Goal: Task Accomplishment & Management: Manage account settings

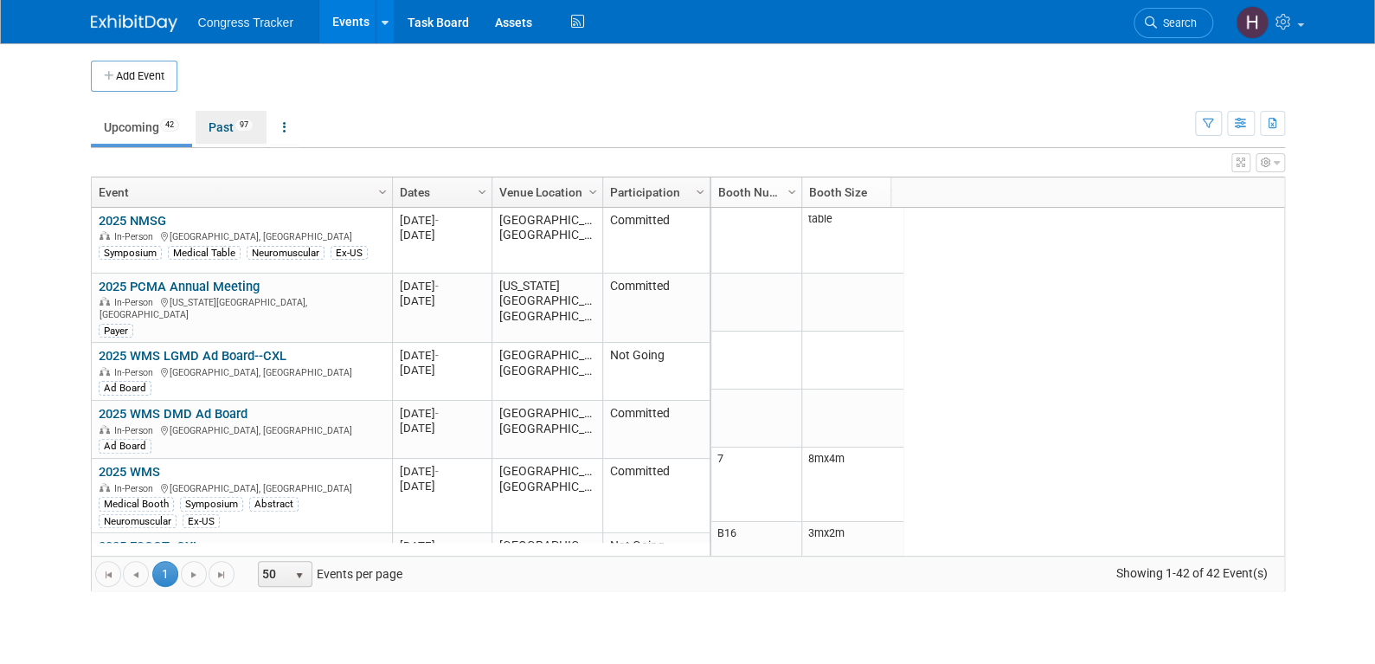
click at [235, 125] on link "Past 97" at bounding box center [231, 127] width 71 height 33
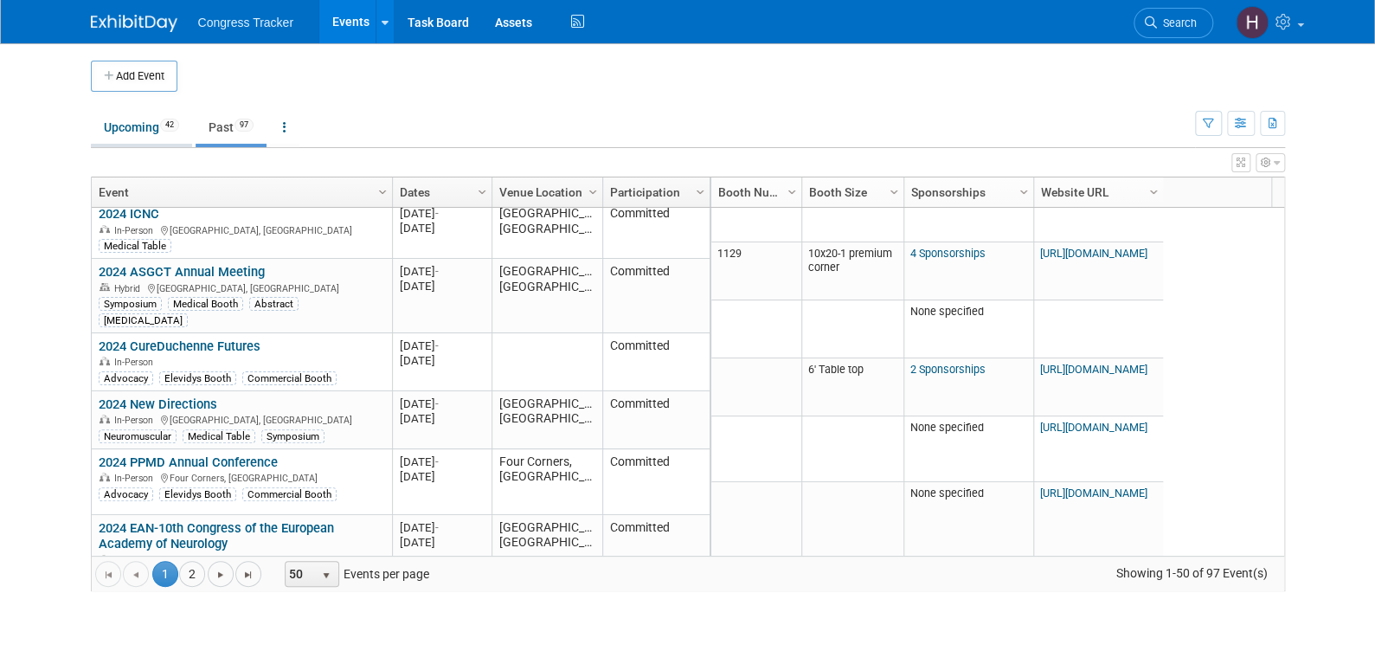
click at [113, 136] on link "Upcoming 42" at bounding box center [141, 127] width 101 height 33
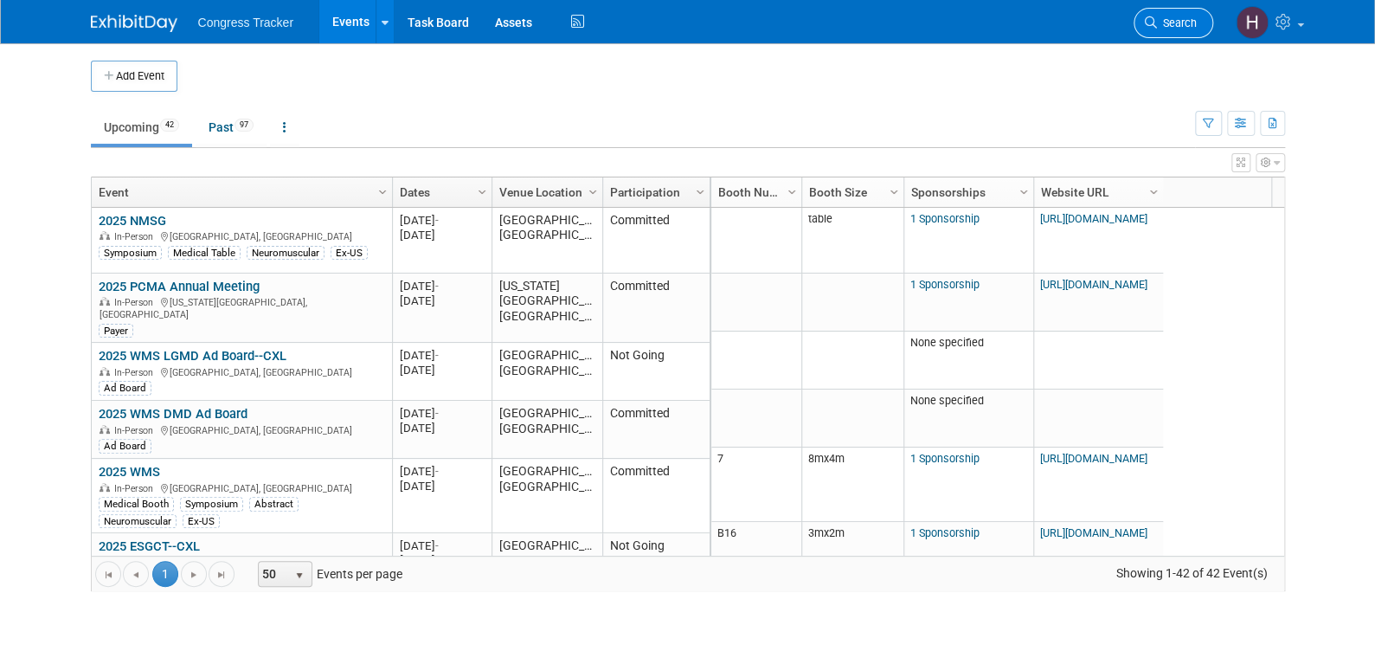
click at [1157, 20] on span "Search" at bounding box center [1177, 22] width 40 height 13
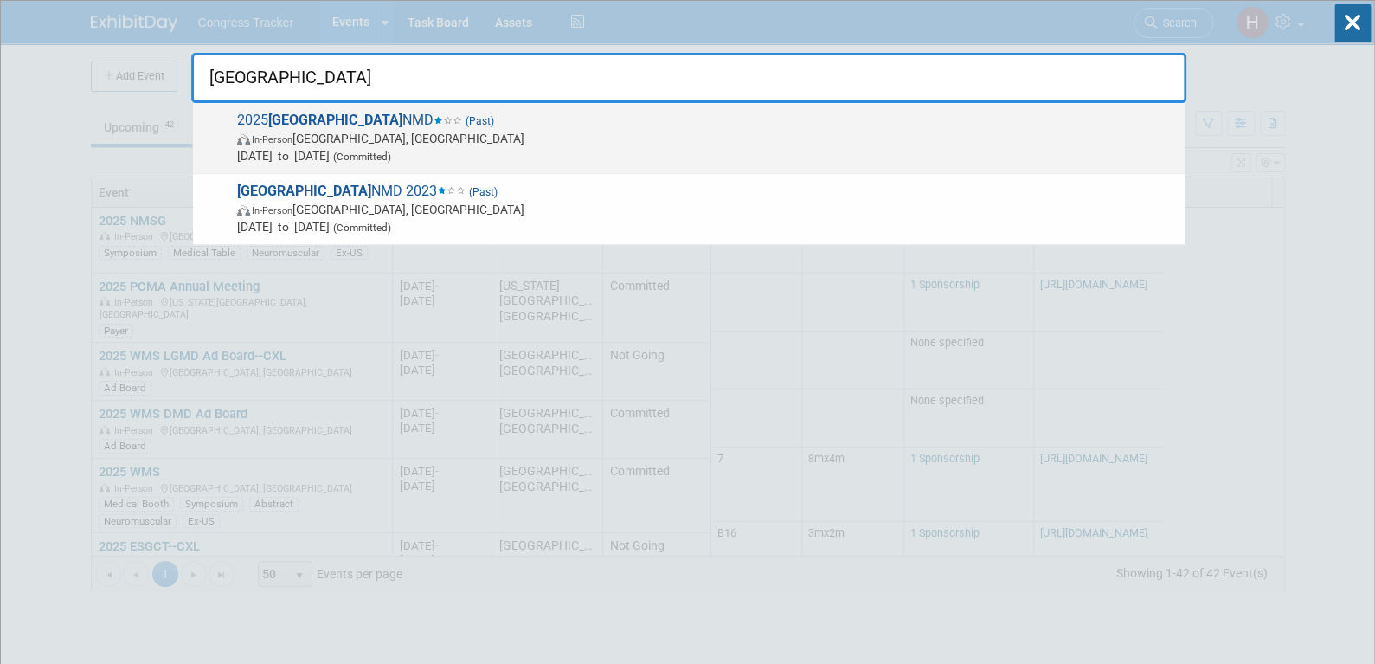
type input "ottawa"
click at [378, 127] on span "2025 Ottawa NMD (Past) In-Person Ottawa, Canada Sep 11, 2025 to Sep 13, 2025 (C…" at bounding box center [704, 138] width 944 height 53
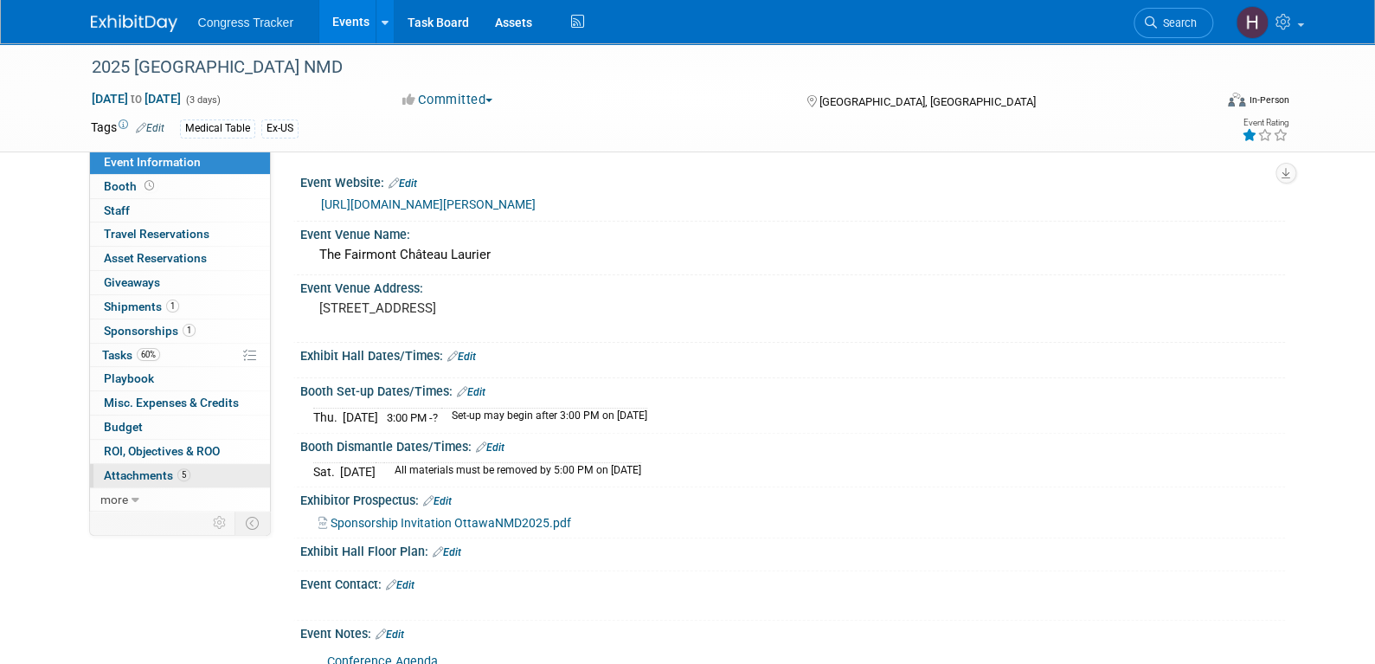
click at [154, 473] on span "Attachments 5" at bounding box center [147, 475] width 87 height 14
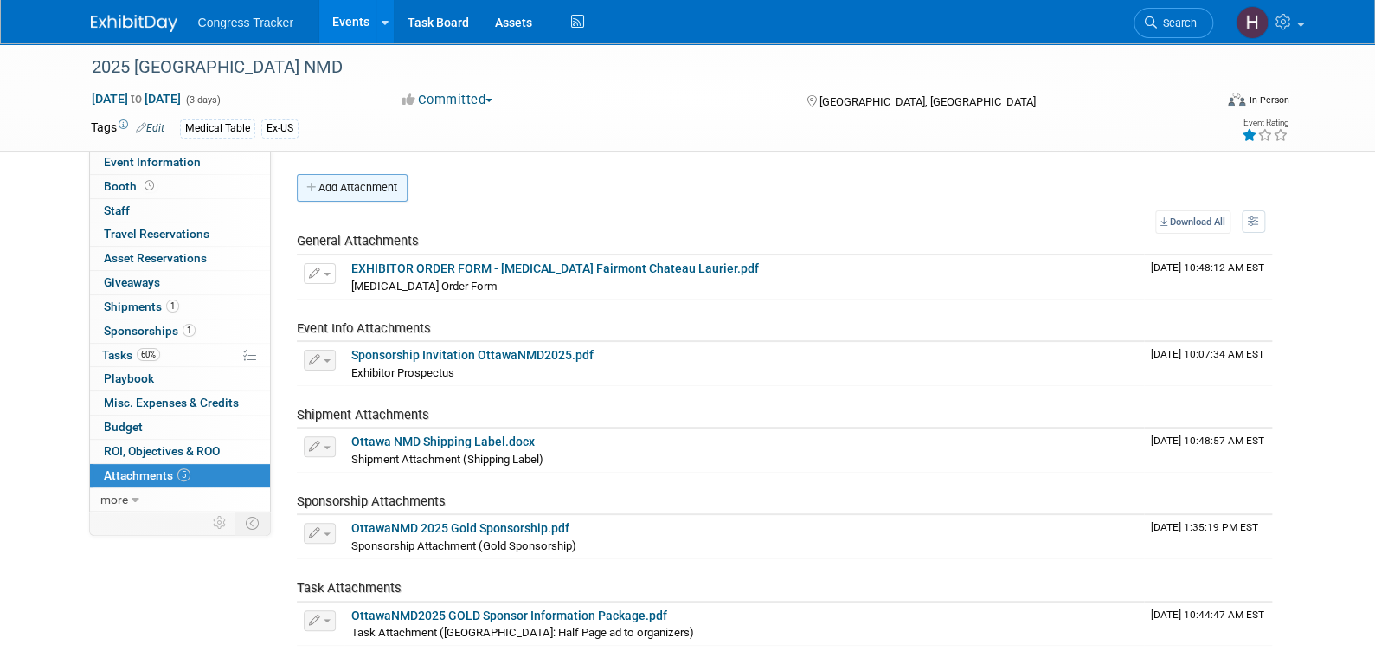
click at [396, 191] on button "Add Attachment" at bounding box center [352, 188] width 111 height 28
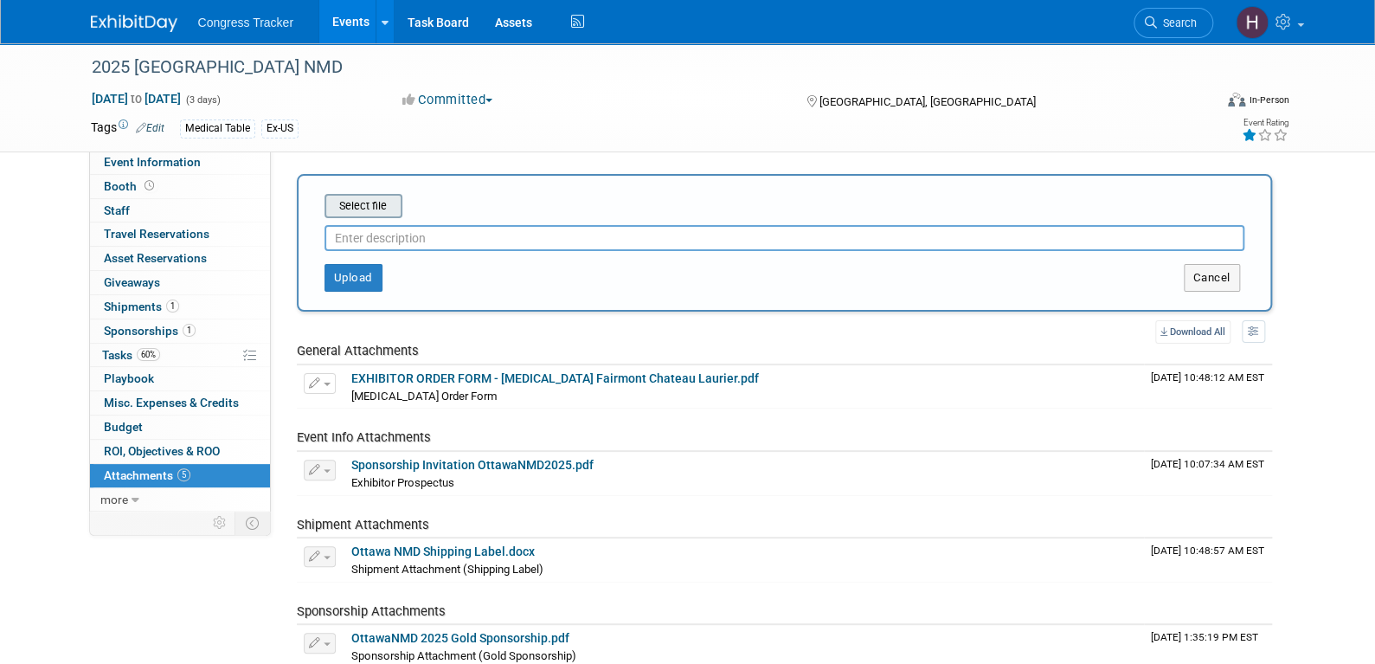
click at [381, 203] on input "file" at bounding box center [298, 206] width 206 height 21
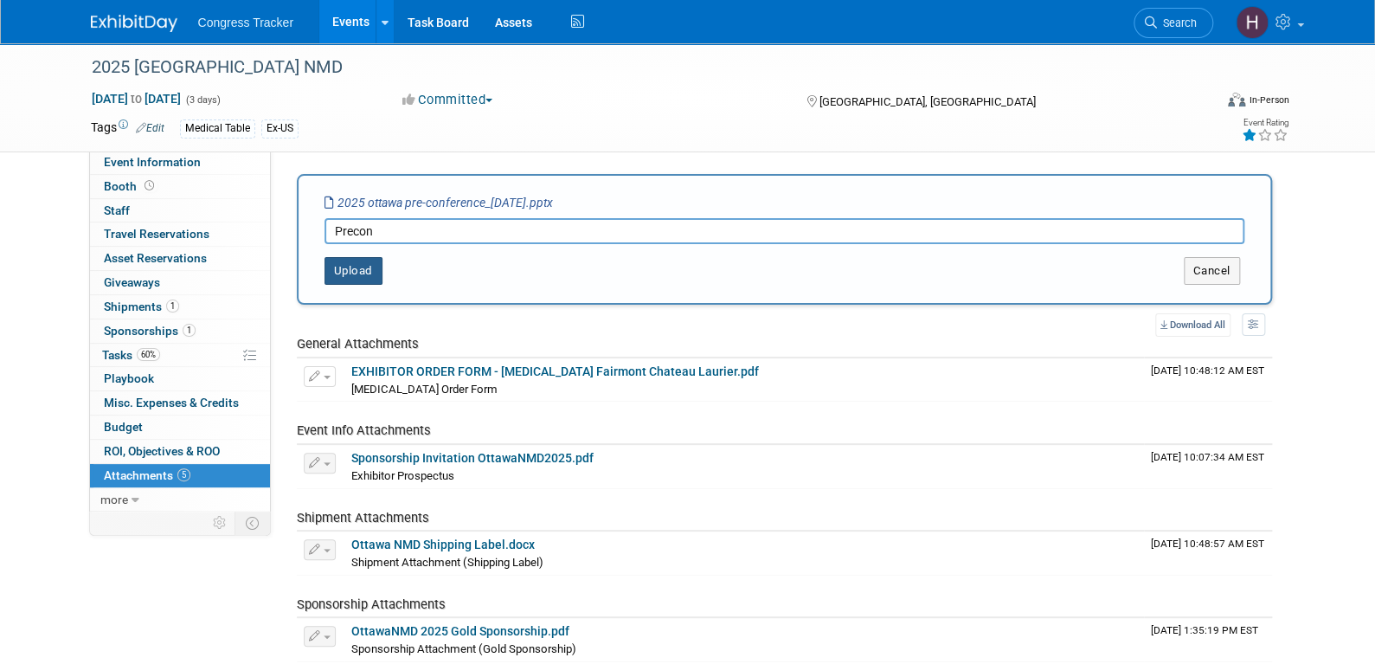
type input "Precon"
click at [341, 262] on button "Upload" at bounding box center [354, 271] width 58 height 28
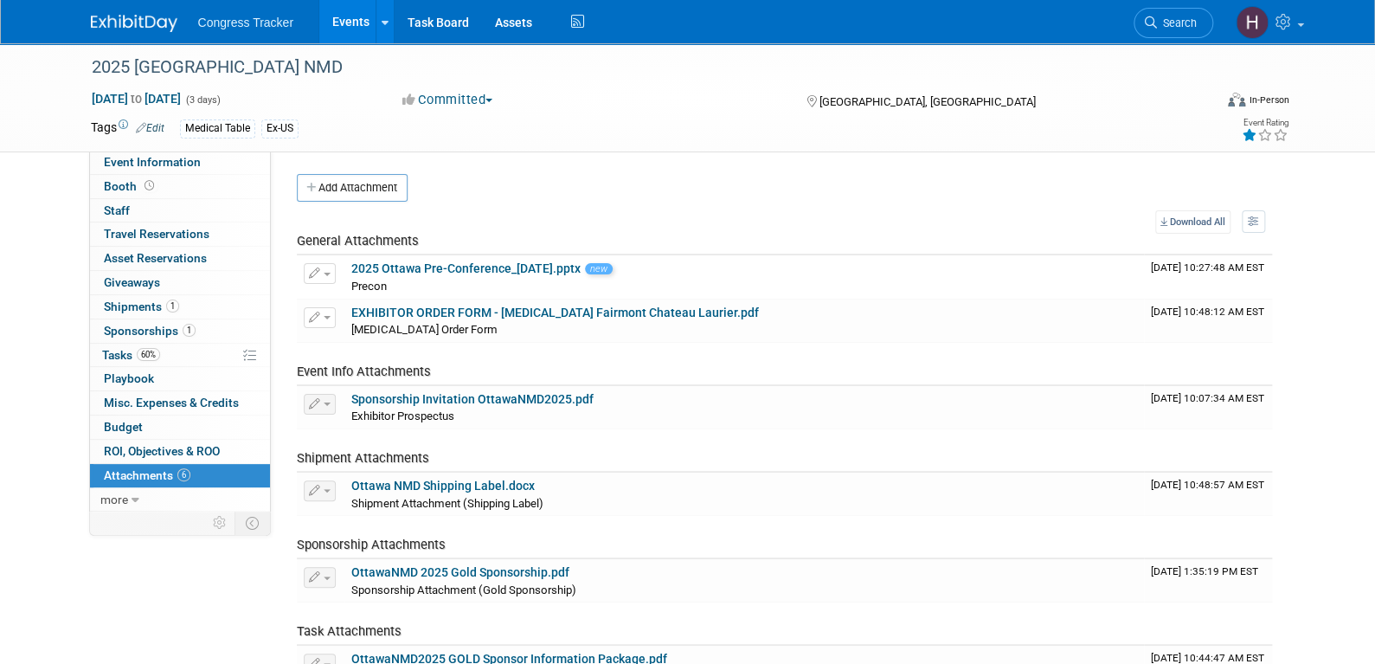
click at [350, 28] on link "Events" at bounding box center [350, 21] width 63 height 43
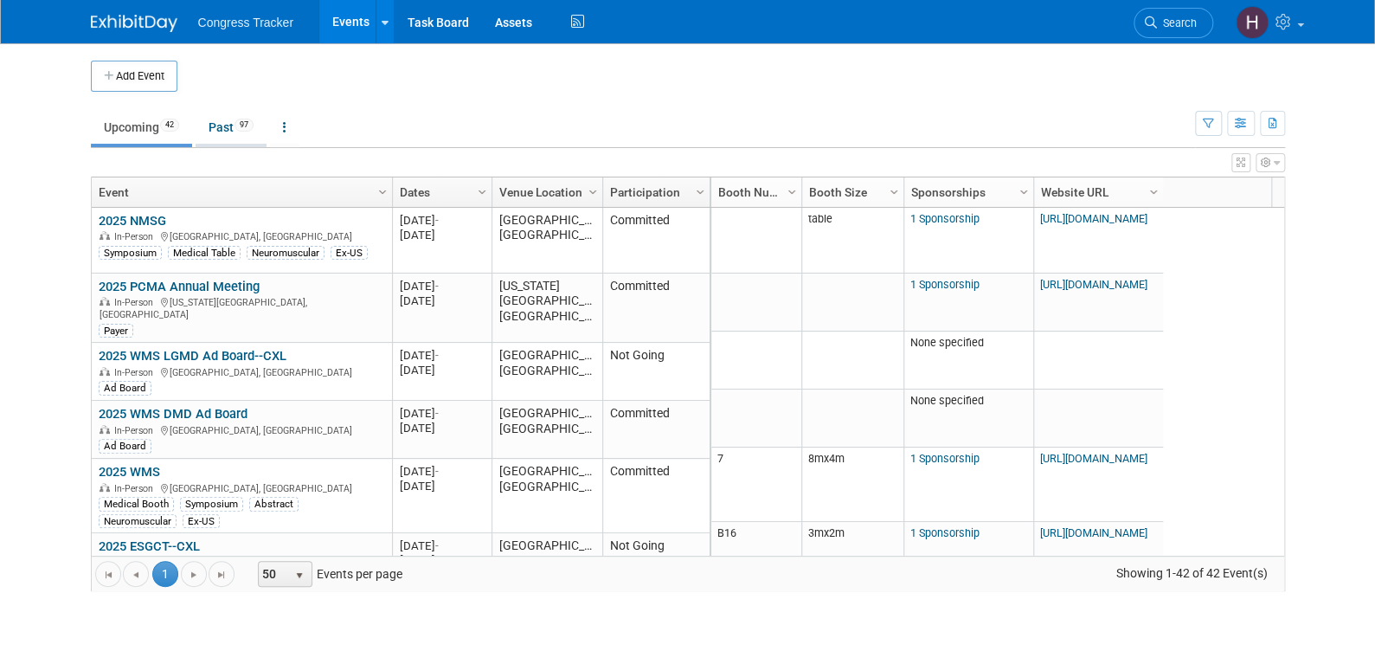
click at [227, 126] on link "Past 97" at bounding box center [231, 127] width 71 height 33
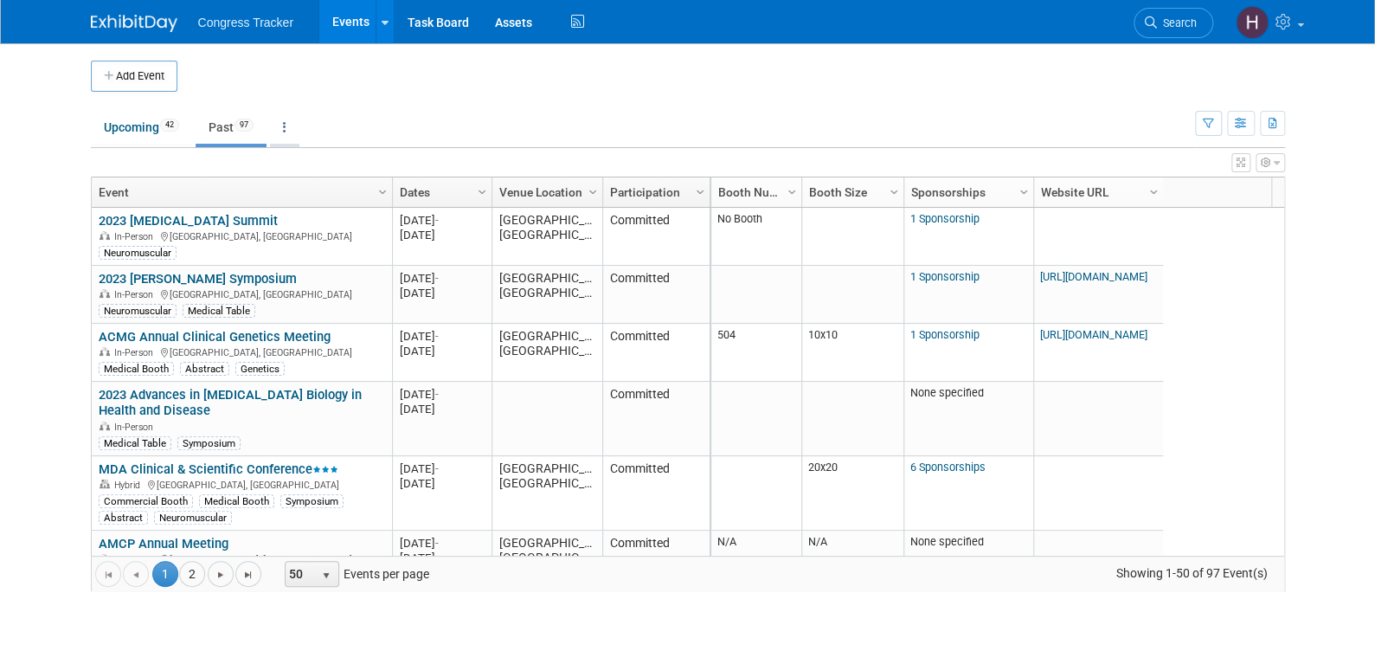
click at [284, 130] on link at bounding box center [284, 127] width 29 height 33
click at [308, 199] on link "Grouped Annually Events grouped by year" at bounding box center [339, 205] width 138 height 38
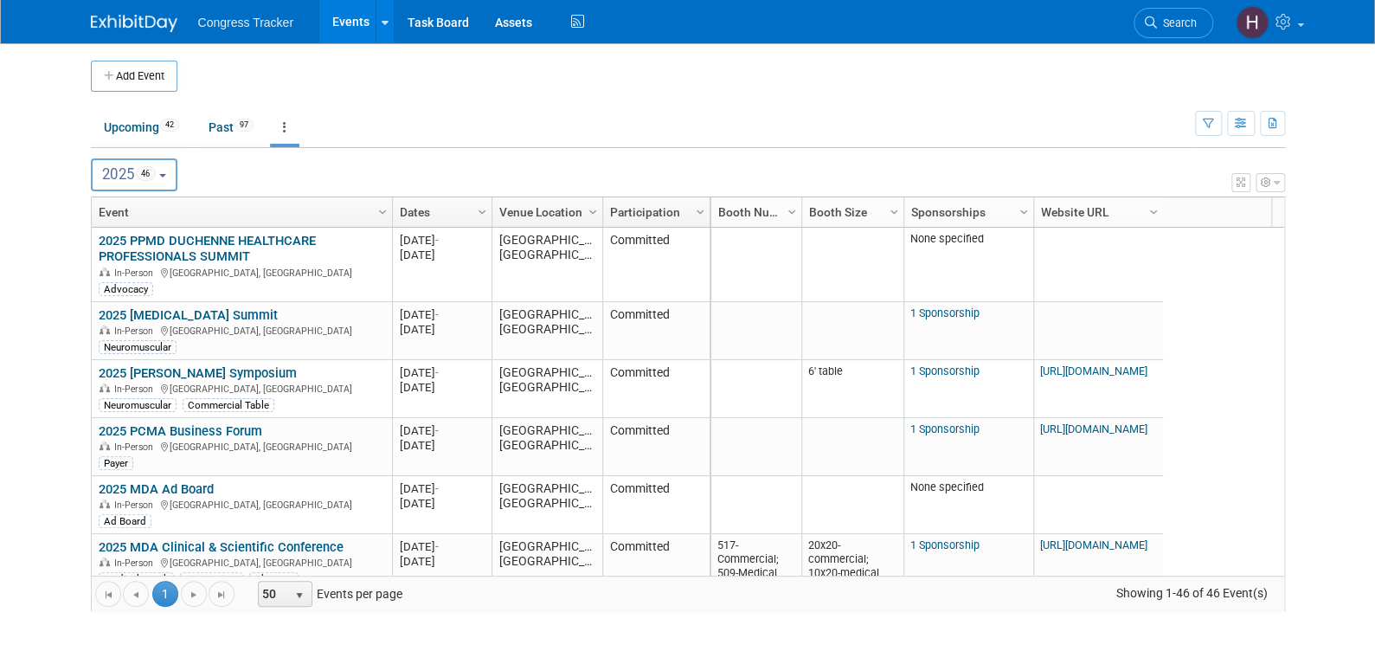
click at [166, 177] on button "2025 46" at bounding box center [134, 174] width 87 height 33
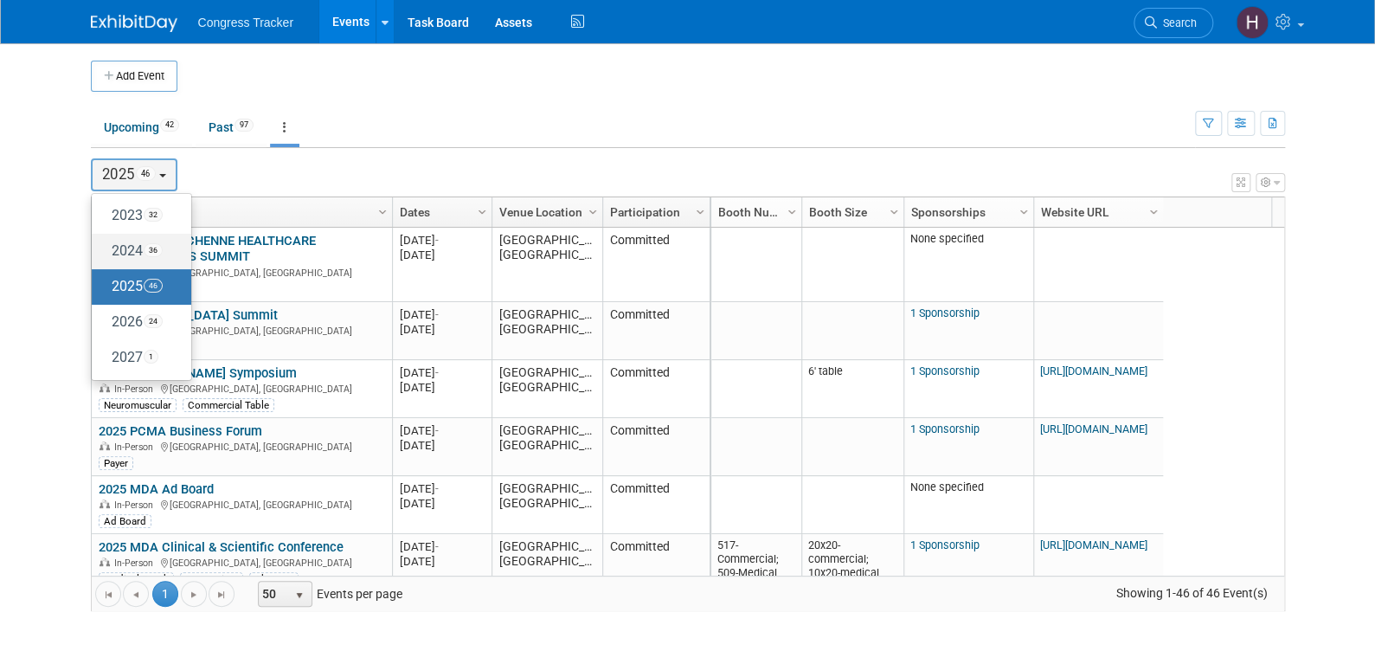
click at [138, 253] on label "2024 36" at bounding box center [137, 251] width 74 height 29
click at [106, 253] on input "2024 36" at bounding box center [99, 250] width 11 height 11
select select "2024"
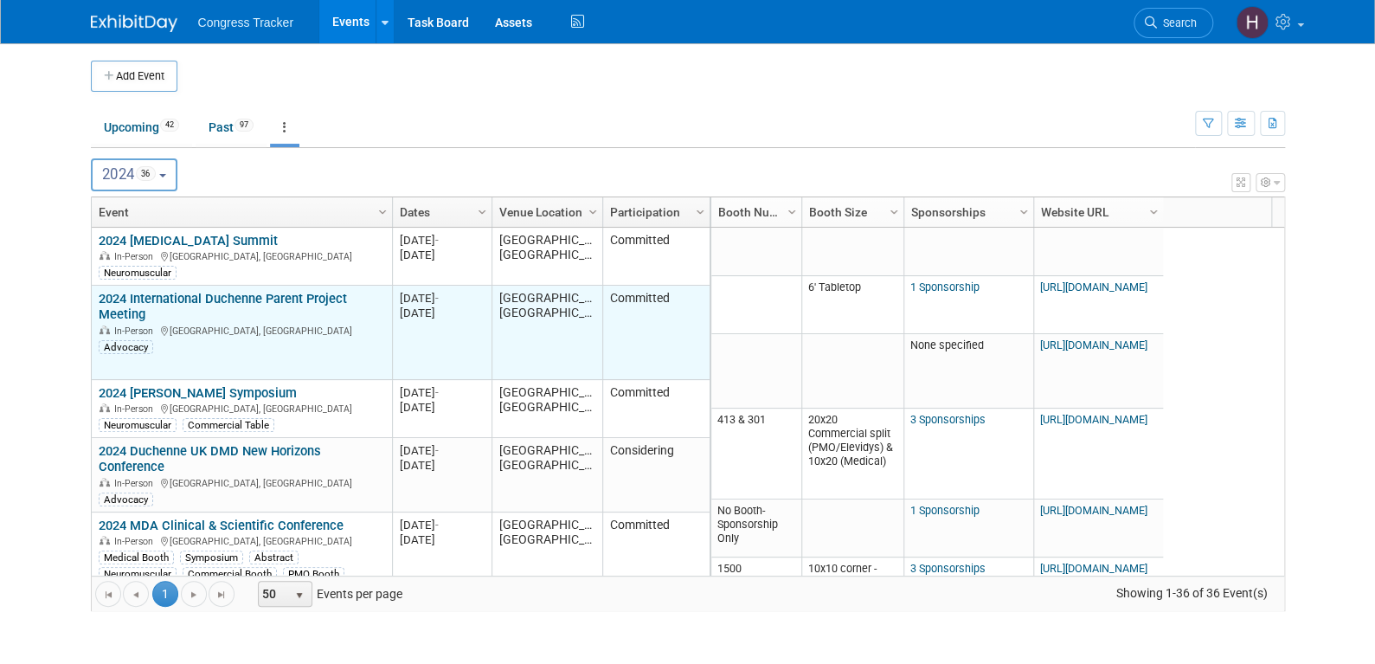
scroll to position [104, 0]
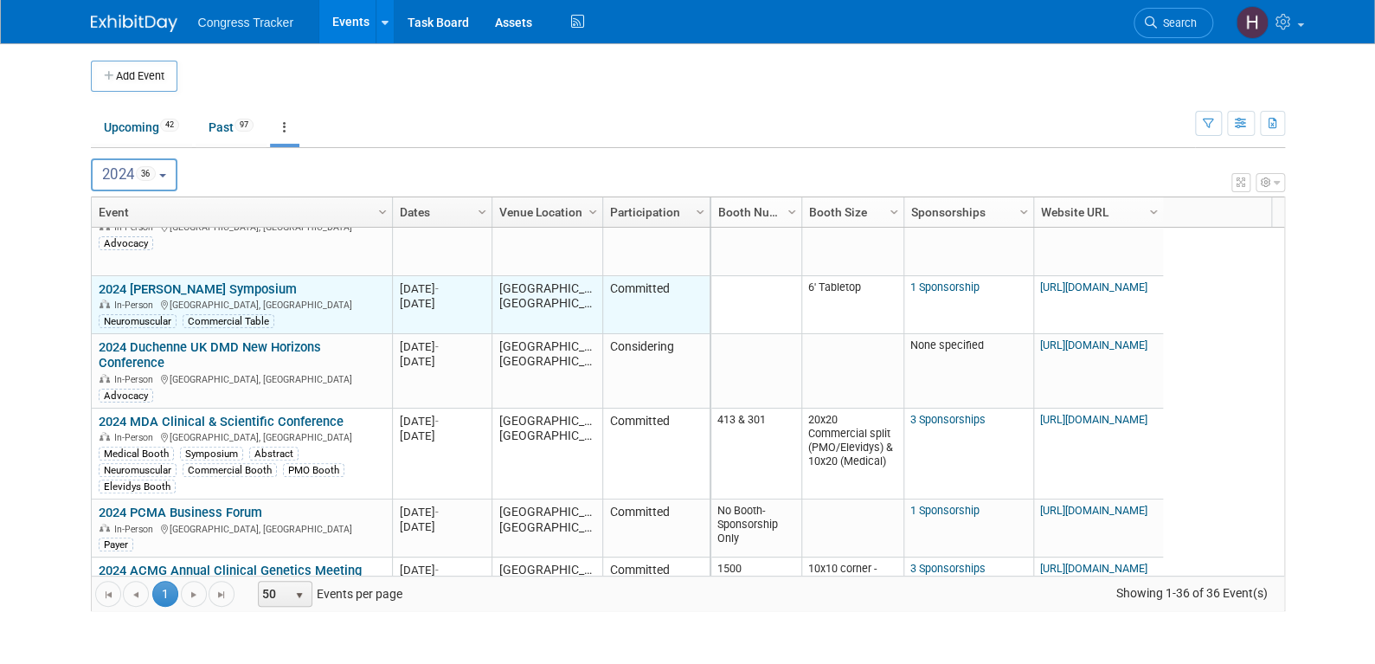
click at [250, 284] on link "2024 [PERSON_NAME] Symposium" at bounding box center [198, 289] width 198 height 16
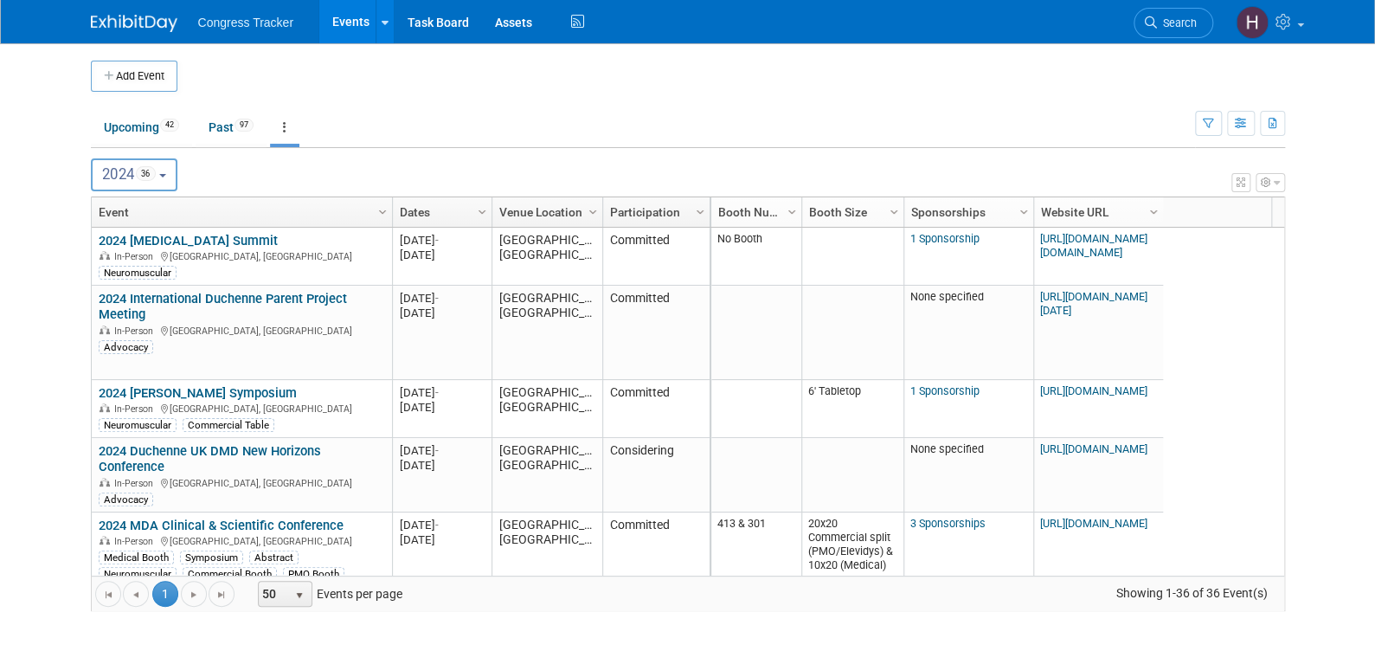
click at [163, 170] on button "2024 36" at bounding box center [134, 174] width 87 height 33
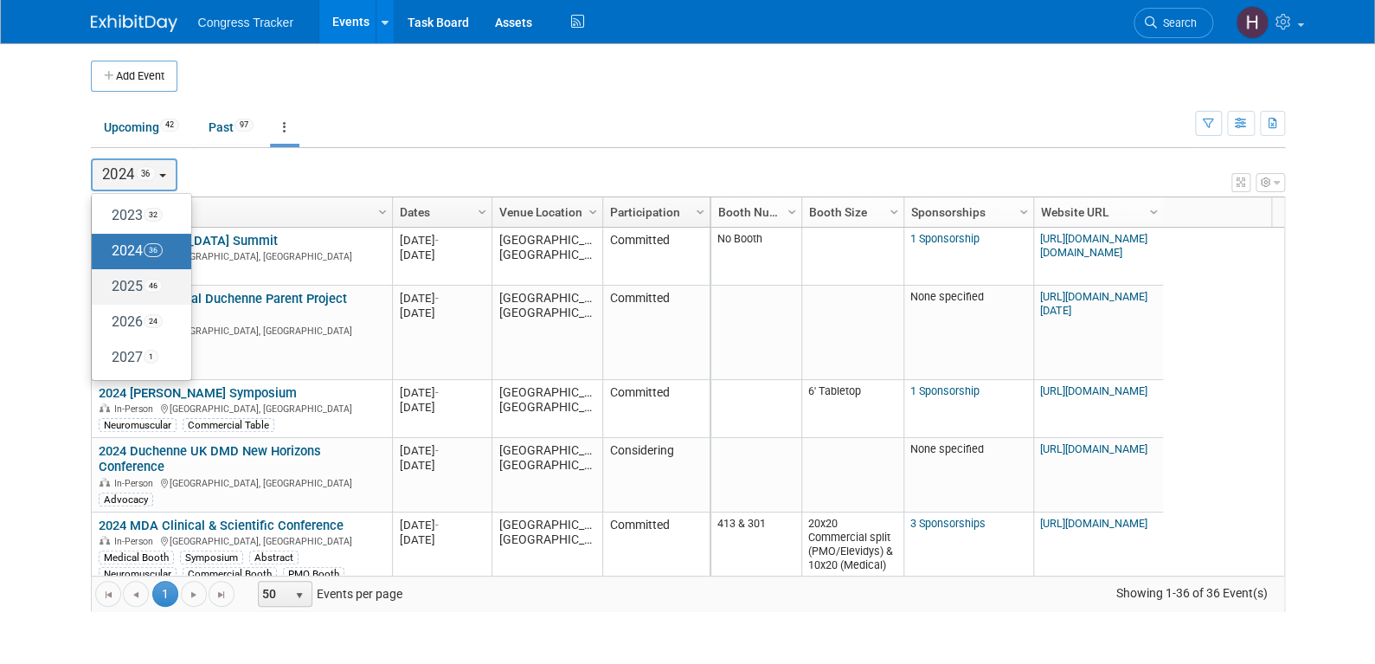
click at [124, 280] on label "2025 46" at bounding box center [137, 287] width 74 height 29
click at [106, 280] on input "2025 46" at bounding box center [99, 285] width 11 height 11
select select "2025"
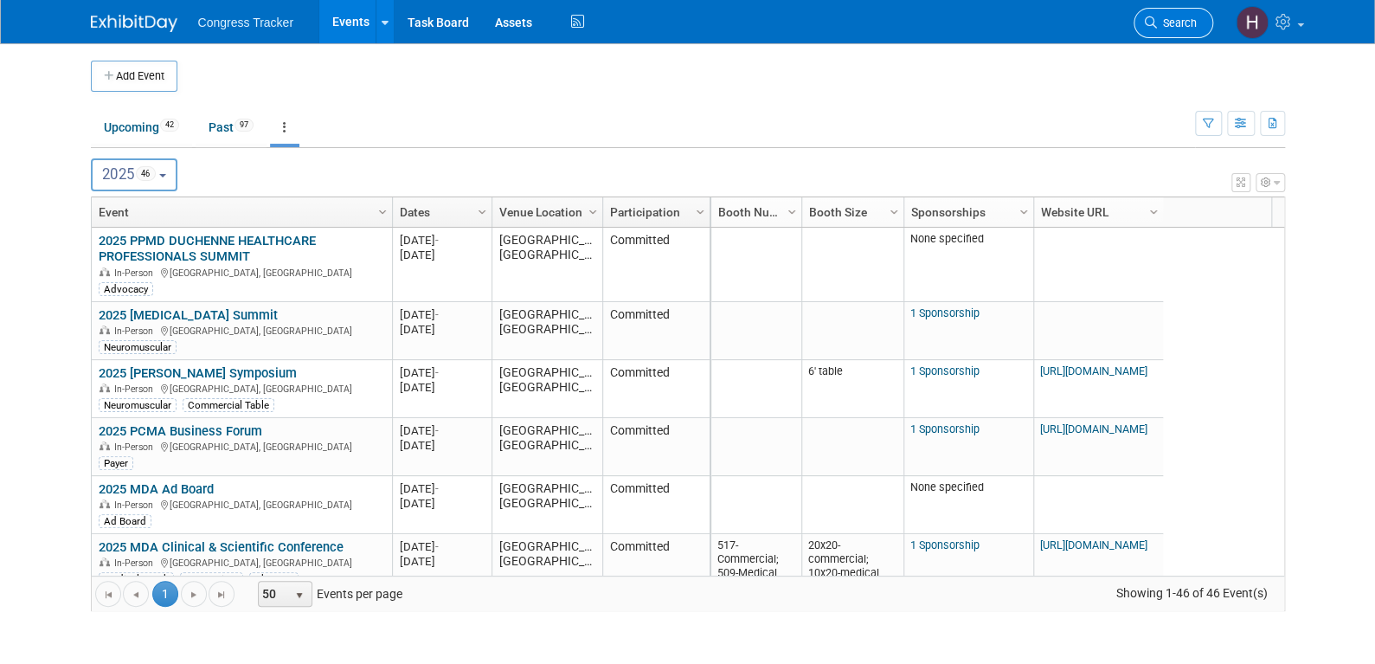
click at [1162, 22] on span "Search" at bounding box center [1177, 22] width 40 height 13
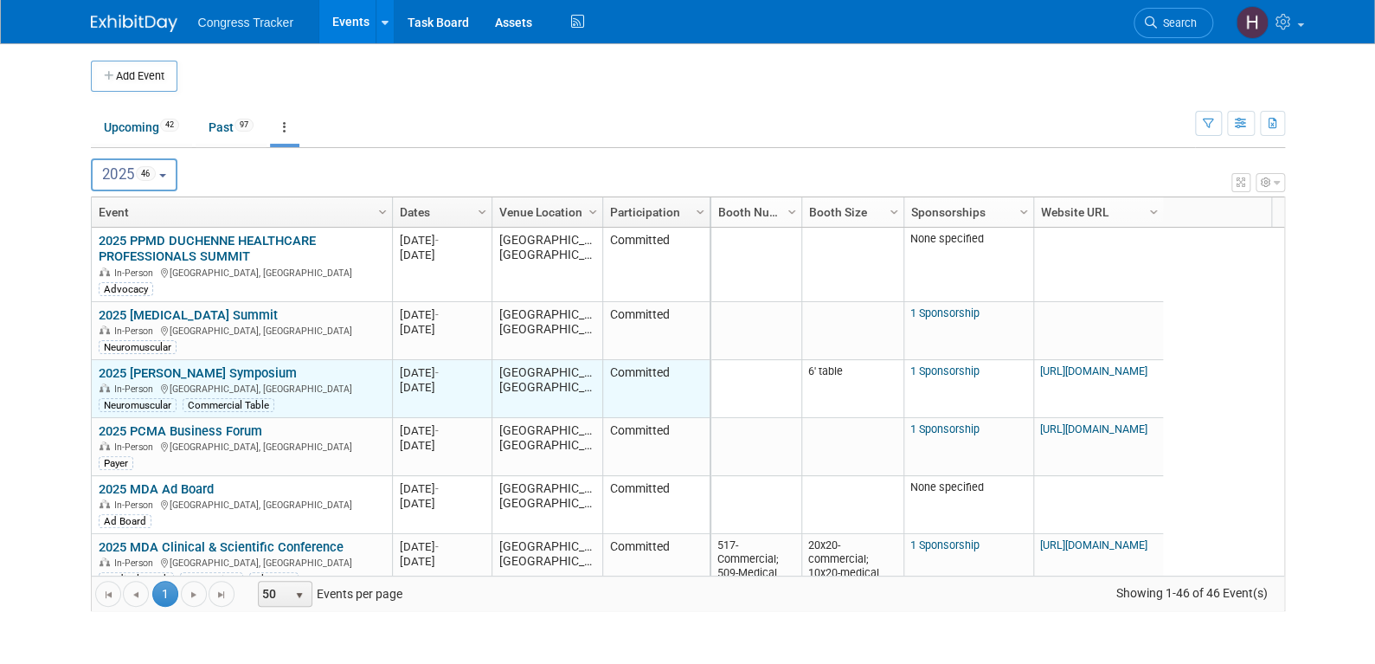
click at [241, 368] on link "2025 [PERSON_NAME] Symposium" at bounding box center [198, 373] width 198 height 16
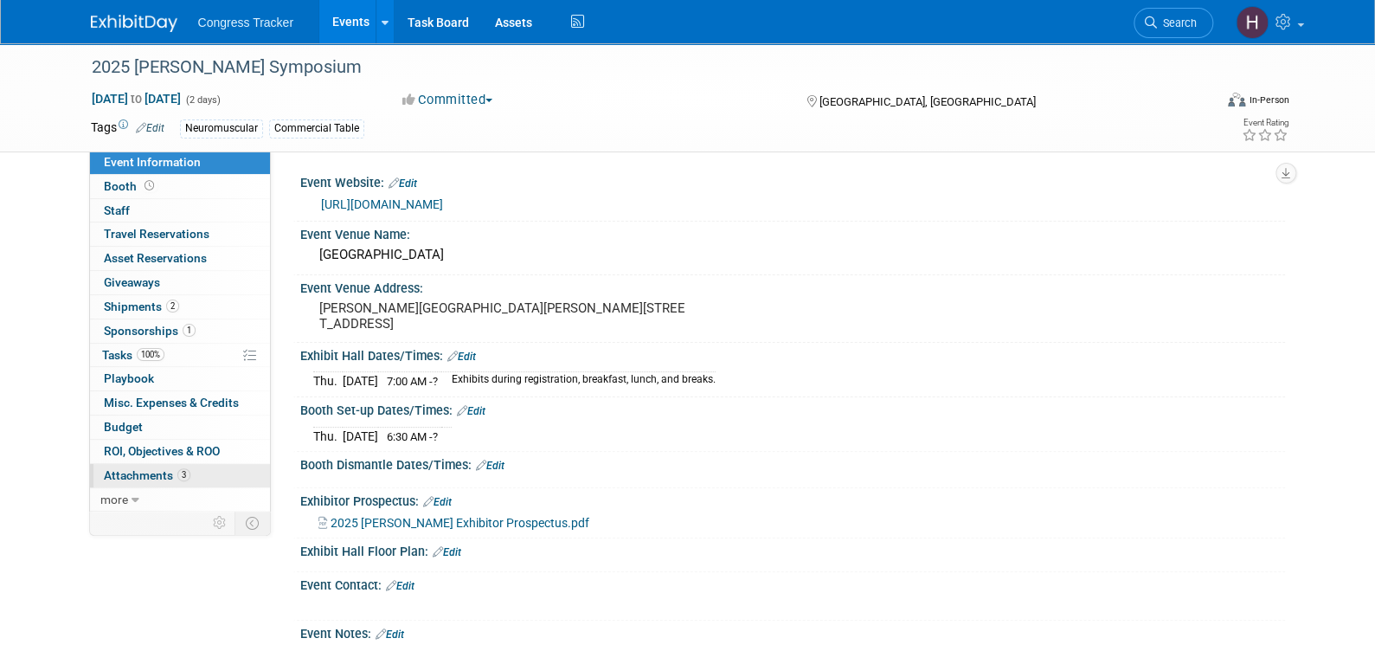
click at [137, 468] on span "Attachments 3" at bounding box center [147, 475] width 87 height 14
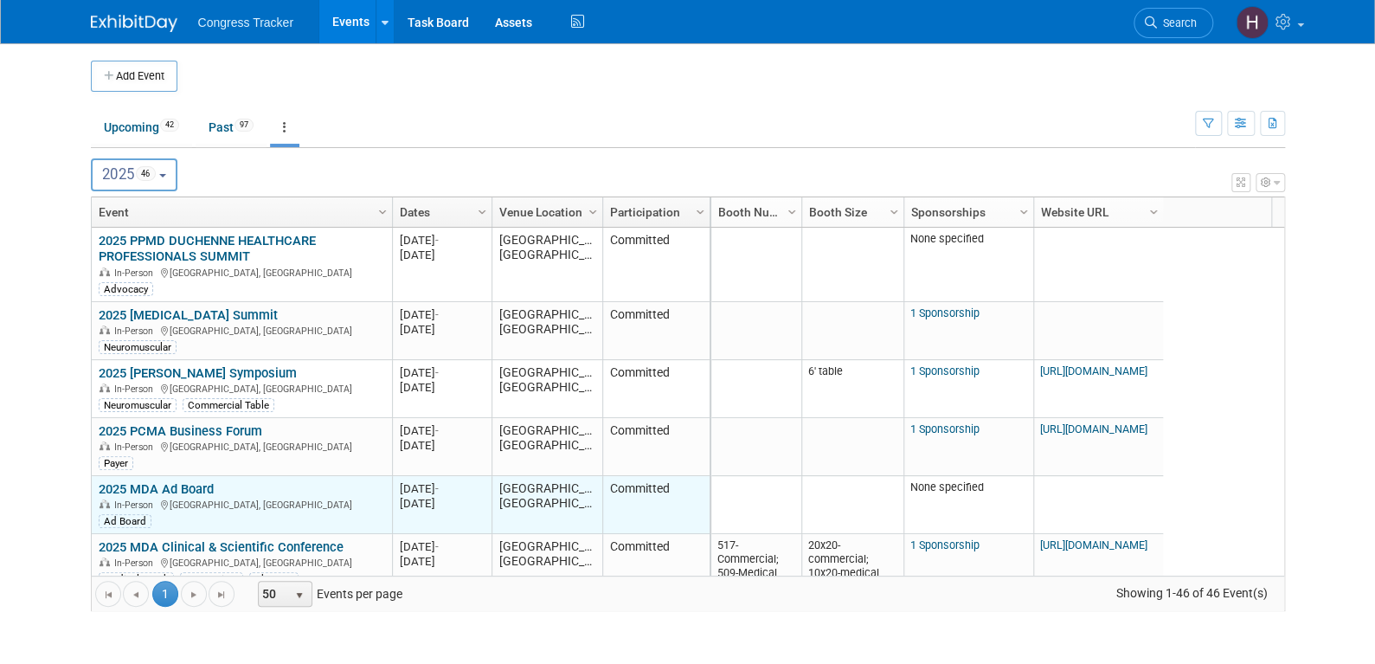
scroll to position [104, 0]
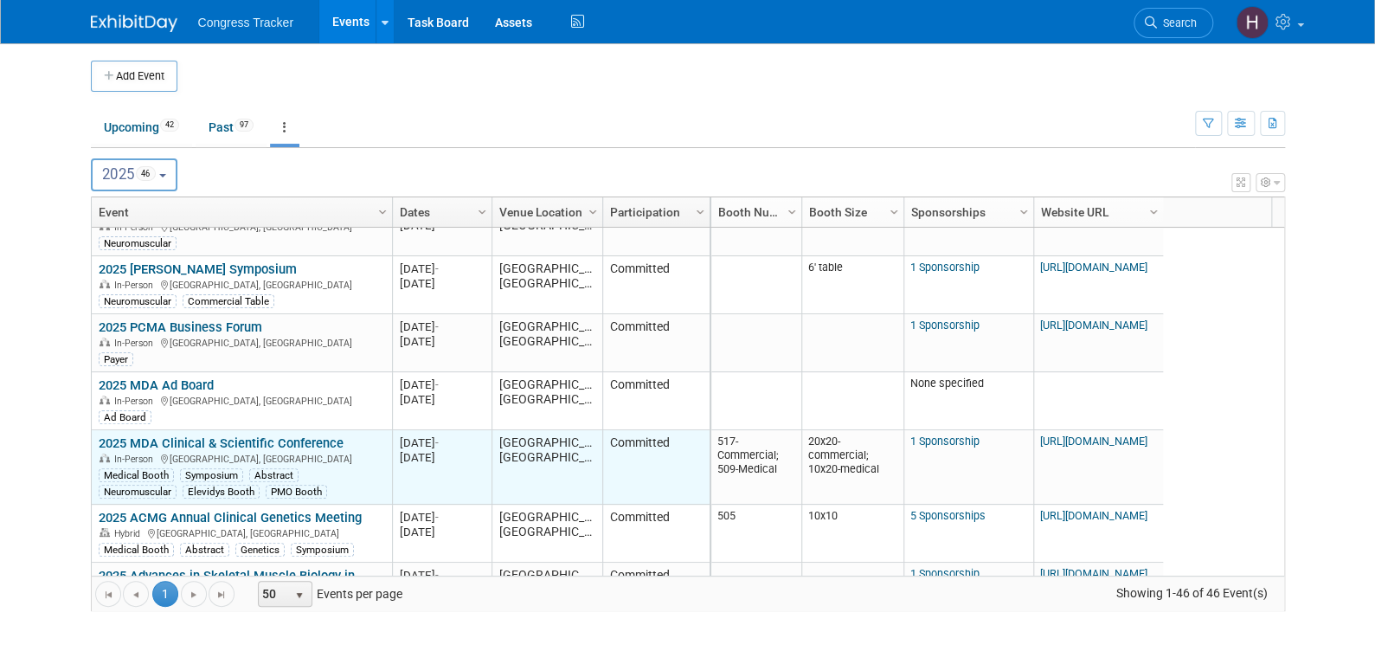
click at [179, 443] on link "2025 MDA Clinical & Scientific Conference" at bounding box center [221, 443] width 245 height 16
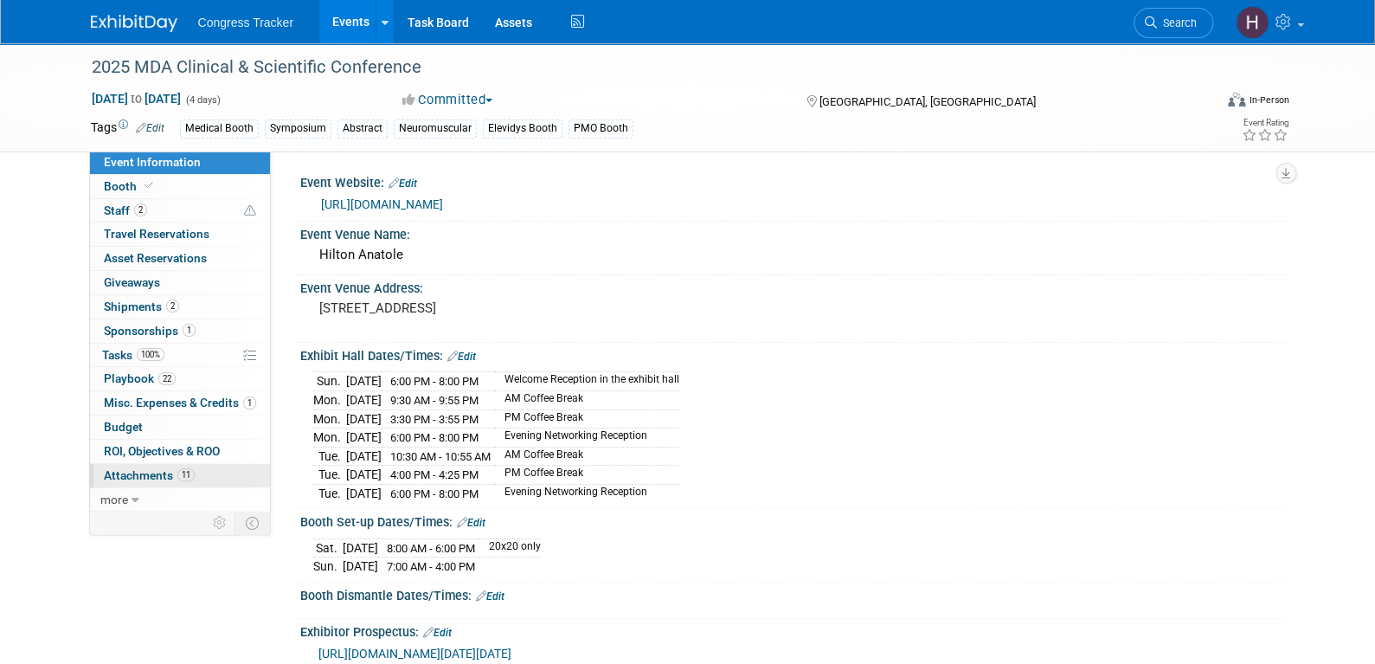
click at [161, 468] on span "Attachments 11" at bounding box center [149, 475] width 91 height 14
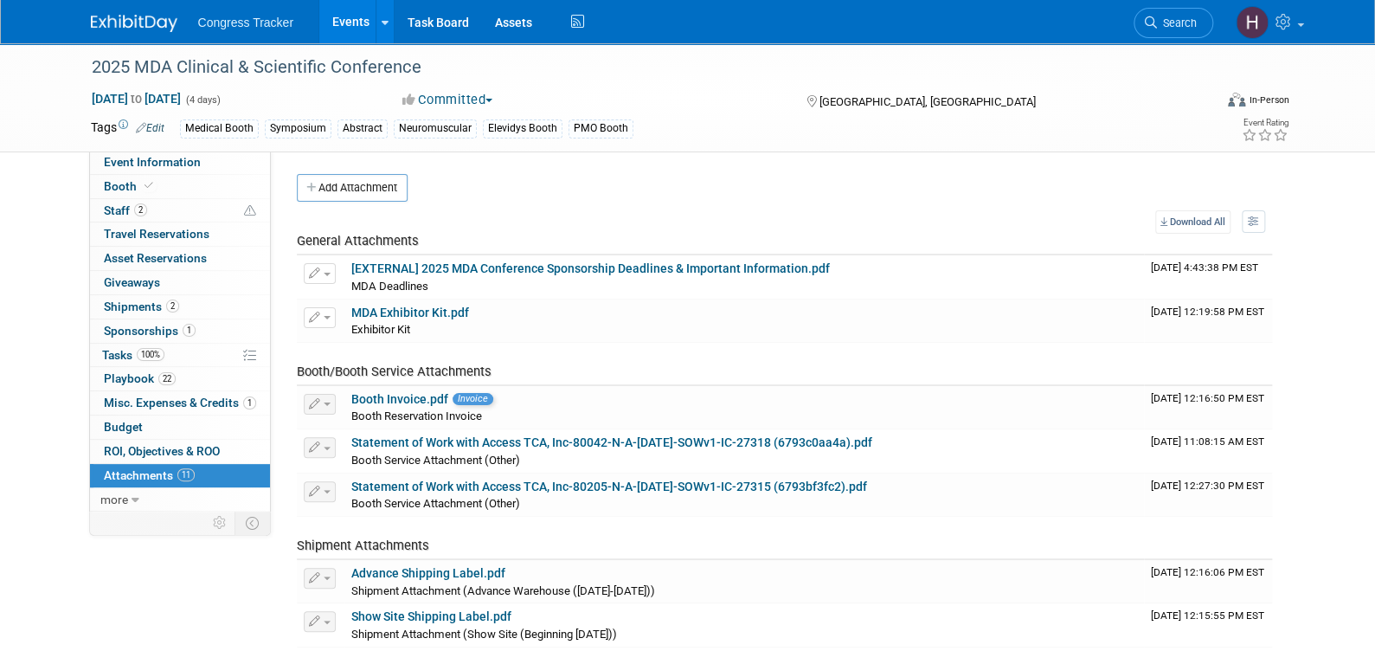
click at [347, 16] on link "Events" at bounding box center [350, 21] width 63 height 43
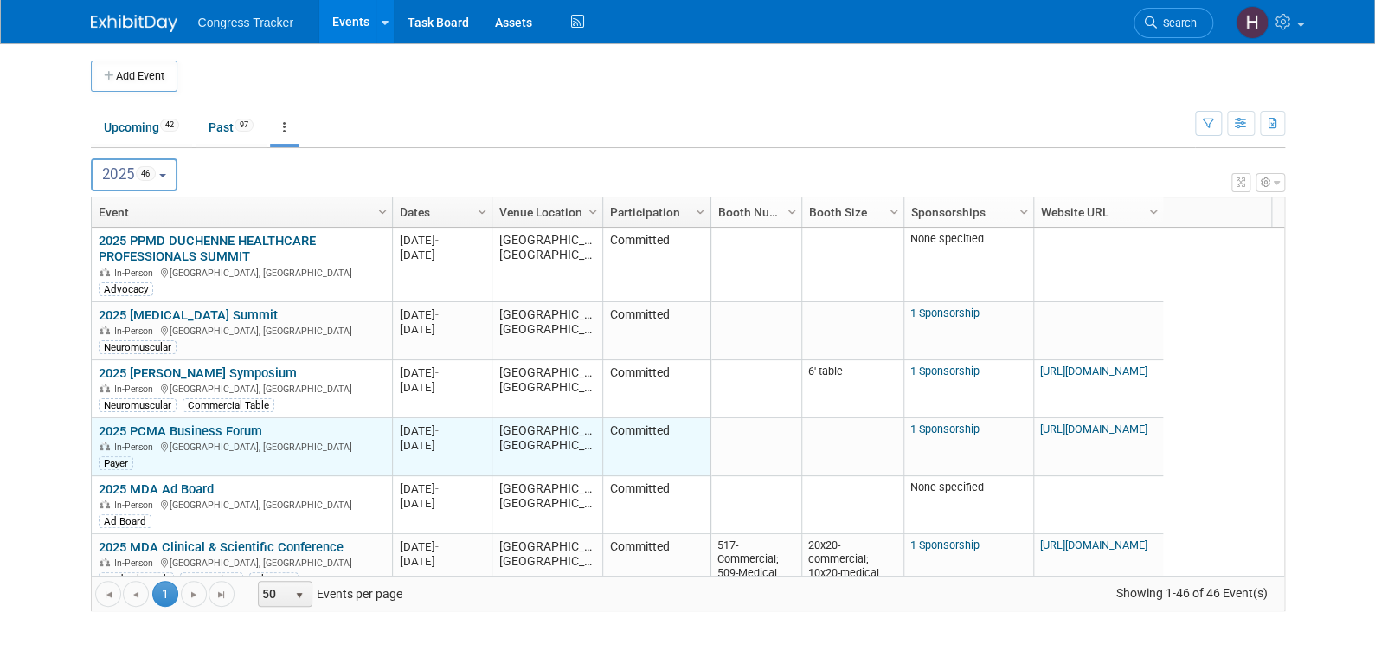
scroll to position [208, 0]
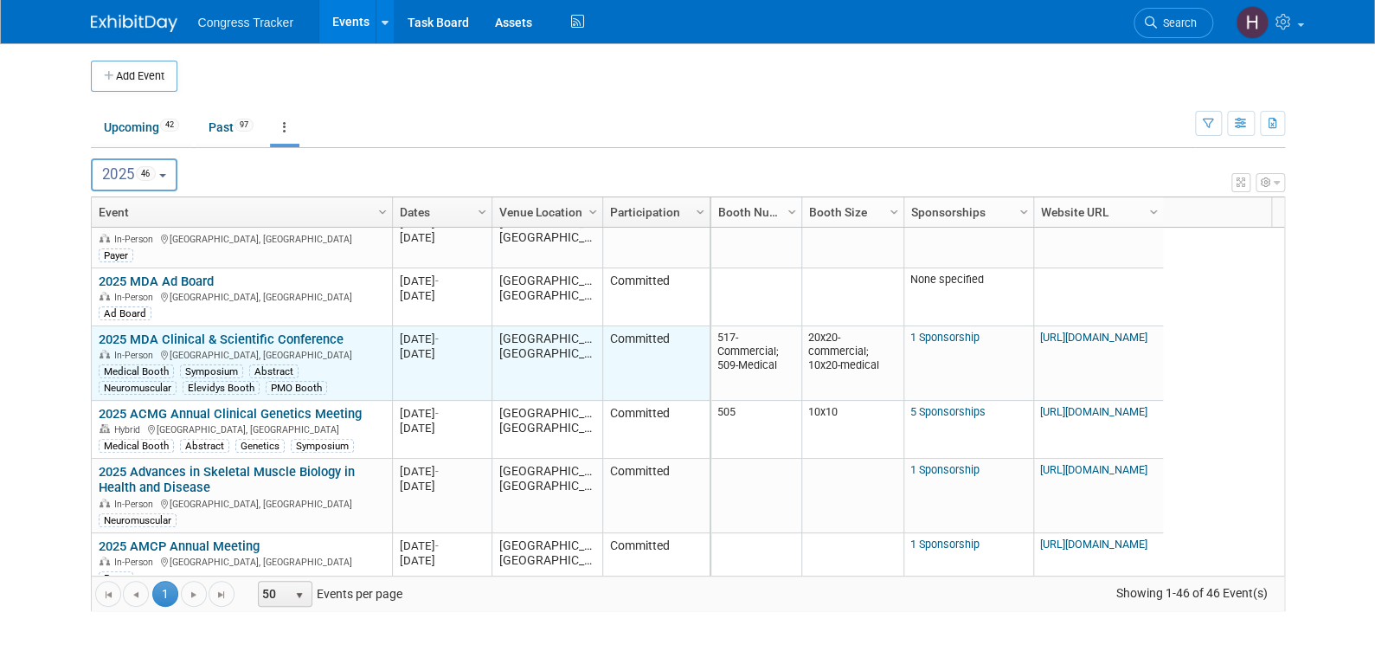
click at [196, 338] on link "2025 MDA Clinical & Scientific Conference" at bounding box center [221, 339] width 245 height 16
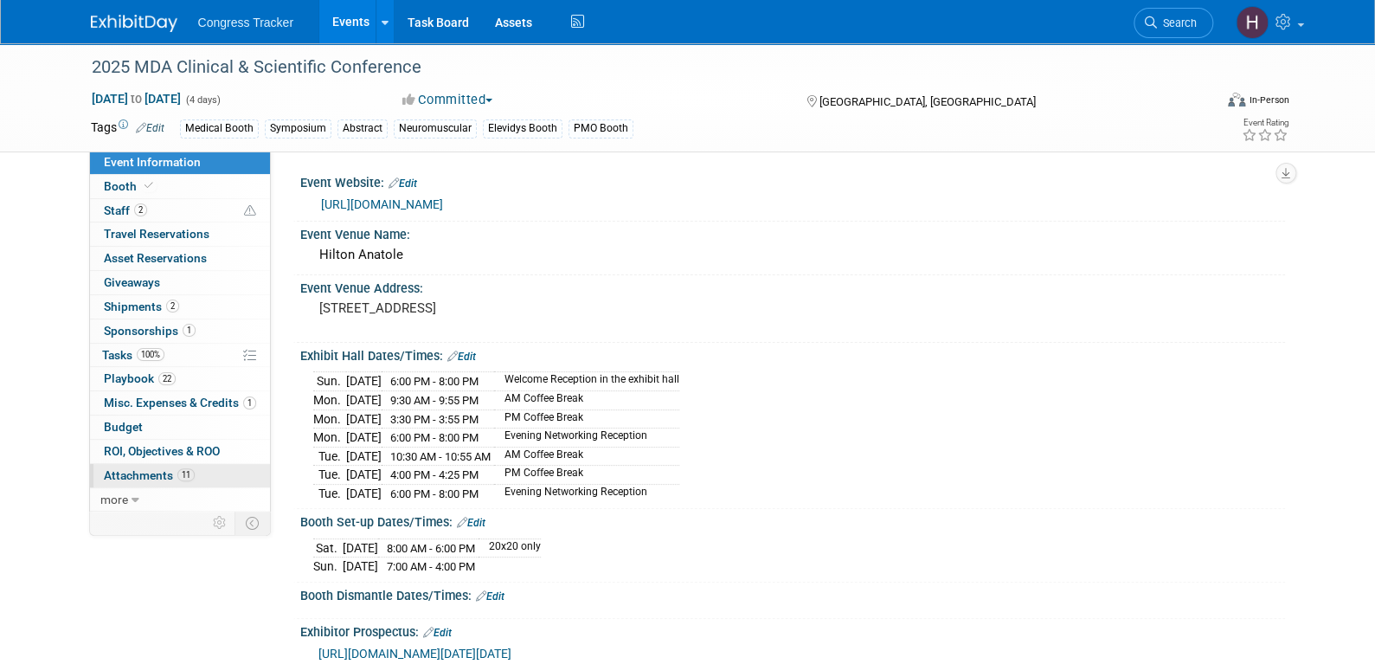
click at [149, 473] on span "Attachments 11" at bounding box center [149, 475] width 91 height 14
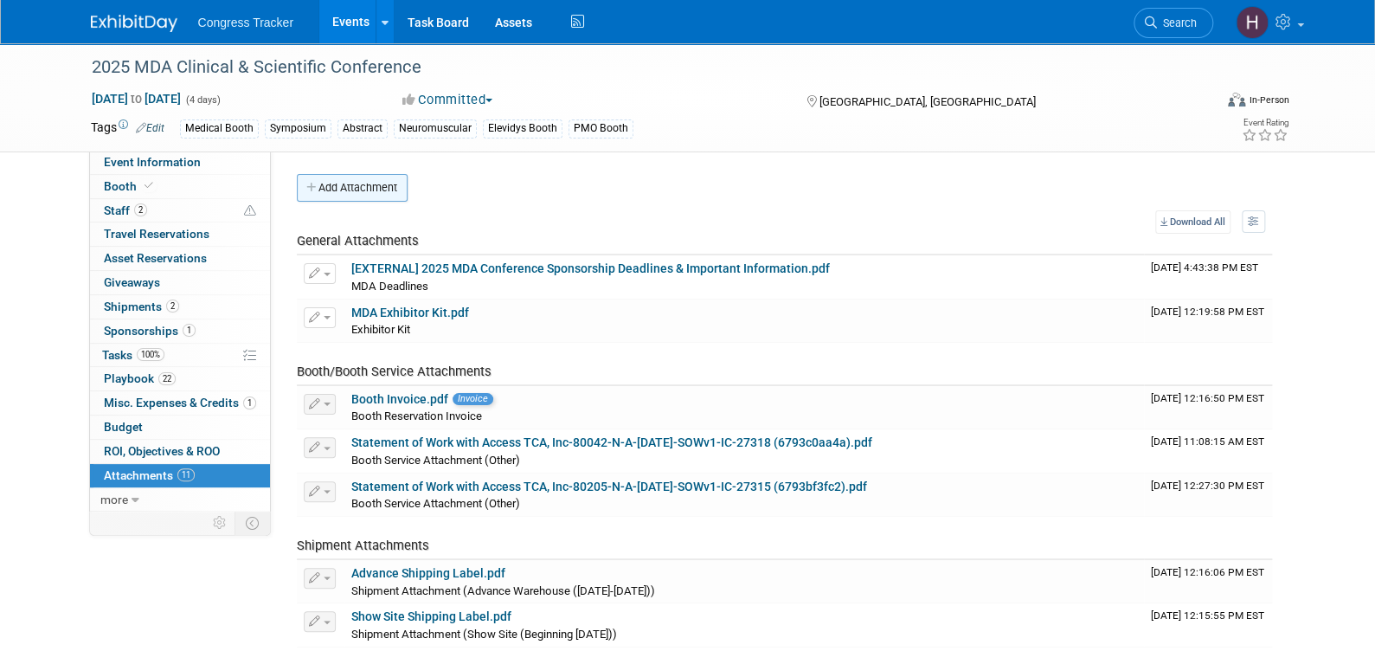
click at [345, 188] on button "Add Attachment" at bounding box center [352, 188] width 111 height 28
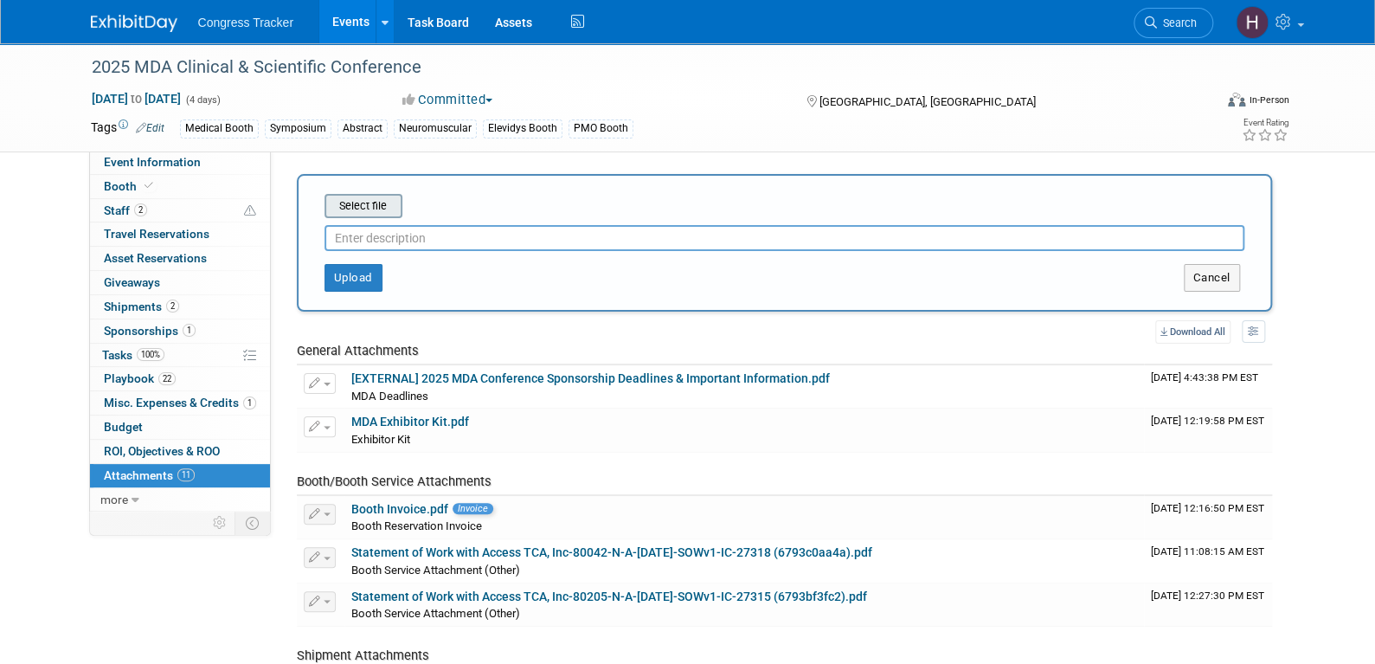
click at [350, 207] on input "file" at bounding box center [298, 206] width 206 height 21
type input "C:\fakepath\2025 MDA Precon.pptx"
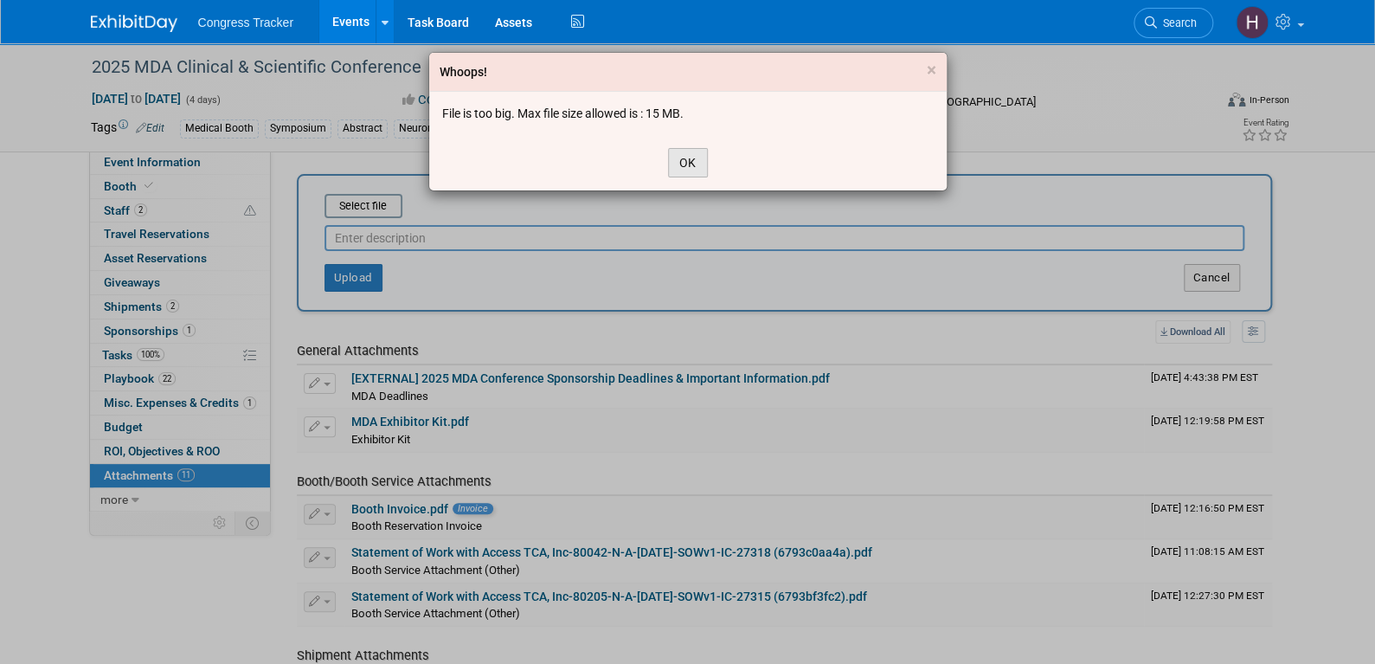
click at [678, 157] on button "OK" at bounding box center [688, 162] width 40 height 29
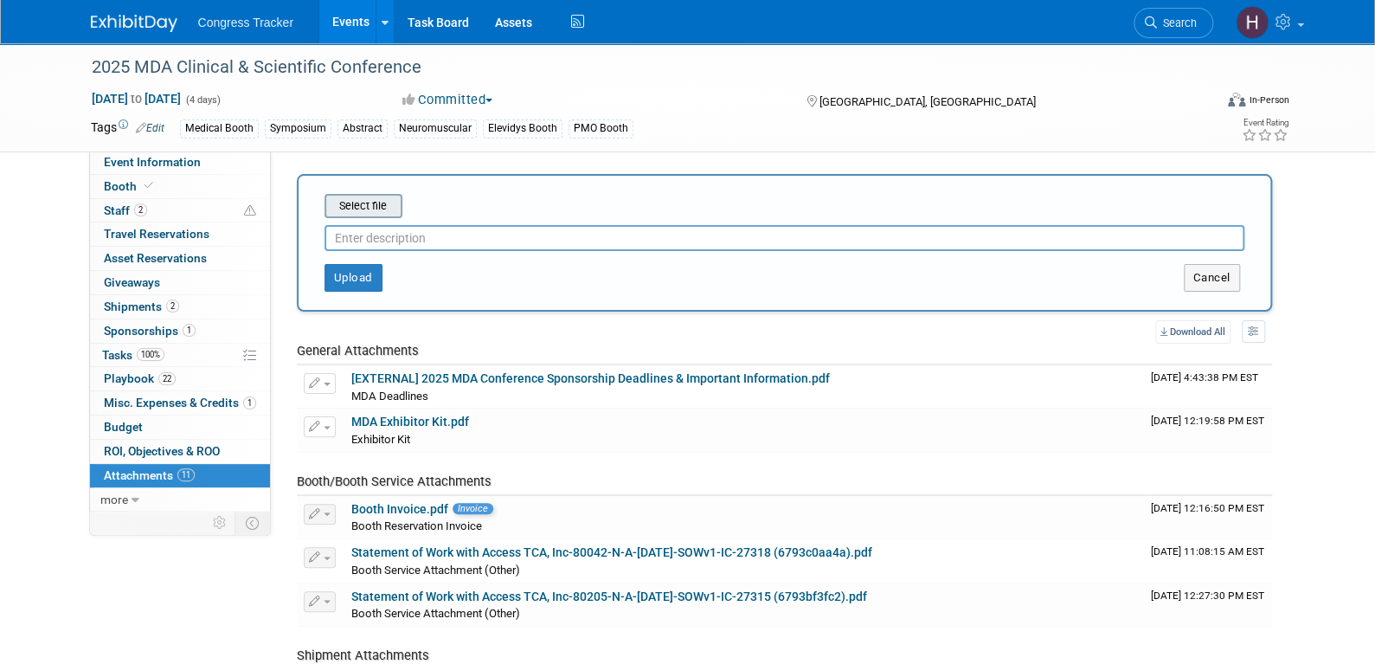
click at [371, 209] on input "file" at bounding box center [298, 206] width 206 height 21
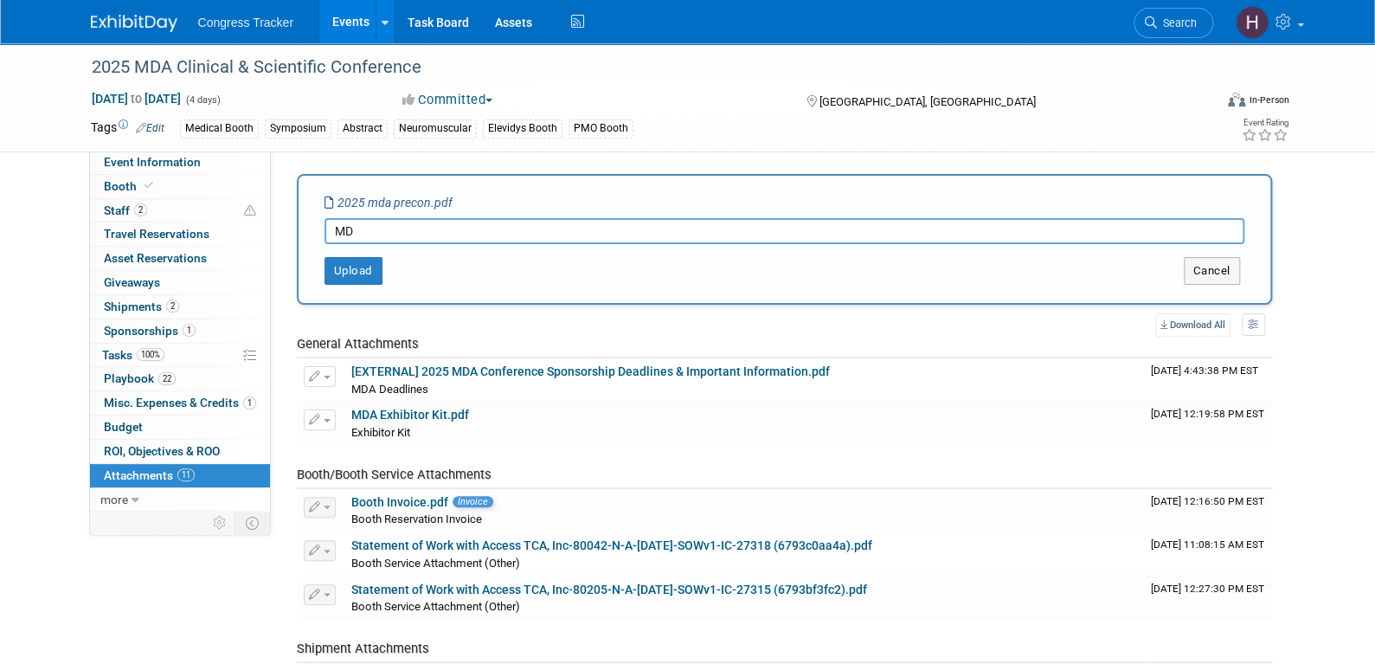
type input "M"
type input "Precon"
click at [344, 260] on button "Upload" at bounding box center [354, 271] width 58 height 28
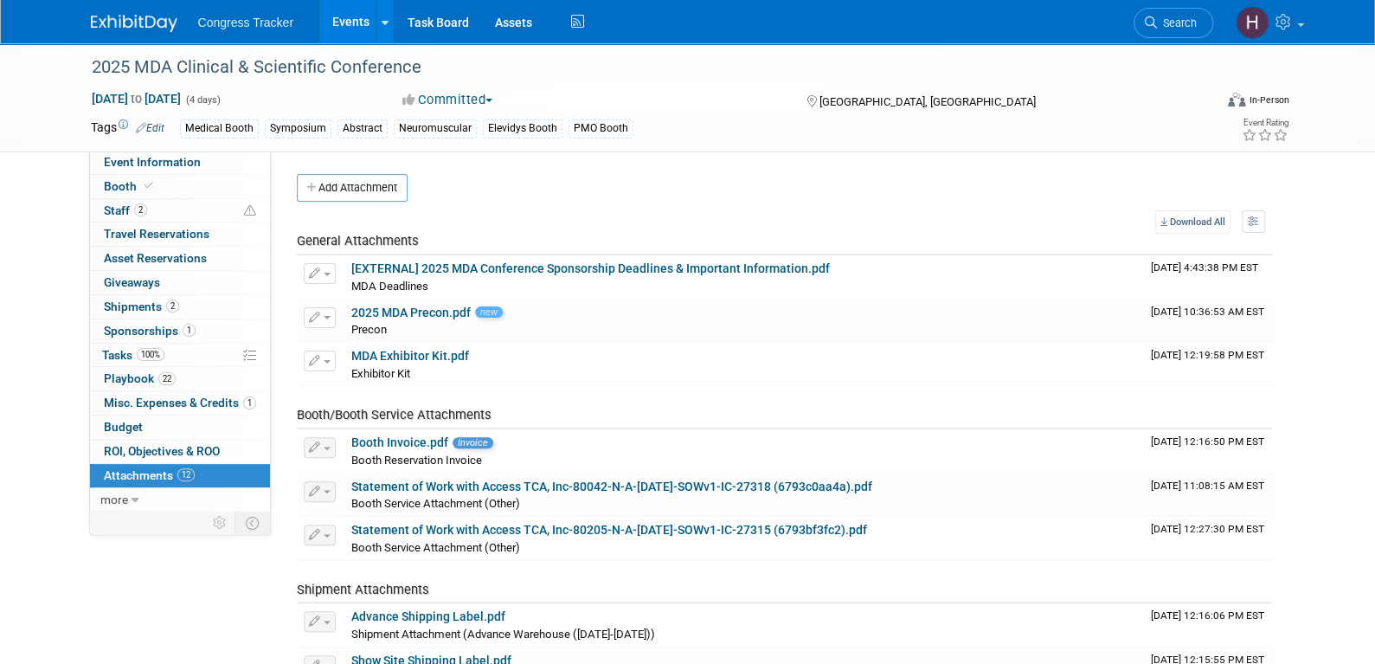
click at [340, 22] on link "Events" at bounding box center [350, 21] width 63 height 43
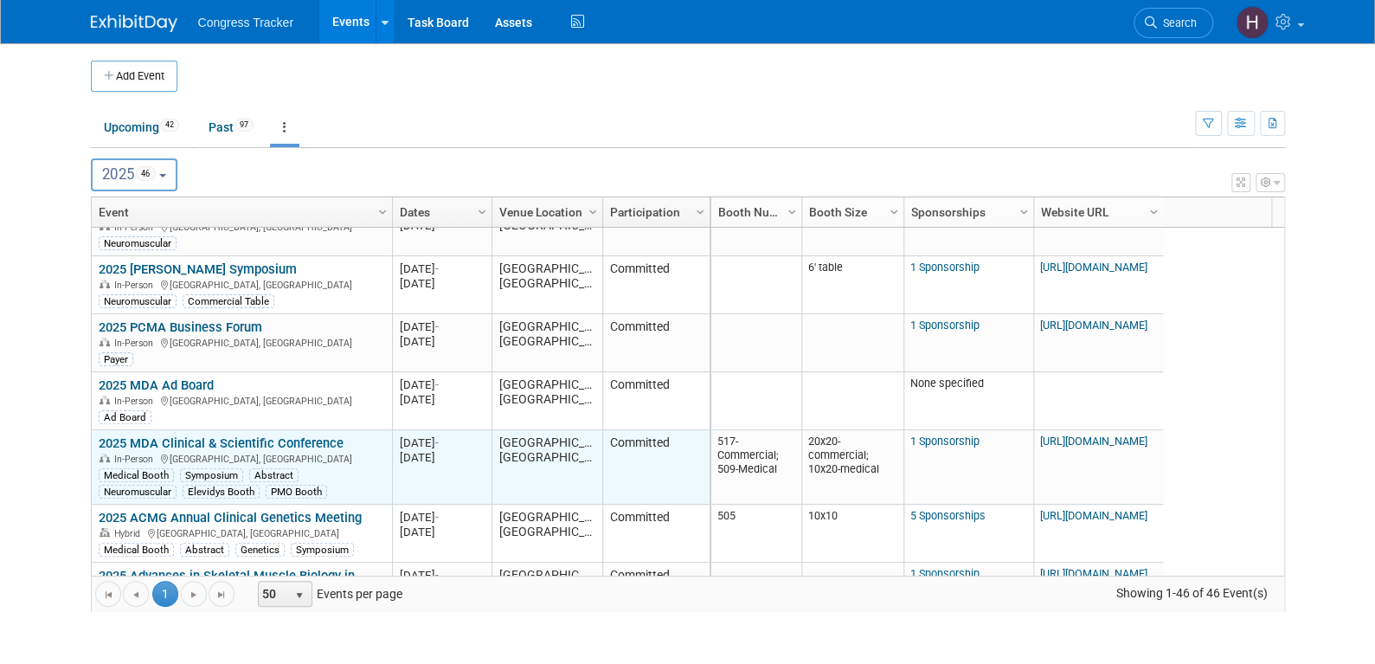
scroll to position [208, 0]
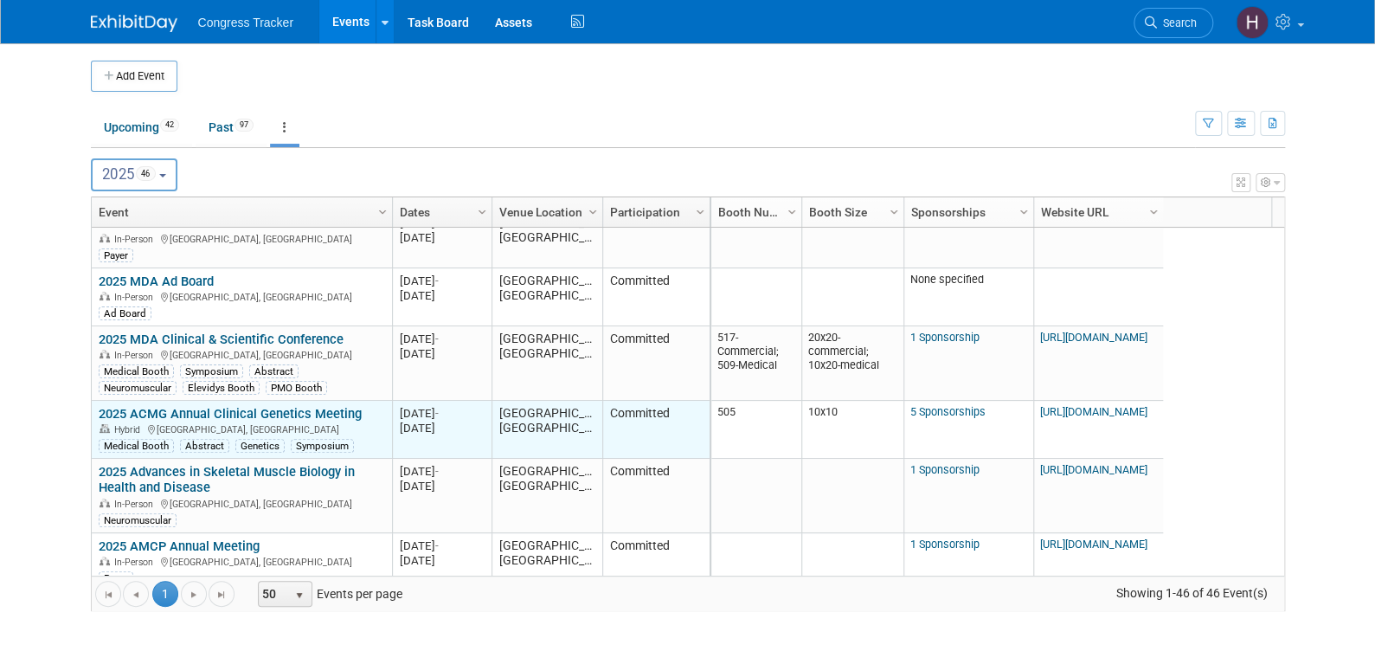
click at [259, 410] on link "2025 ACMG Annual Clinical Genetics Meeting" at bounding box center [230, 414] width 263 height 16
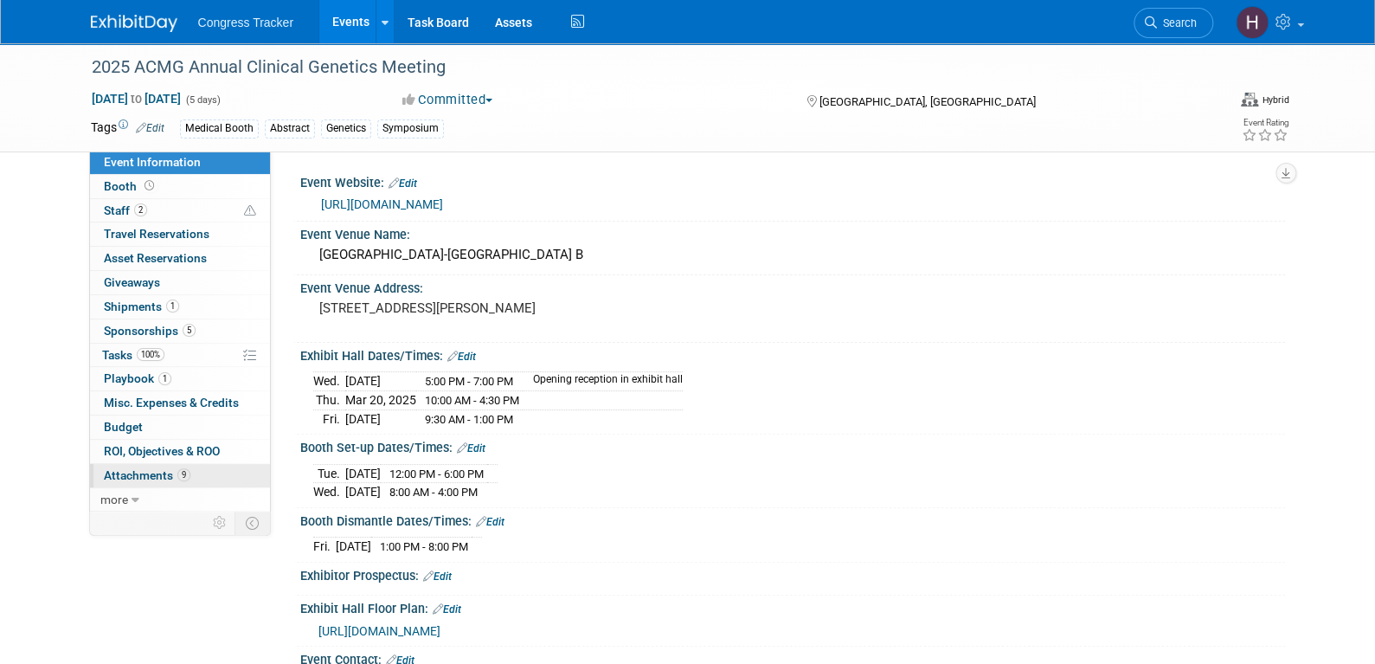
click at [179, 475] on span "9" at bounding box center [183, 474] width 13 height 13
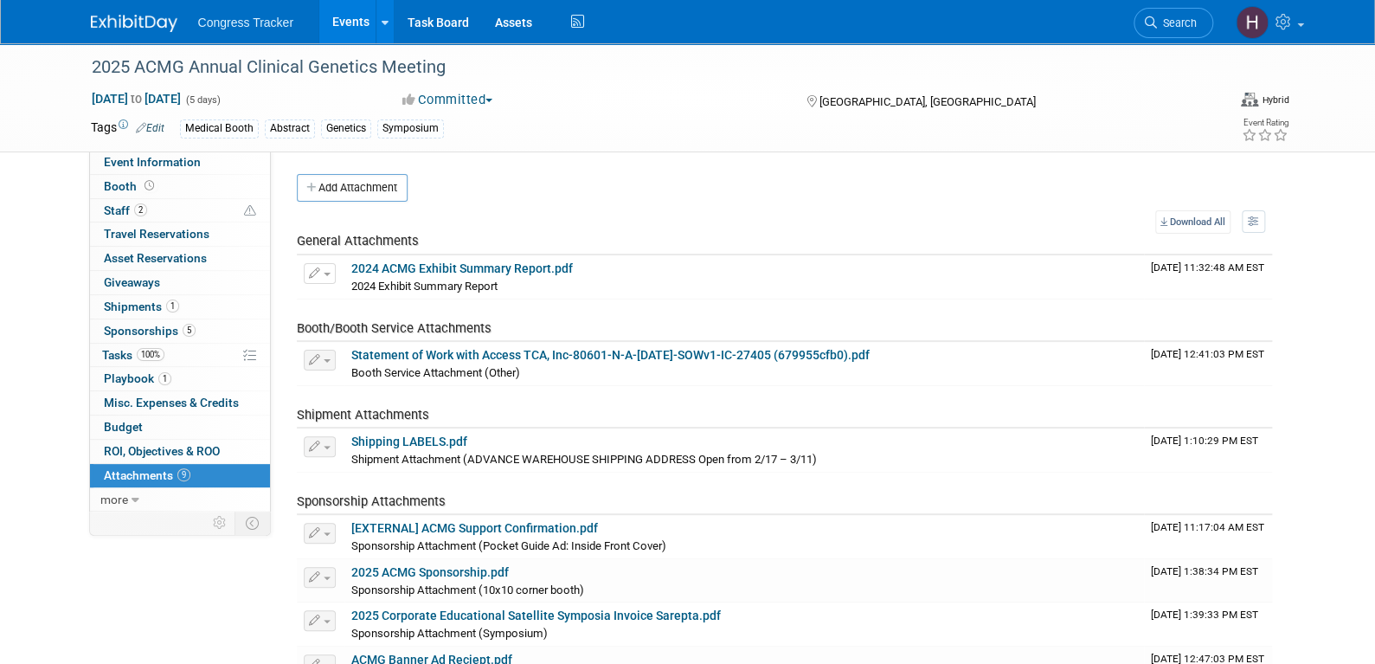
click at [375, 187] on button "Add Attachment" at bounding box center [352, 188] width 111 height 28
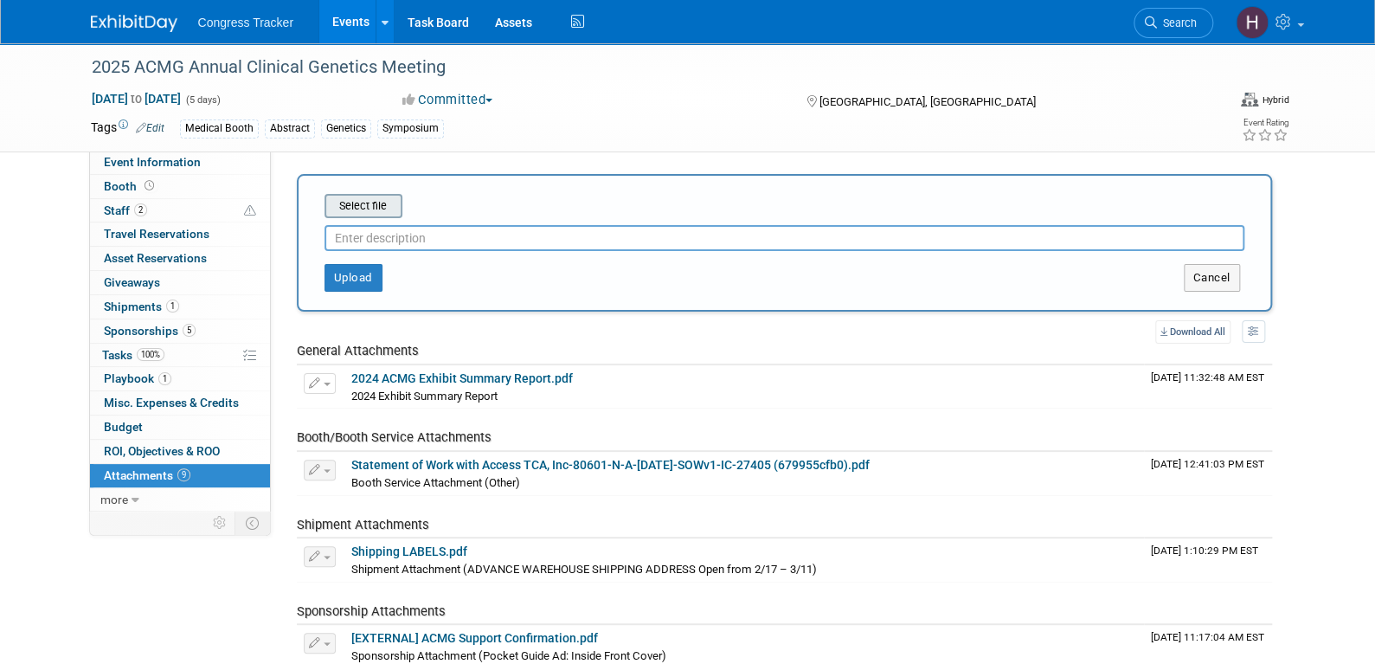
click at [374, 206] on input "file" at bounding box center [298, 206] width 206 height 21
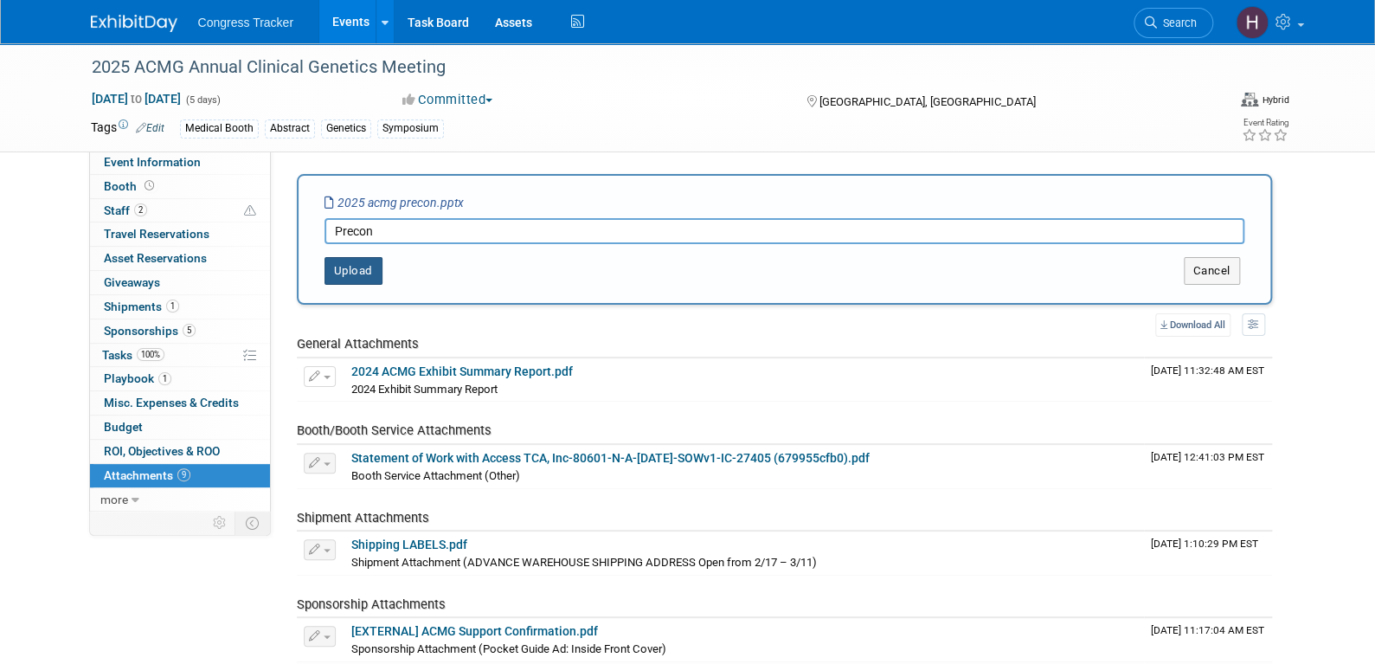
type input "Precon"
click at [368, 263] on button "Upload" at bounding box center [354, 271] width 58 height 28
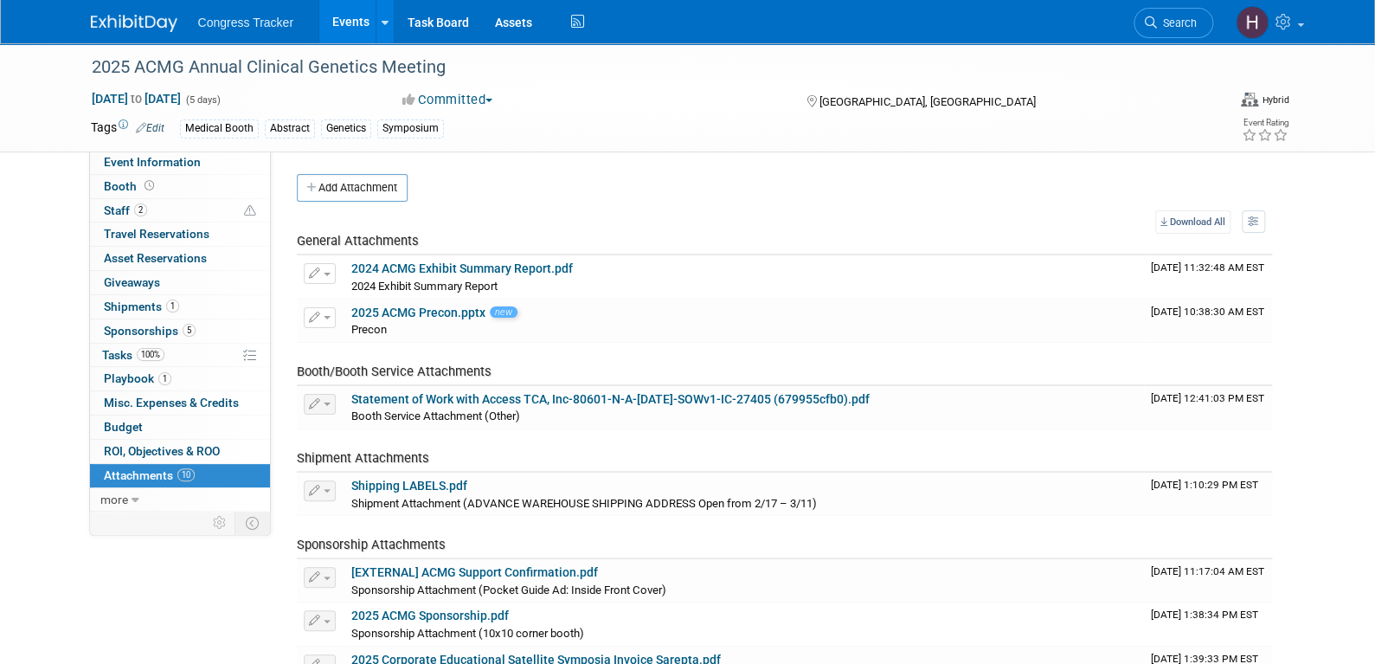
click at [342, 25] on link "Events" at bounding box center [350, 21] width 63 height 43
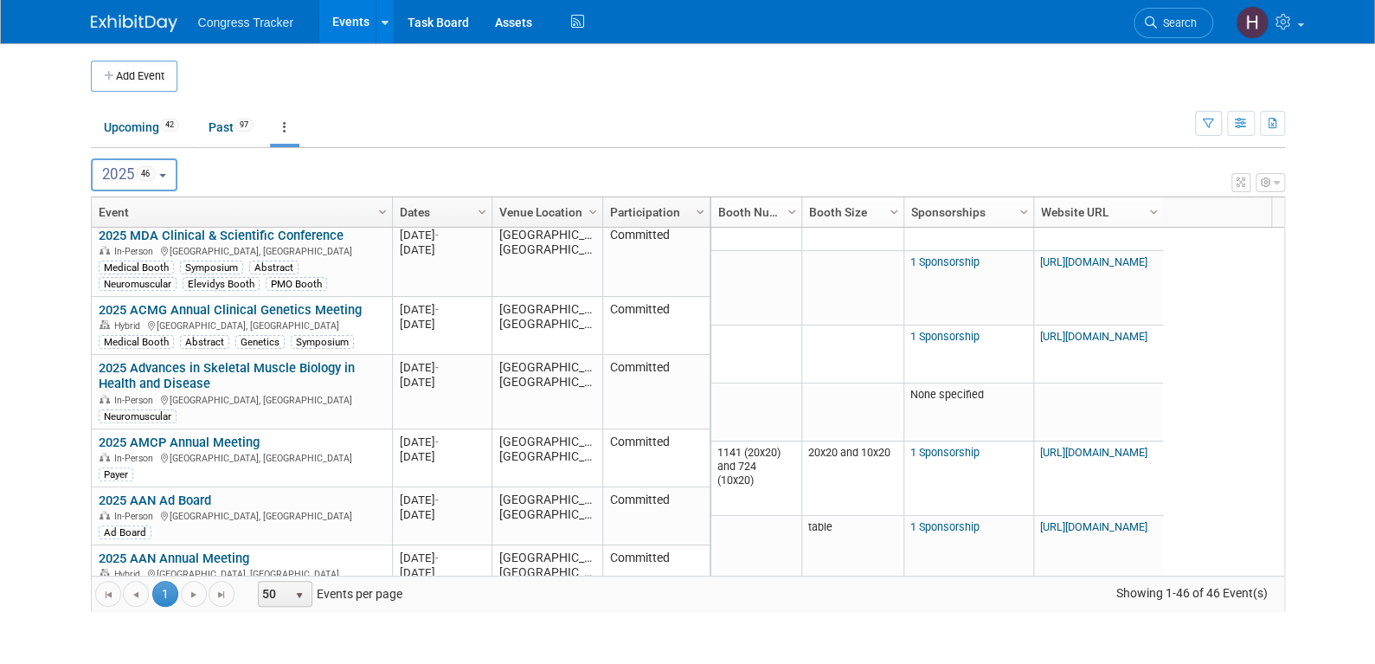
scroll to position [415, 0]
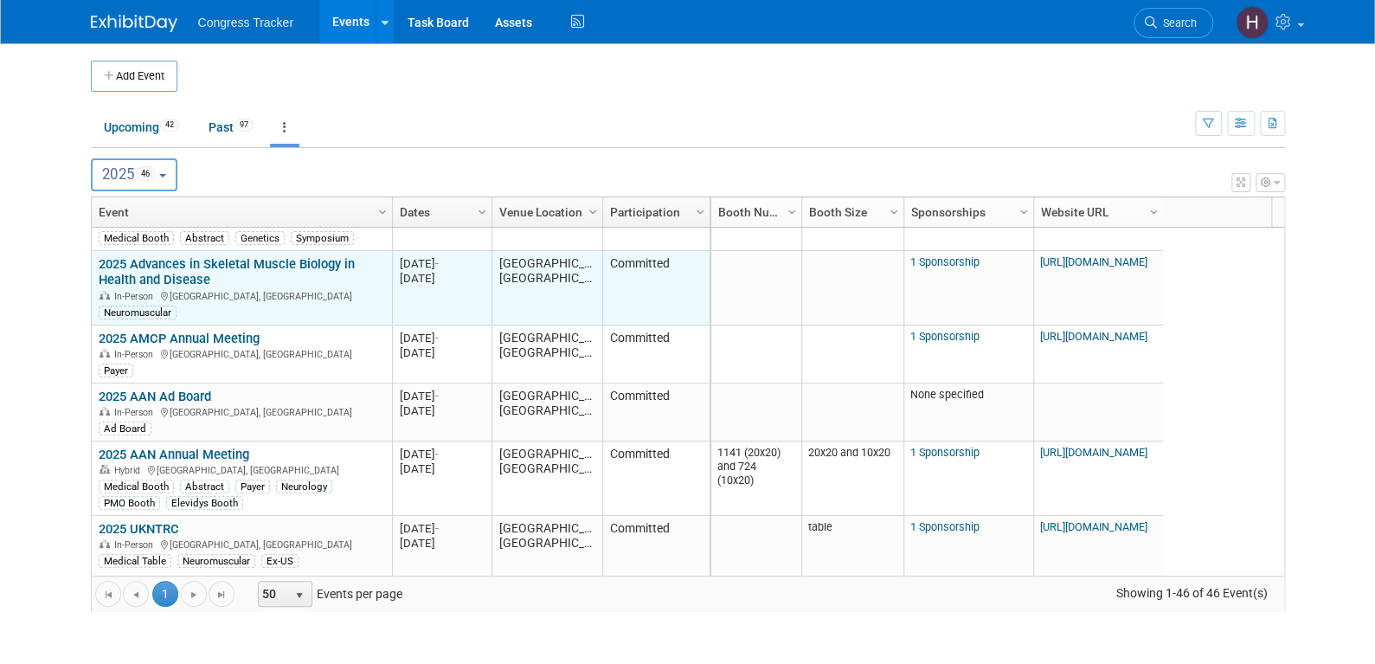
click at [225, 258] on link "2025 Advances in Skeletal Muscle Biology in Health and Disease" at bounding box center [227, 272] width 256 height 32
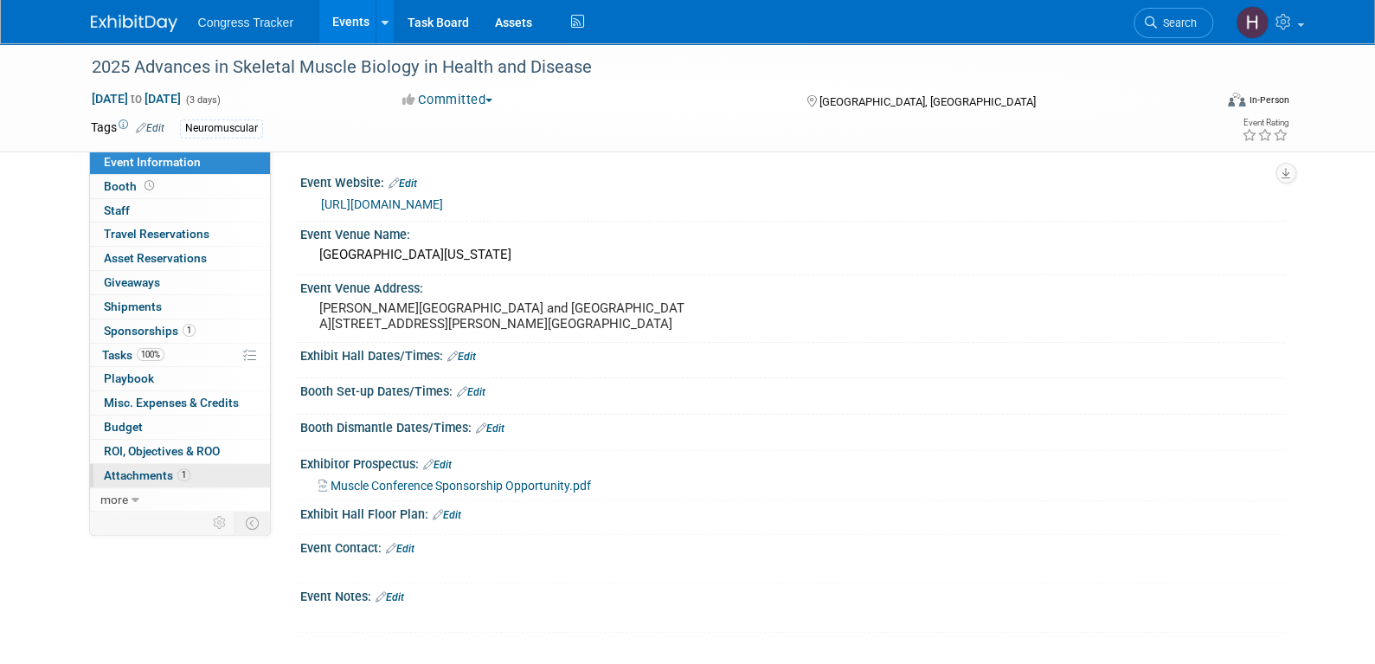
click at [146, 476] on span "Attachments 1" at bounding box center [147, 475] width 87 height 14
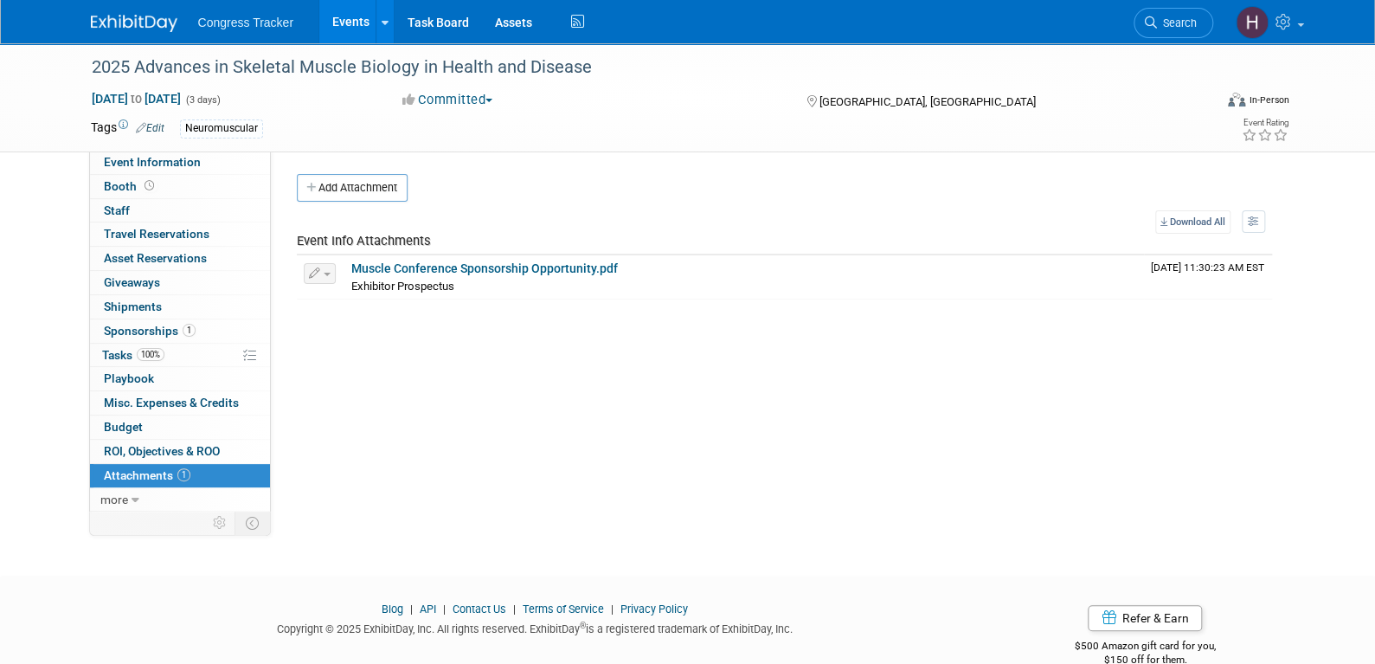
click at [347, 24] on link "Events" at bounding box center [350, 21] width 63 height 43
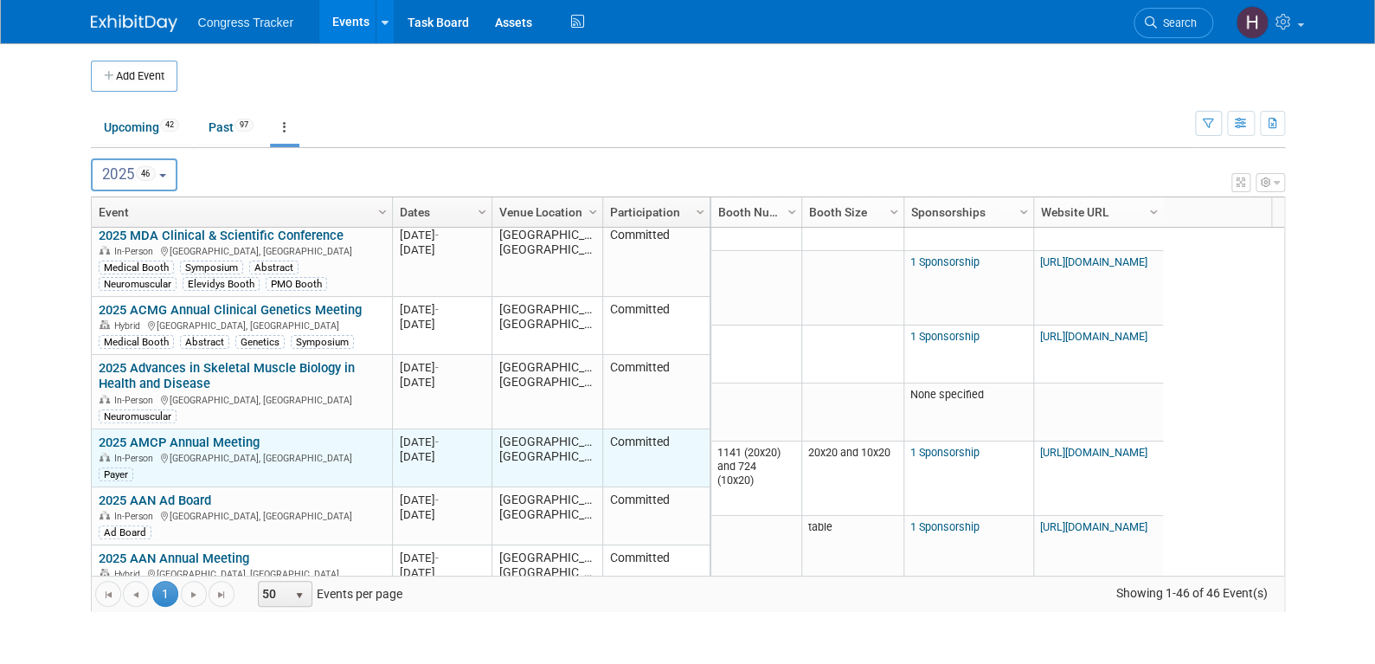
scroll to position [415, 0]
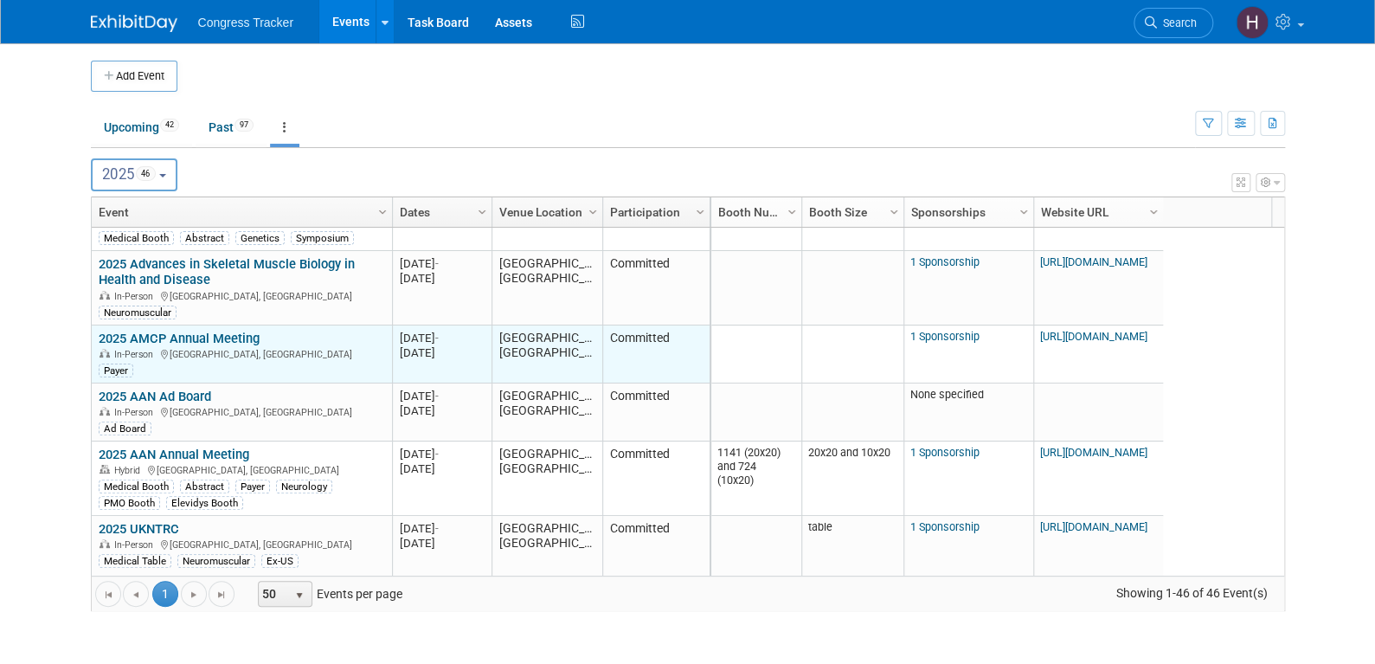
click at [226, 331] on link "2025 AMCP Annual Meeting" at bounding box center [179, 339] width 161 height 16
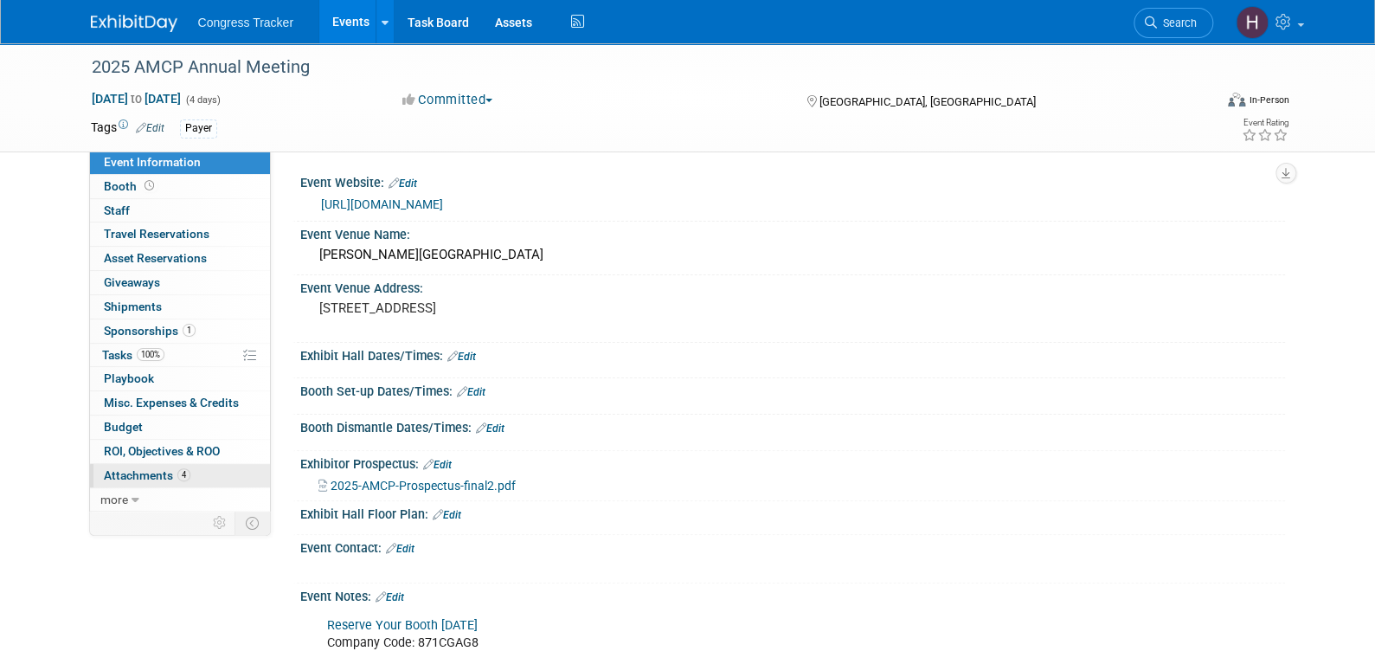
click at [166, 473] on span "Attachments 4" at bounding box center [147, 475] width 87 height 14
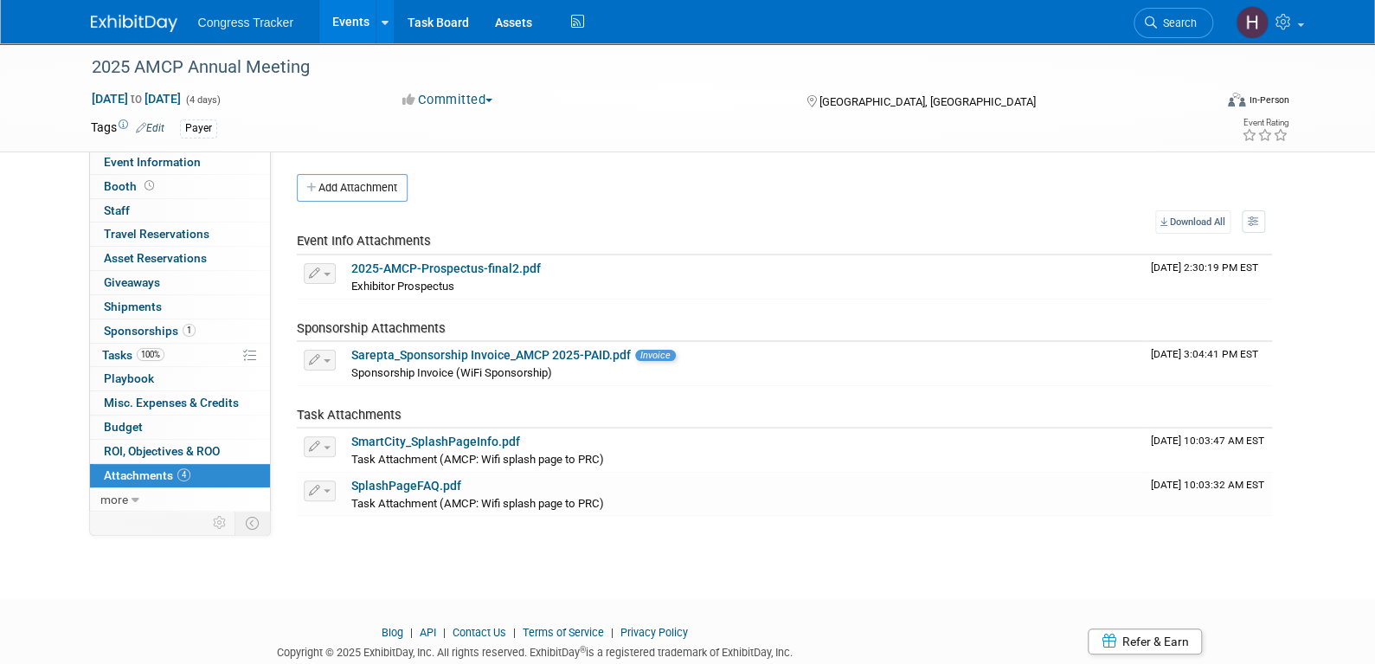
click at [348, 25] on link "Events" at bounding box center [350, 21] width 63 height 43
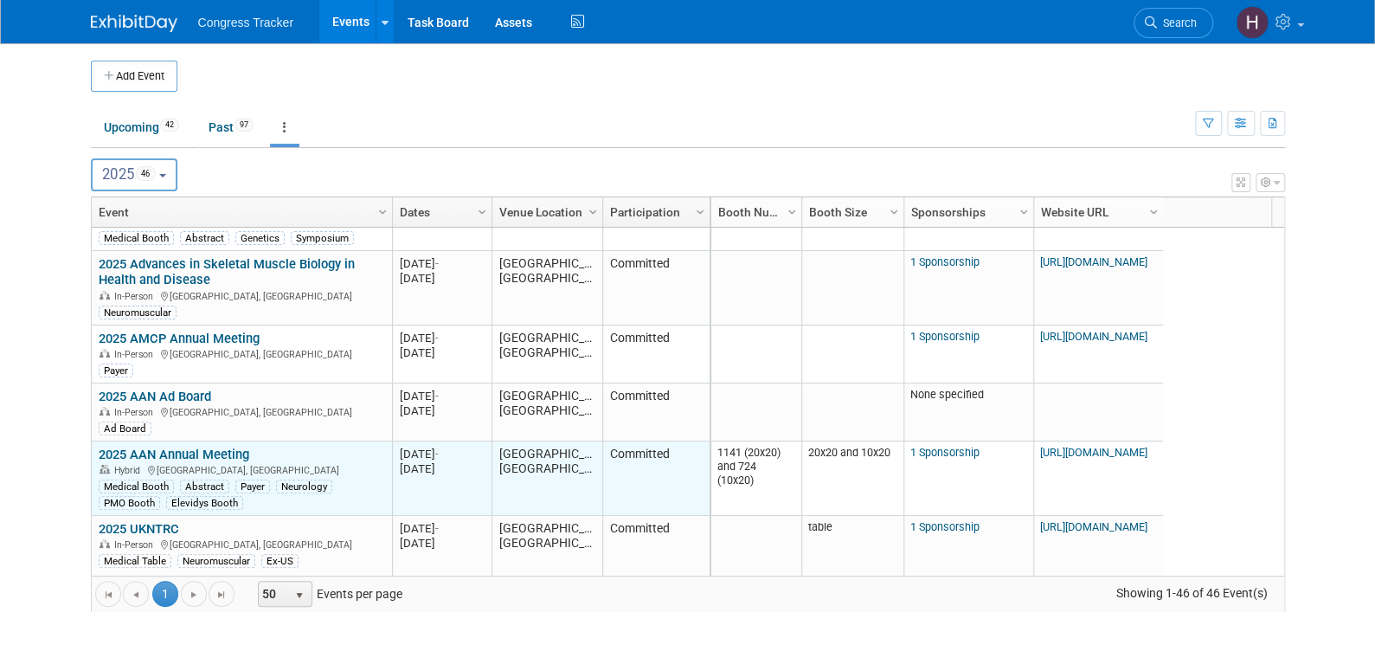
scroll to position [520, 0]
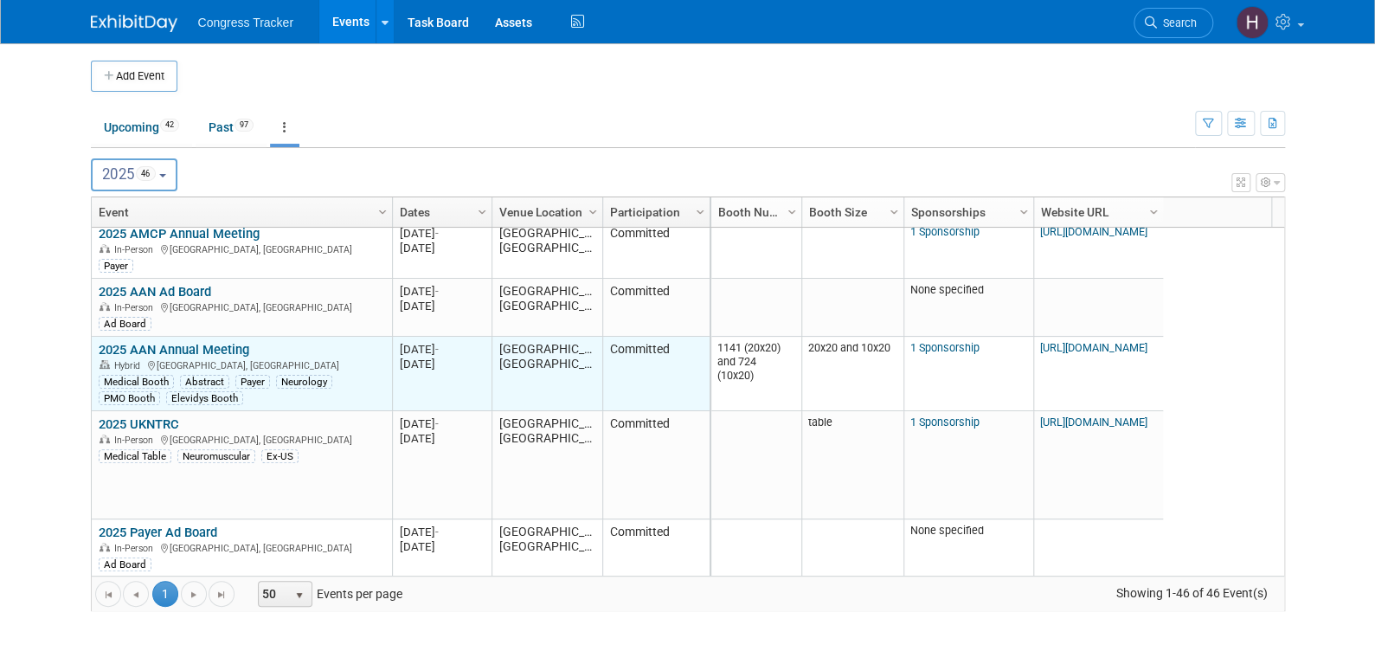
click at [229, 346] on link "2025 AAN Annual Meeting" at bounding box center [174, 350] width 151 height 16
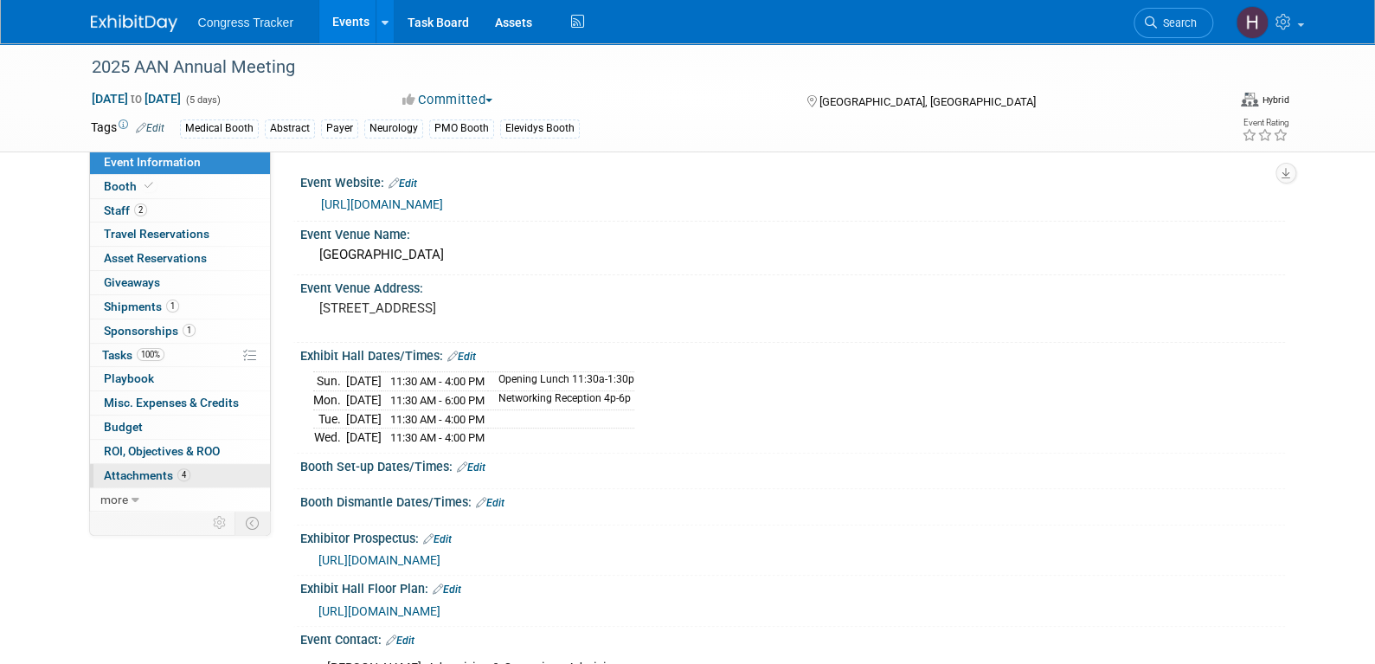
click at [188, 470] on link "4 Attachments 4" at bounding box center [180, 475] width 180 height 23
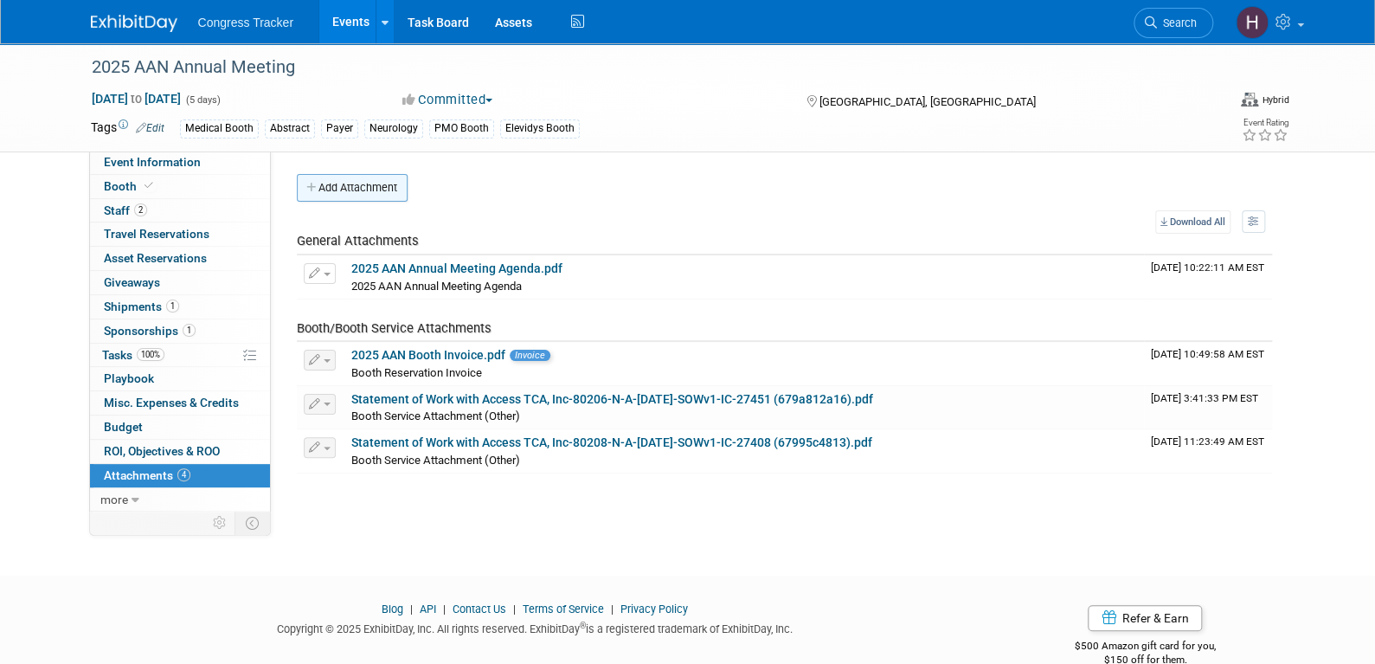
click at [389, 183] on button "Add Attachment" at bounding box center [352, 188] width 111 height 28
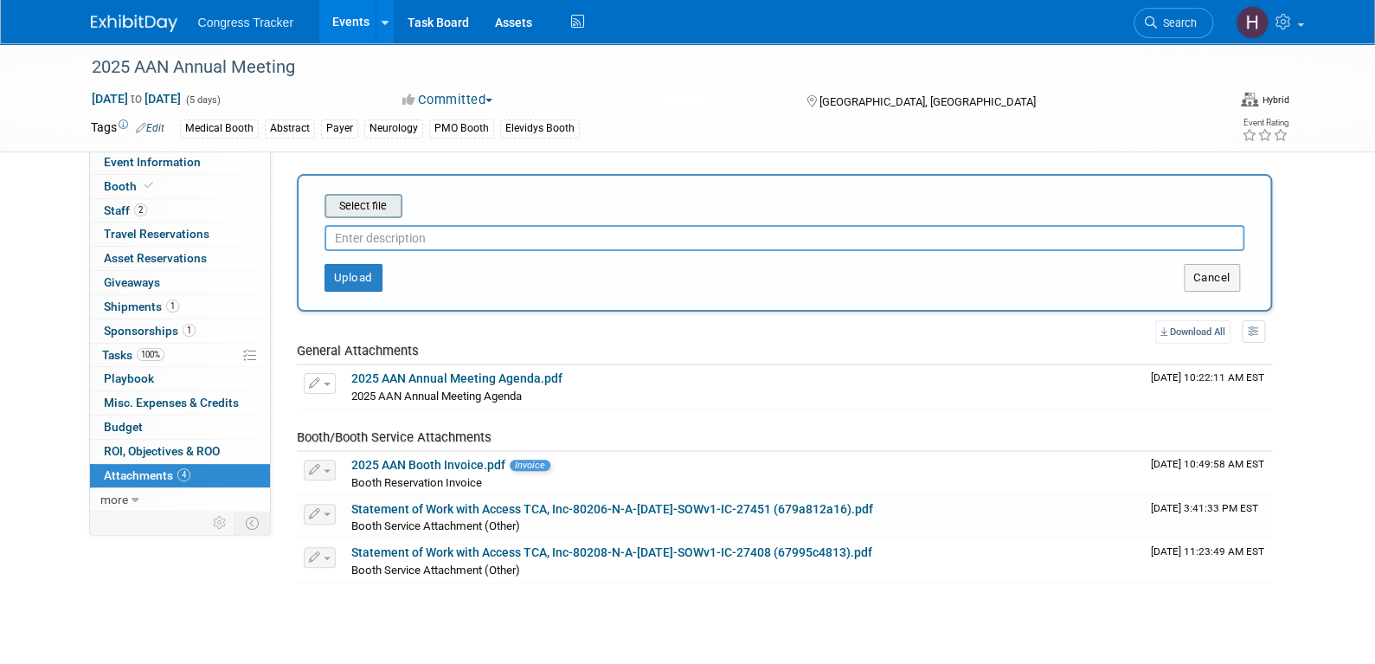
click at [376, 204] on input "file" at bounding box center [298, 206] width 206 height 21
type input "C:\fakepath\2025 AAN Precon.pptx"
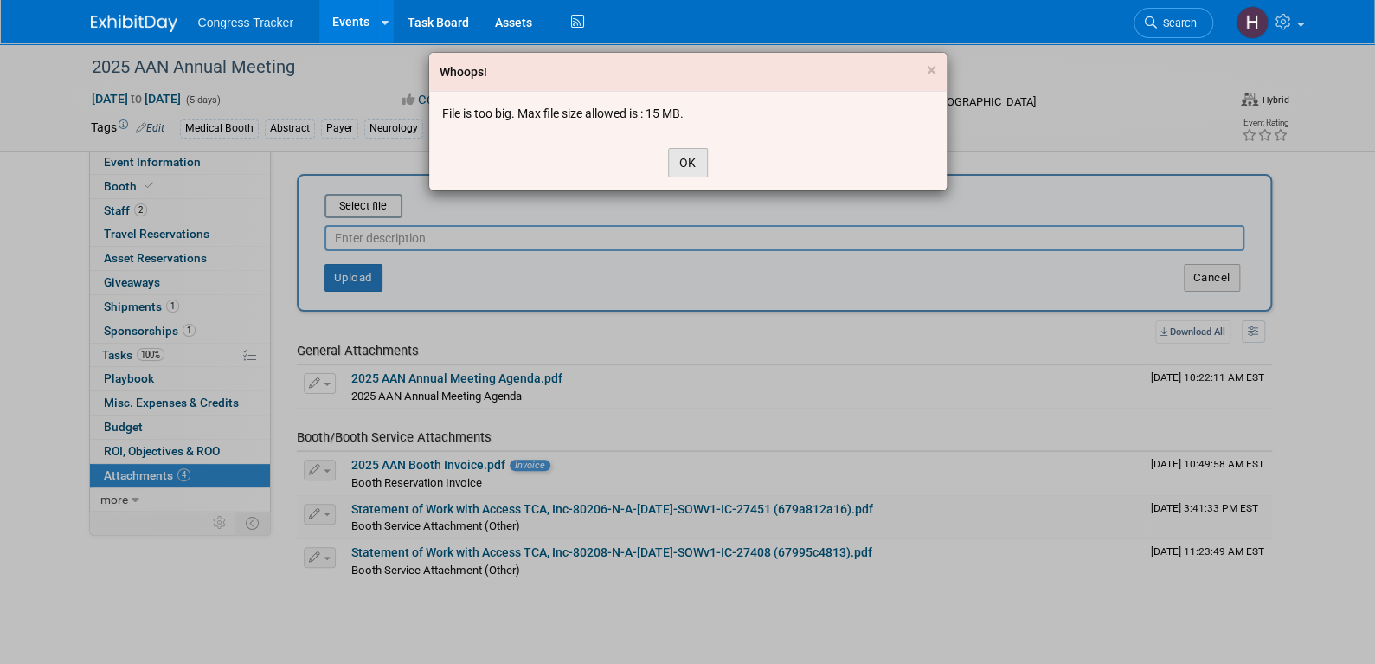
click at [678, 164] on button "OK" at bounding box center [688, 162] width 40 height 29
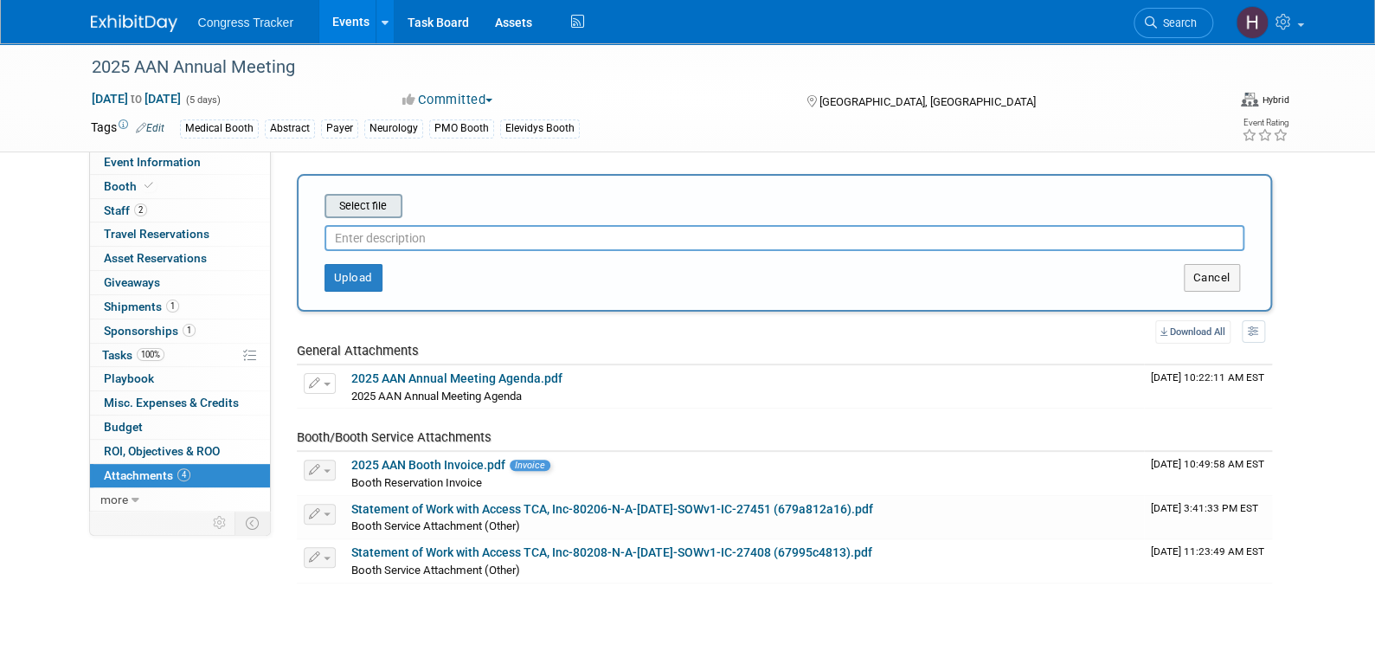
click at [376, 201] on input "file" at bounding box center [298, 206] width 206 height 21
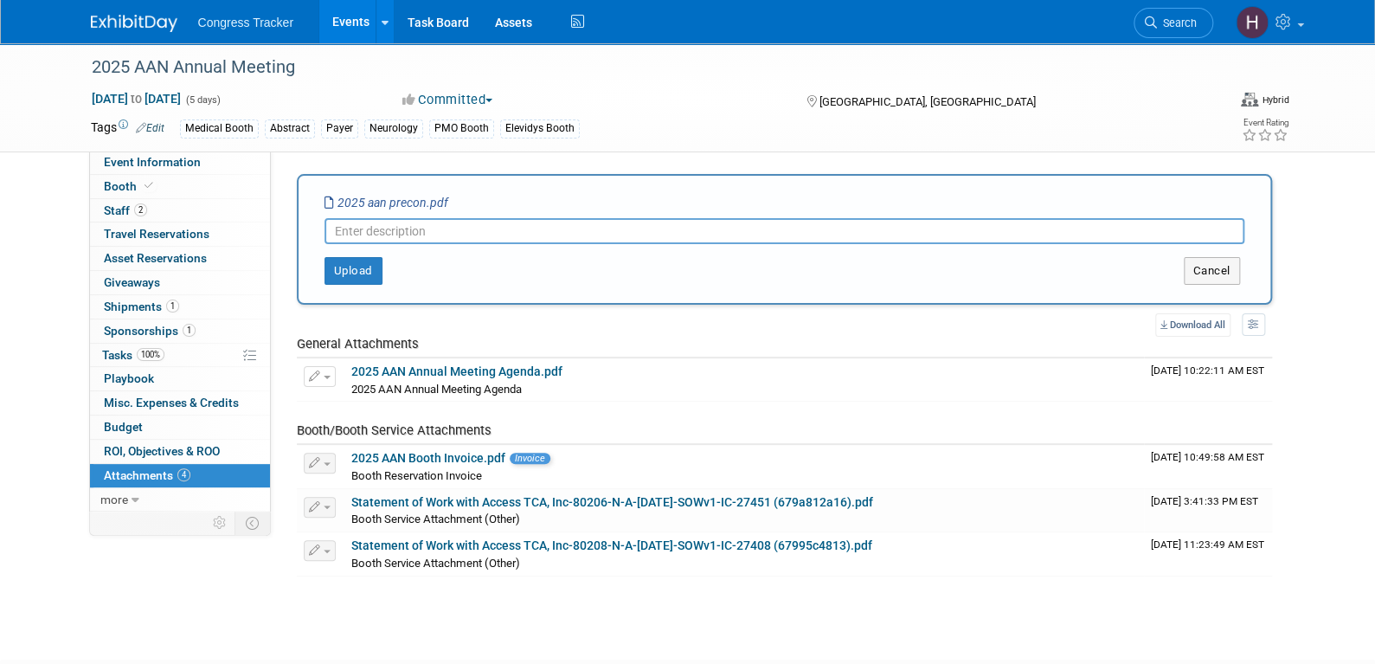
click at [488, 222] on input "text" at bounding box center [785, 231] width 920 height 26
type input "Precon"
click at [354, 267] on button "Upload" at bounding box center [354, 271] width 58 height 28
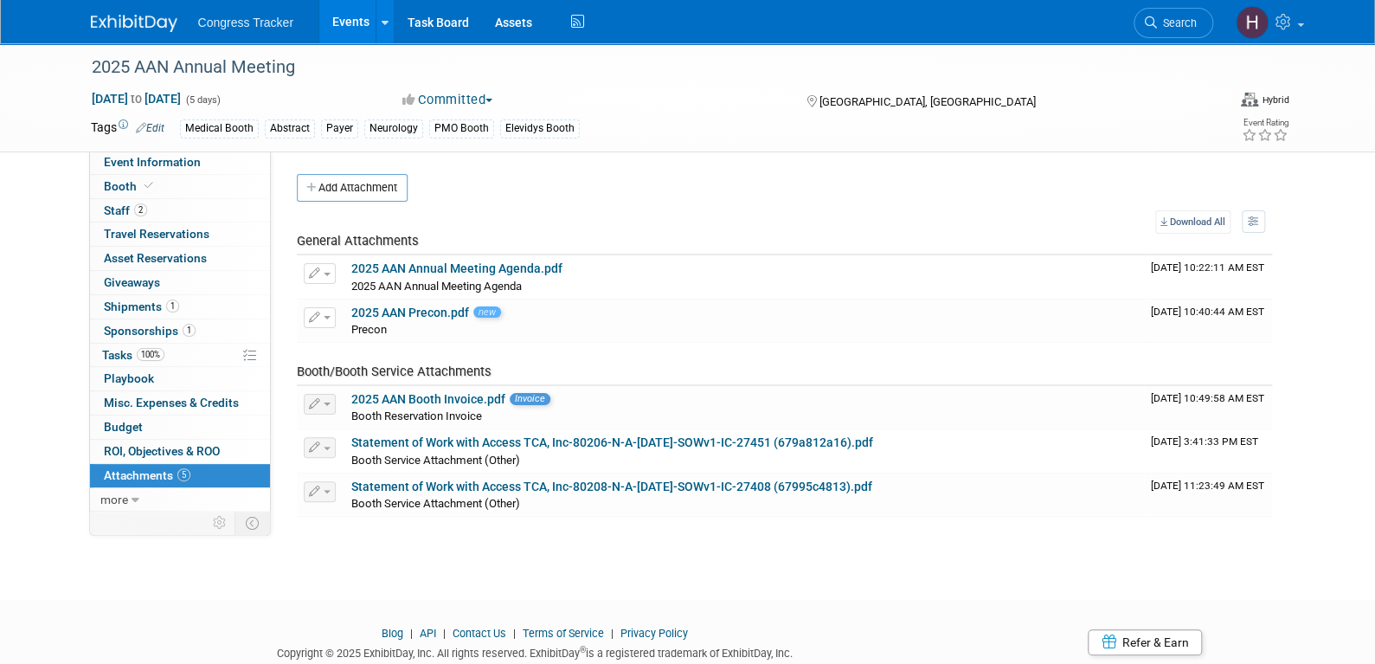
click at [353, 21] on link "Events" at bounding box center [350, 21] width 63 height 43
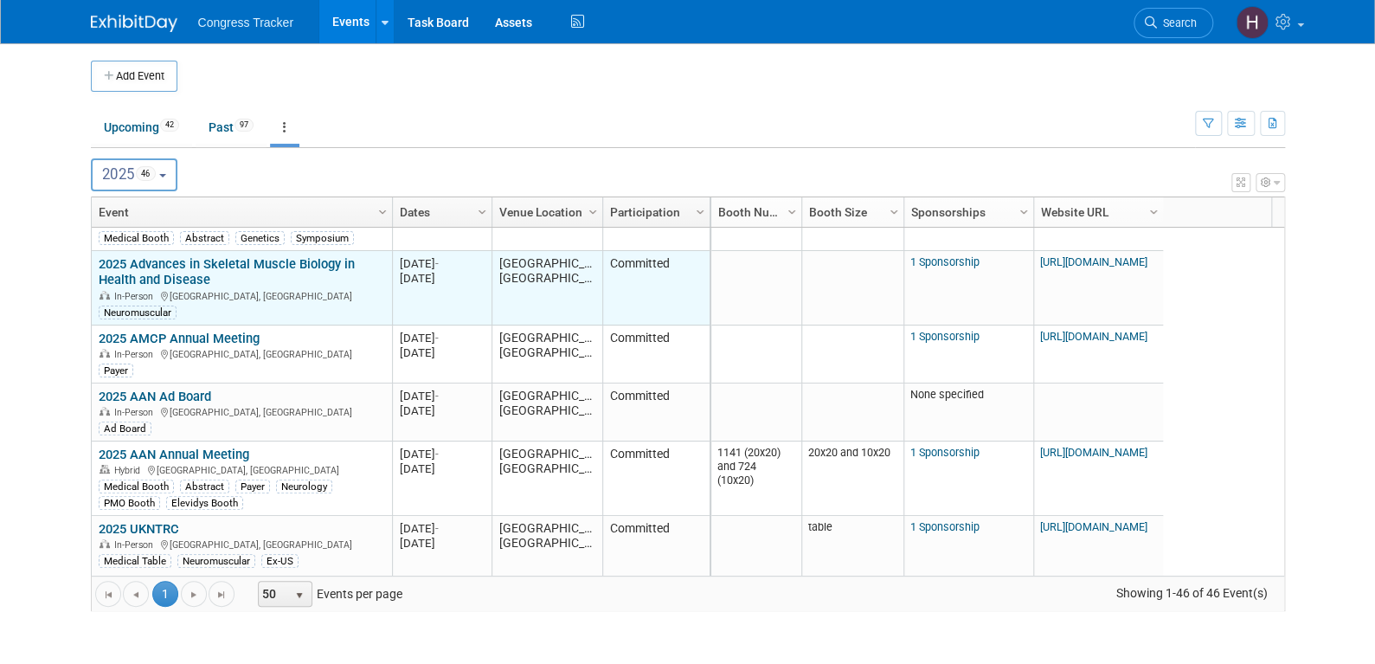
scroll to position [520, 0]
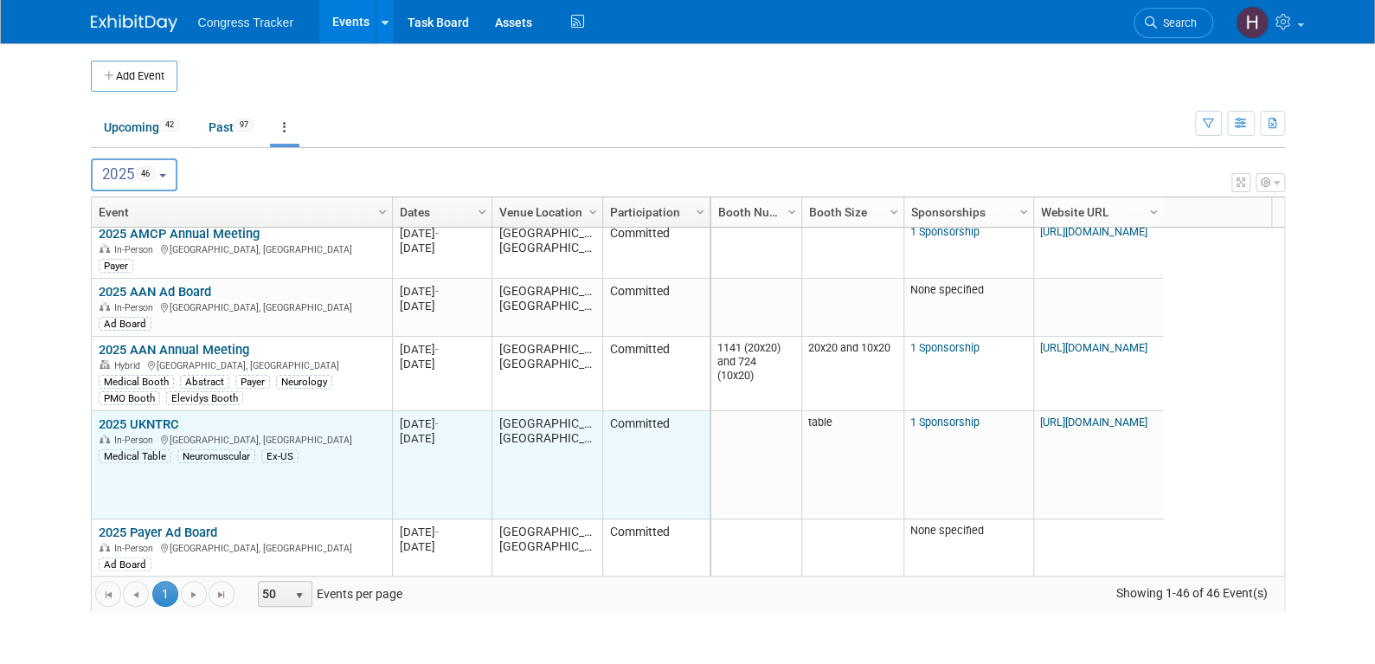
click at [170, 422] on link "2025 UKNTRC" at bounding box center [139, 424] width 80 height 16
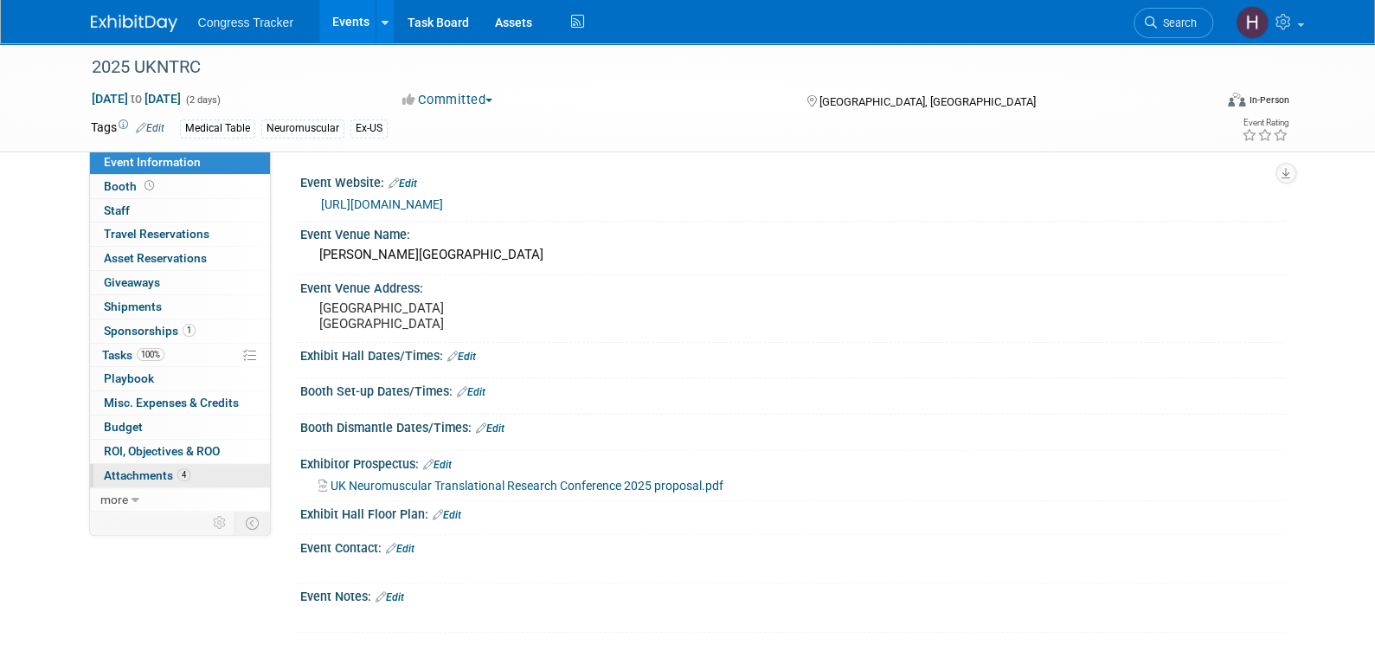
click at [139, 471] on span "Attachments 4" at bounding box center [147, 475] width 87 height 14
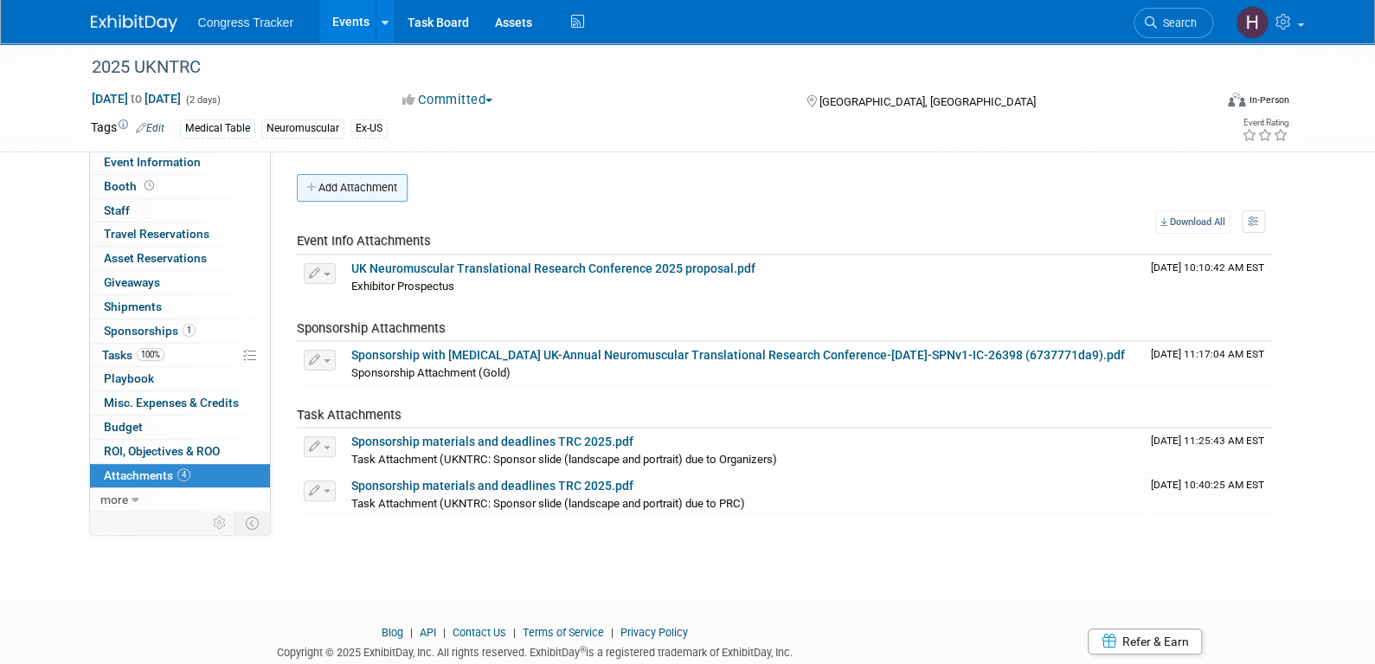
click at [338, 196] on button "Add Attachment" at bounding box center [352, 188] width 111 height 28
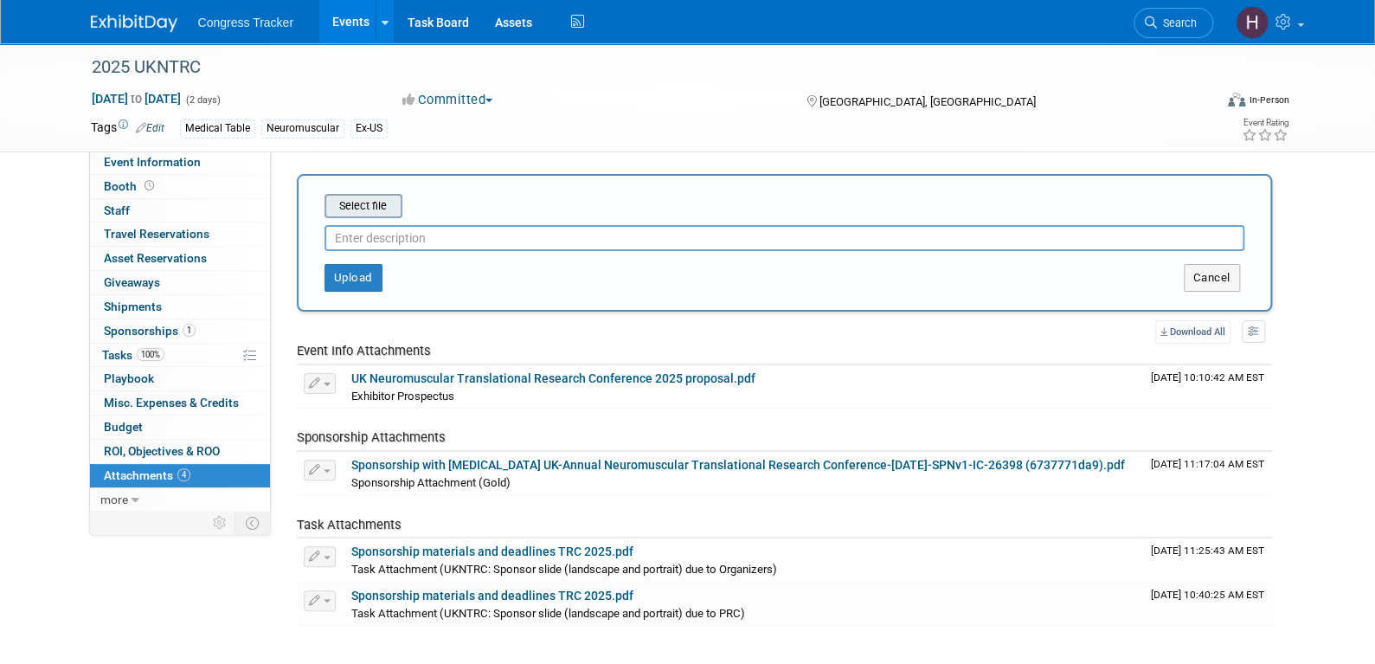
click at [368, 207] on input "file" at bounding box center [298, 206] width 206 height 21
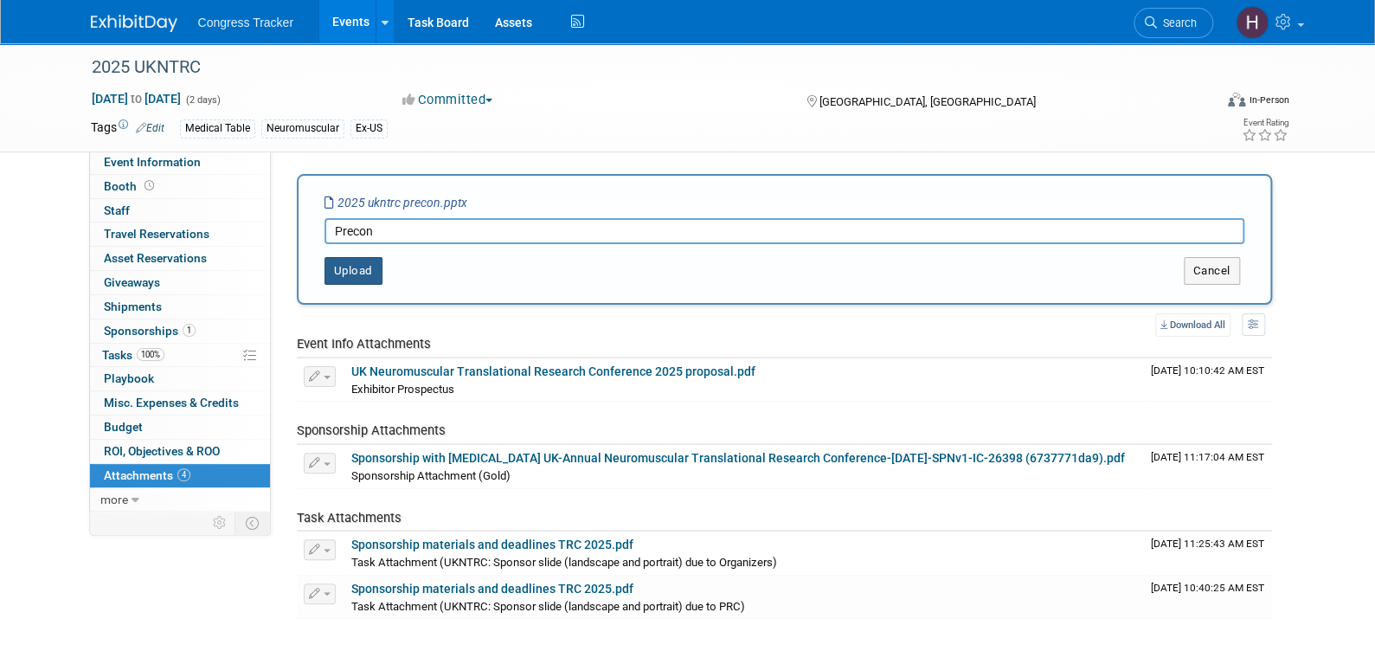
type input "Precon"
click at [349, 273] on button "Upload" at bounding box center [354, 271] width 58 height 28
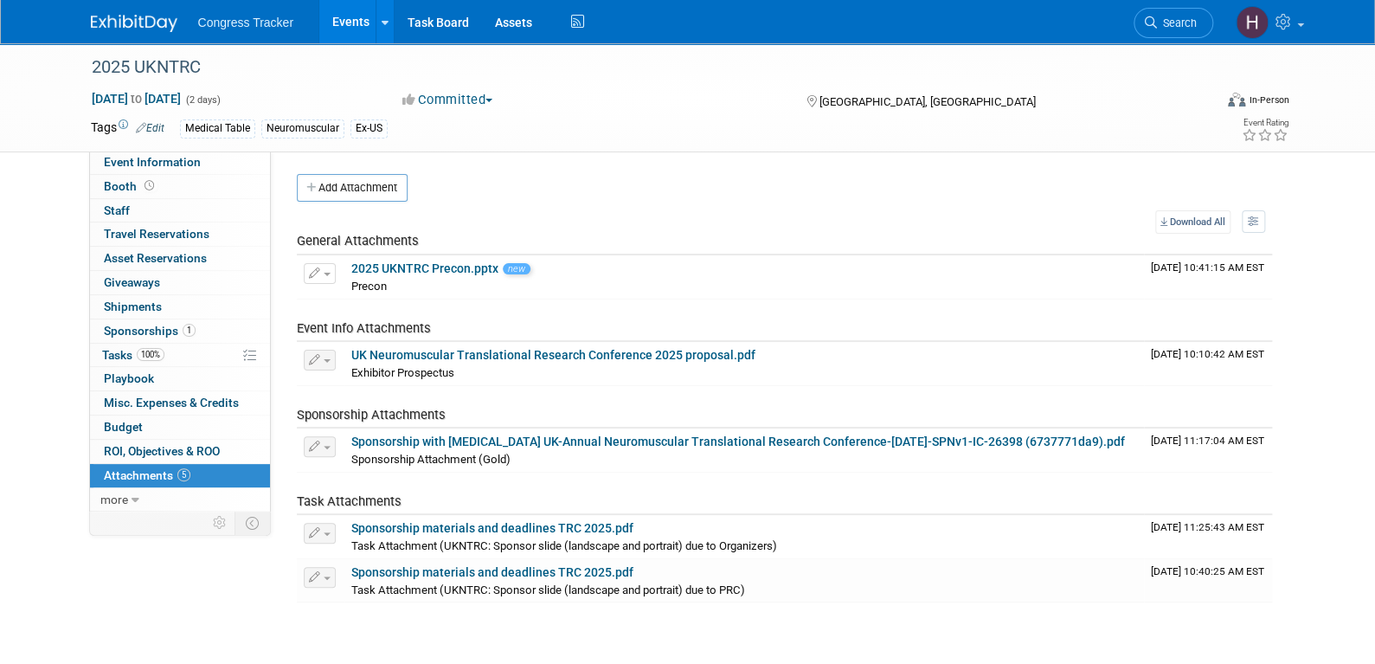
click at [350, 24] on link "Events" at bounding box center [350, 21] width 63 height 43
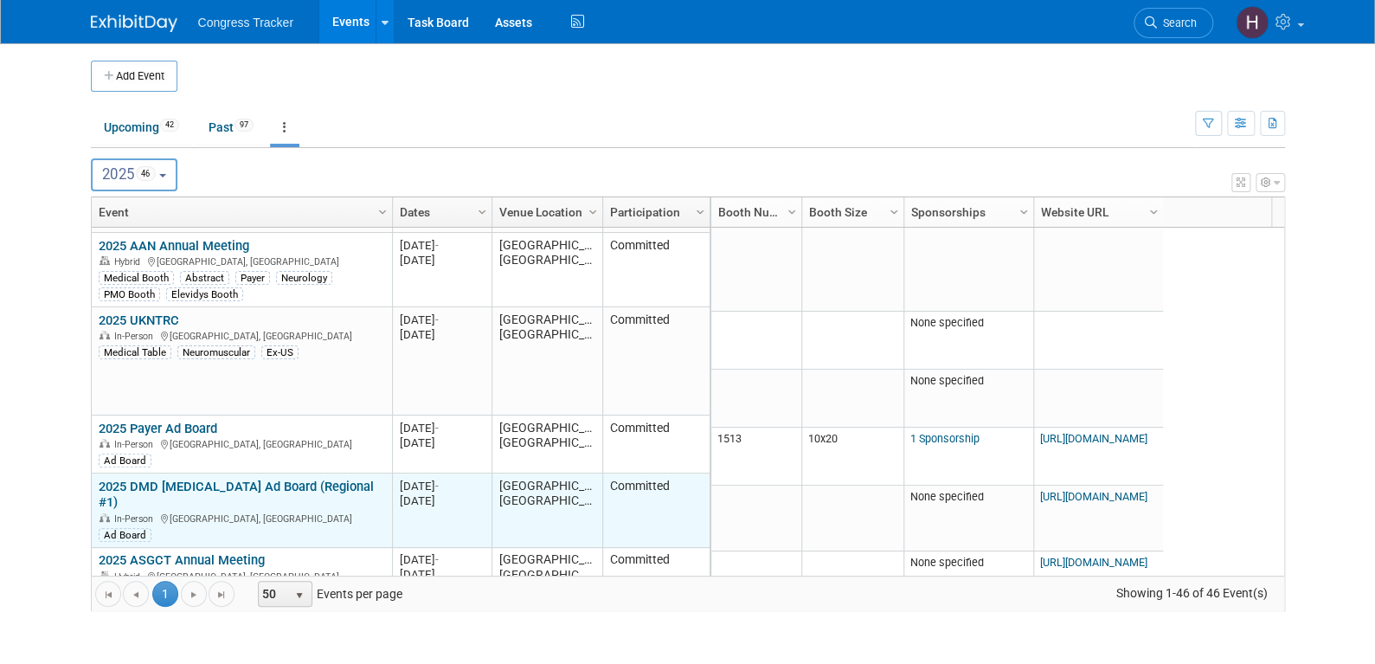
scroll to position [728, 0]
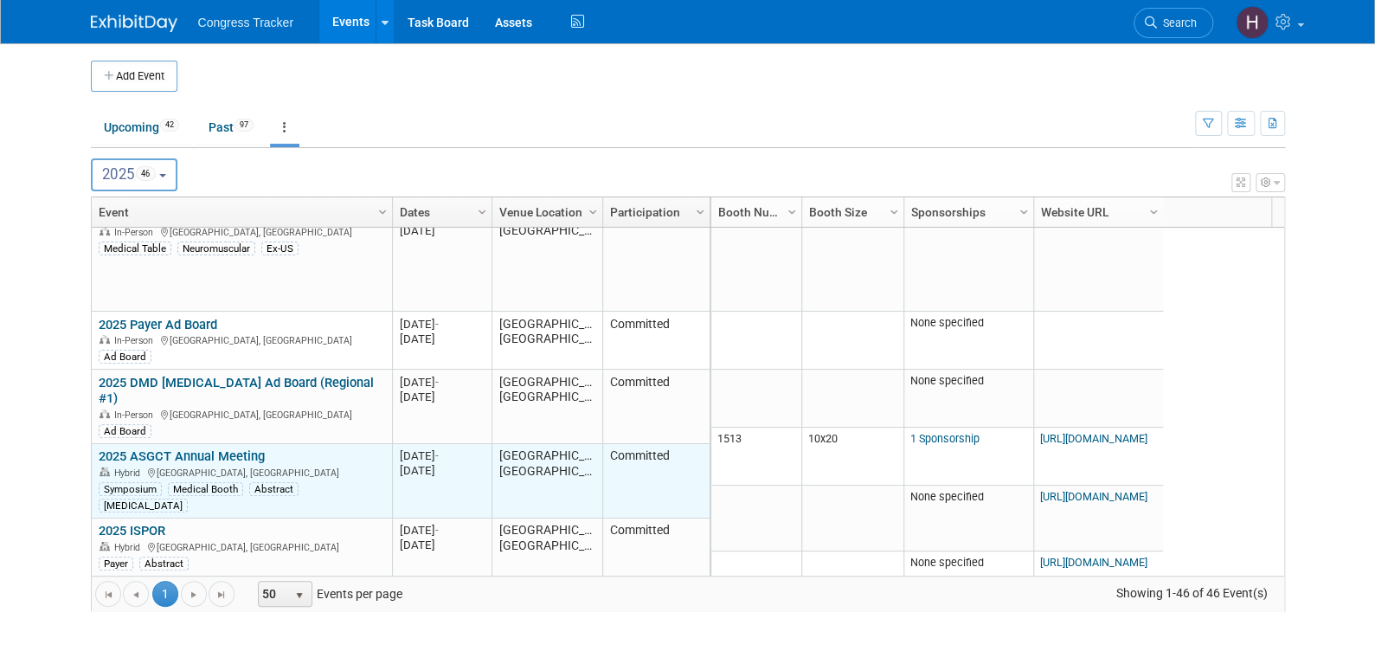
click at [218, 448] on link "2025 ASGCT Annual Meeting" at bounding box center [182, 456] width 166 height 16
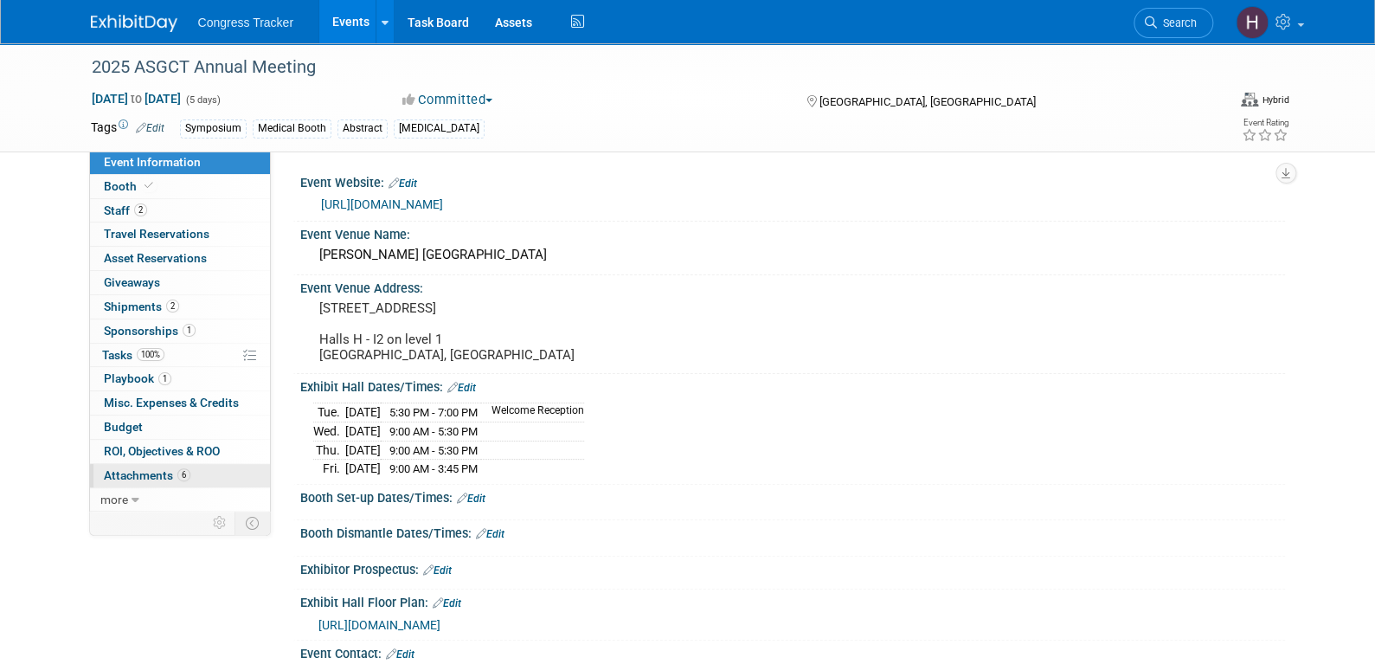
click at [166, 473] on span "Attachments 6" at bounding box center [147, 475] width 87 height 14
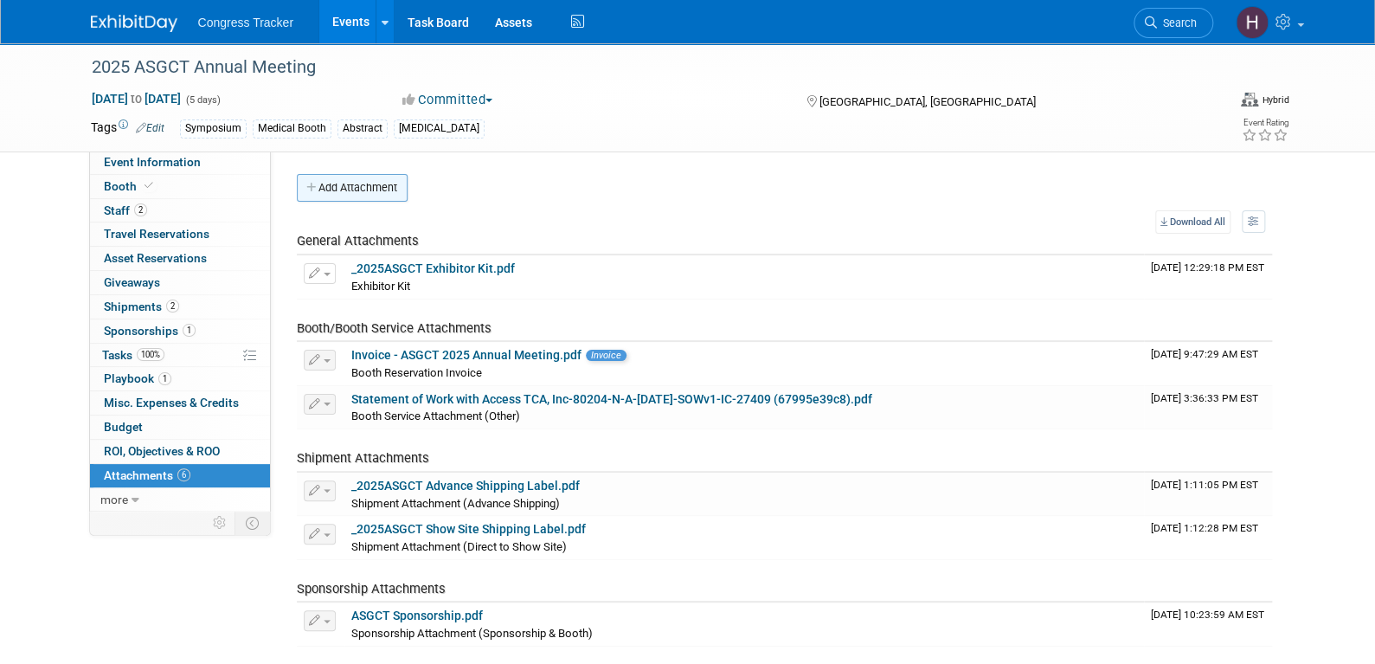
click at [358, 186] on button "Add Attachment" at bounding box center [352, 188] width 111 height 28
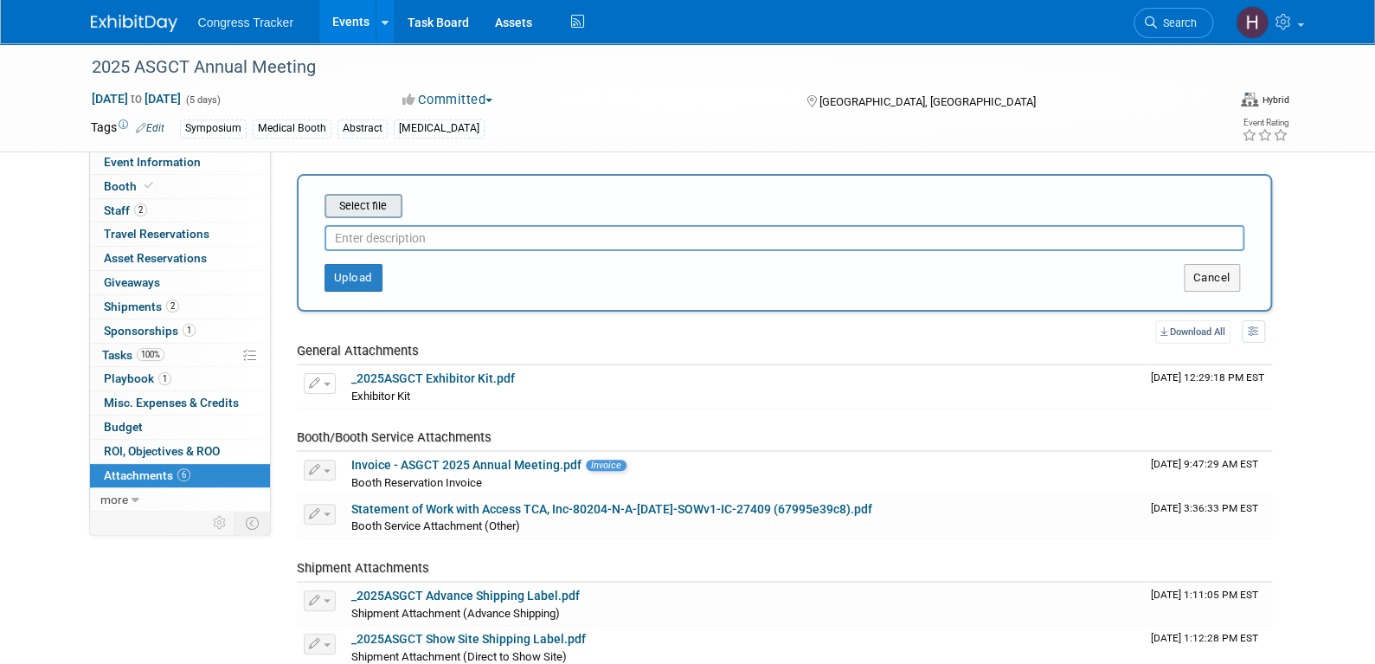
click at [370, 205] on input "file" at bounding box center [298, 206] width 206 height 21
type input "C:\fakepath\2025 ASGCT Precon.pptx"
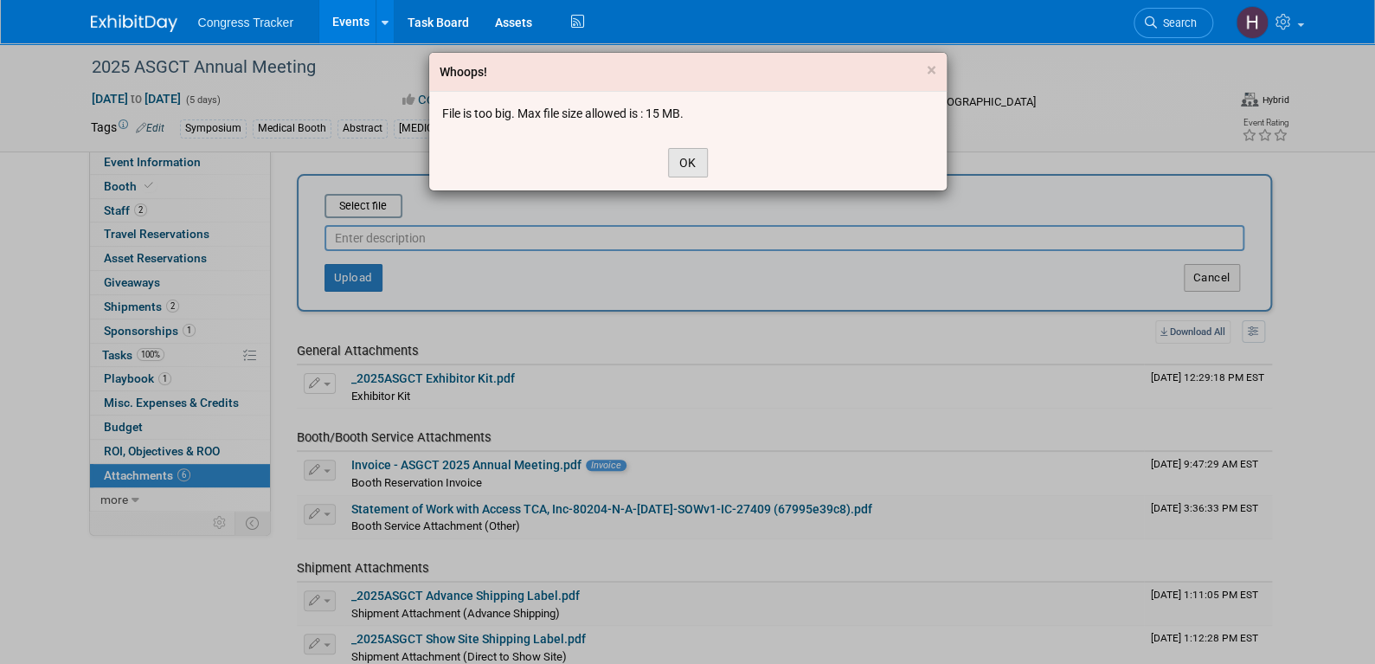
click at [691, 161] on button "OK" at bounding box center [688, 162] width 40 height 29
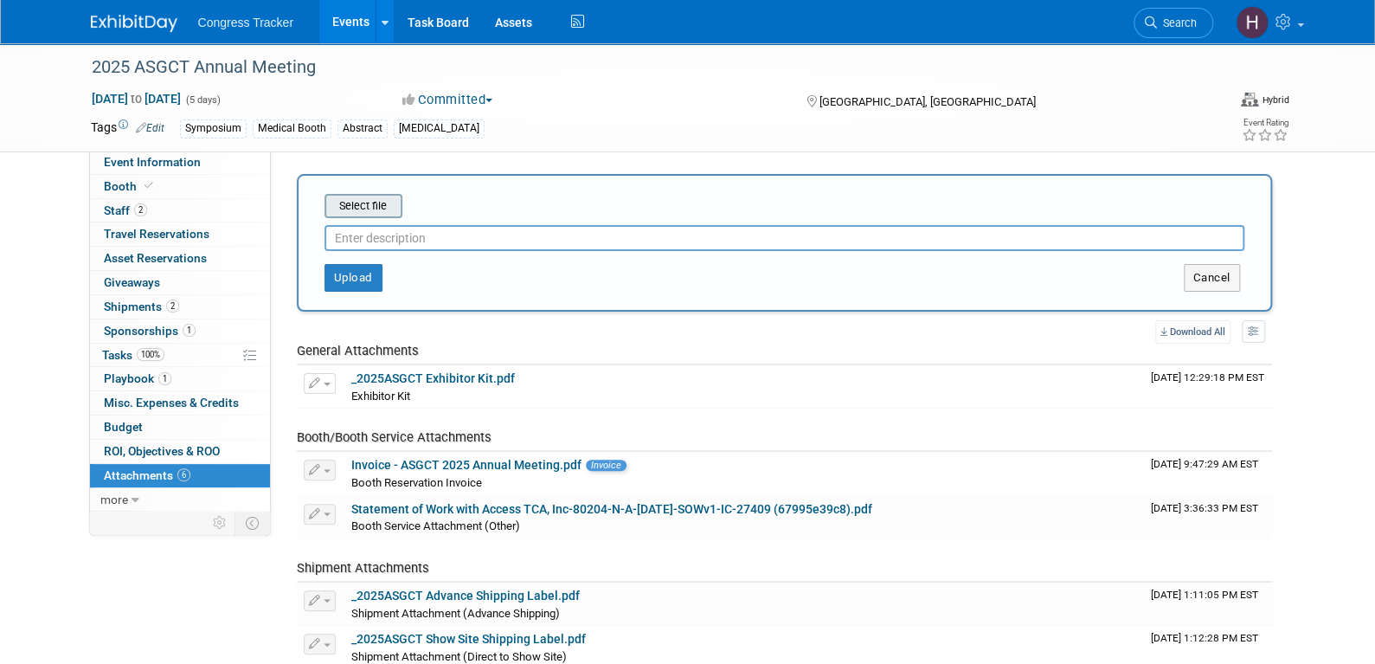
click at [364, 205] on input "file" at bounding box center [298, 206] width 206 height 21
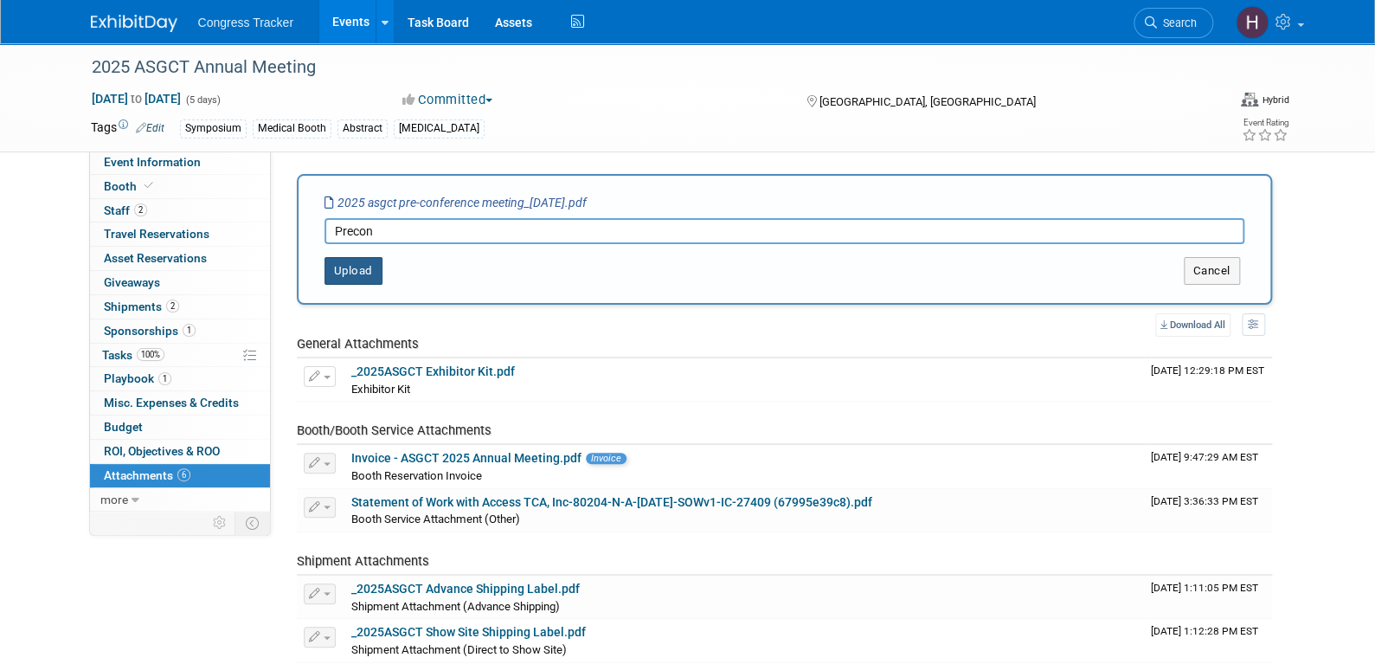
type input "Precon"
click at [370, 266] on button "Upload" at bounding box center [354, 271] width 58 height 28
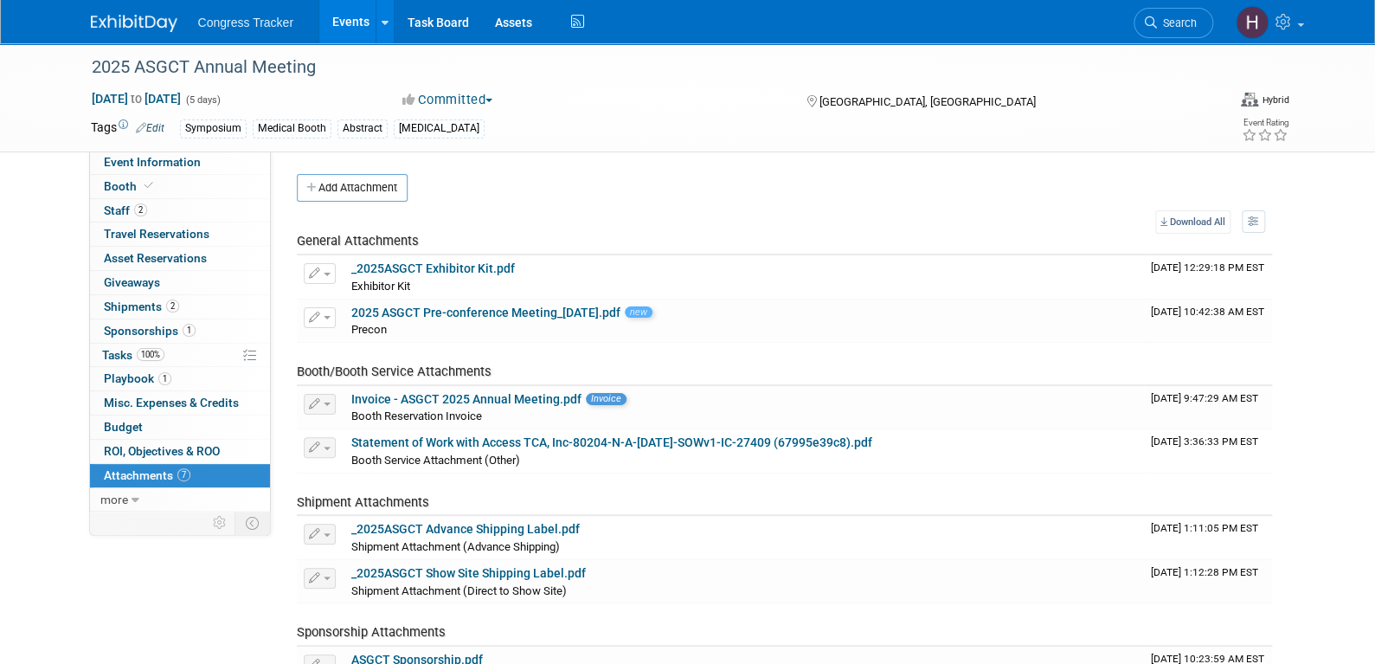
click at [356, 21] on link "Events" at bounding box center [350, 21] width 63 height 43
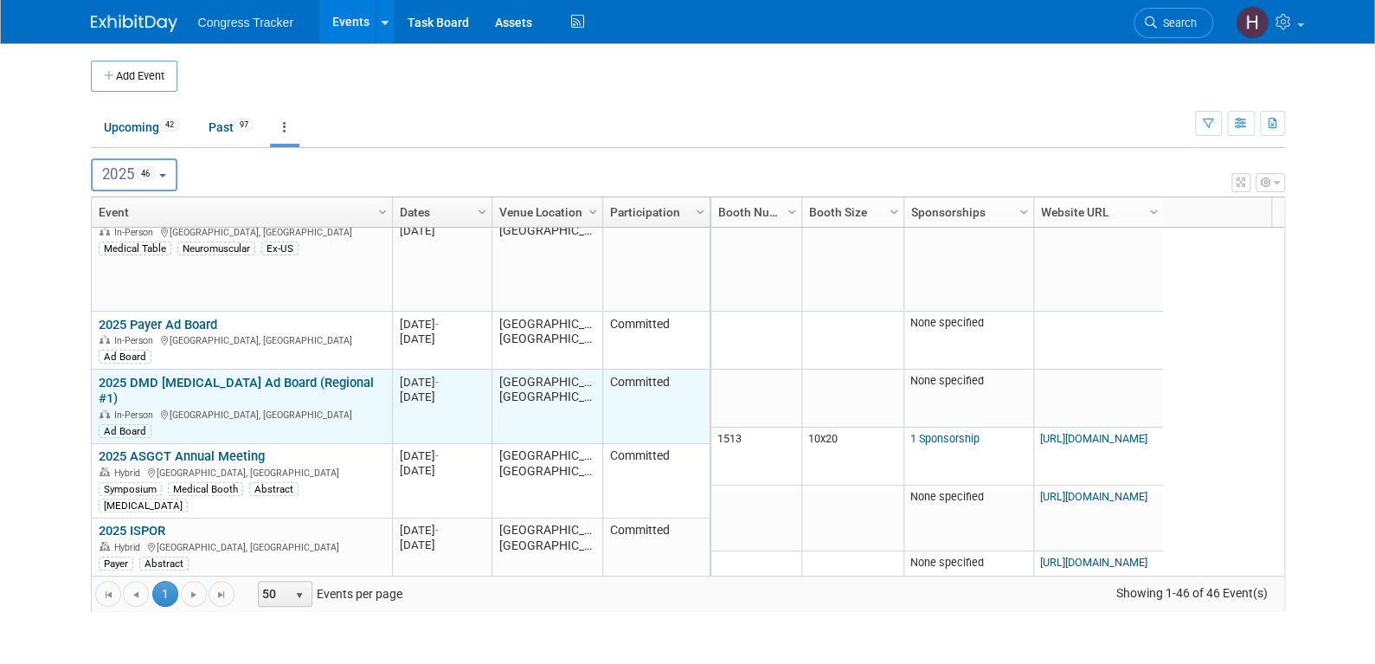
scroll to position [832, 0]
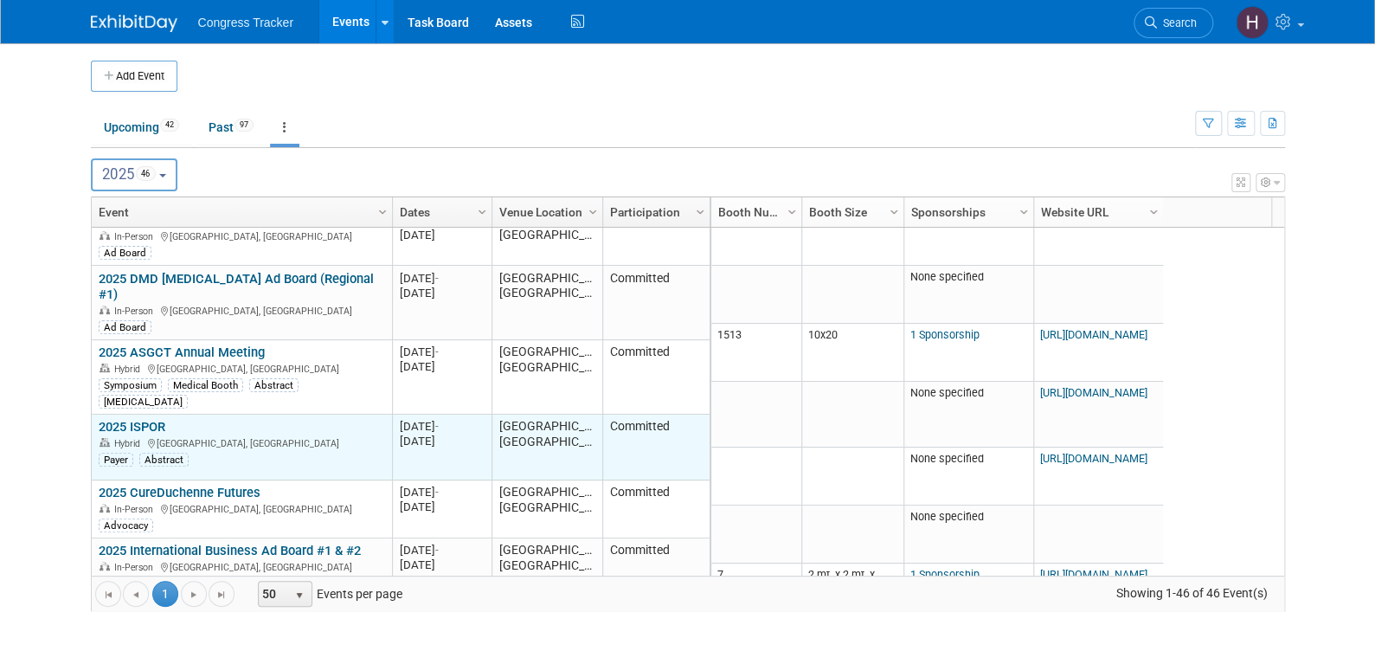
click at [158, 419] on link "2025 ISPOR" at bounding box center [132, 427] width 67 height 16
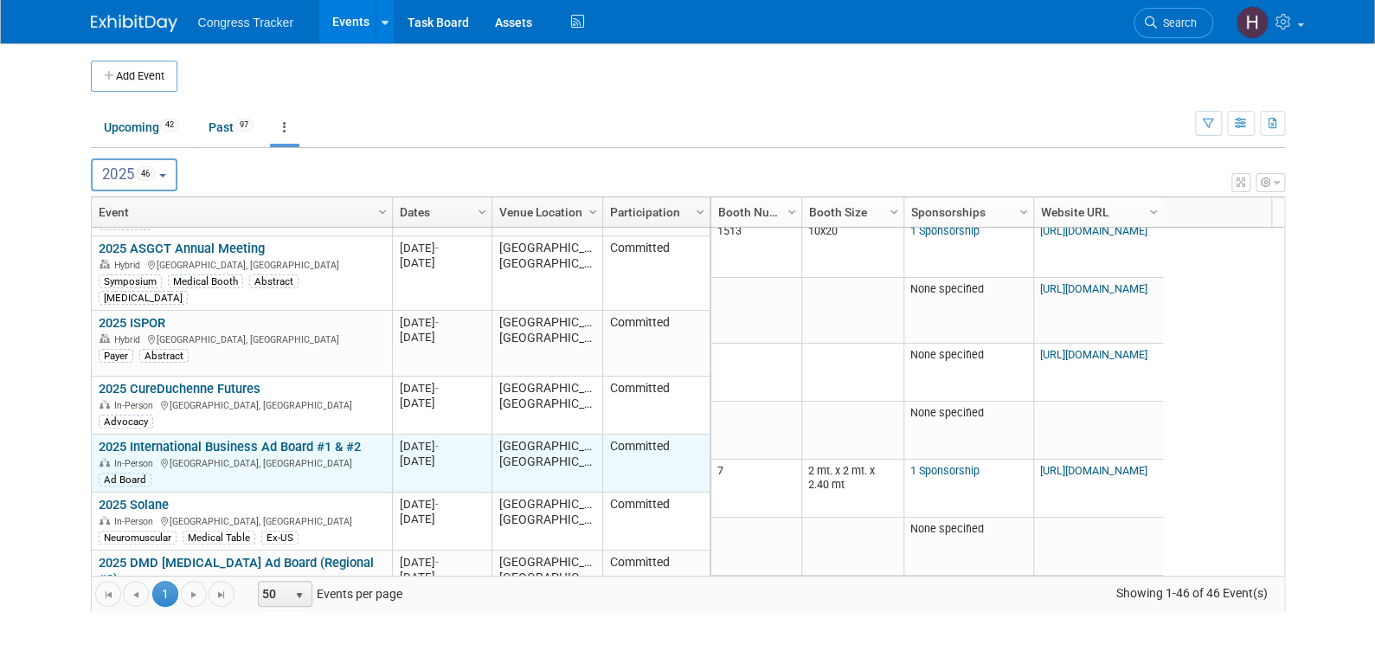
scroll to position [1040, 0]
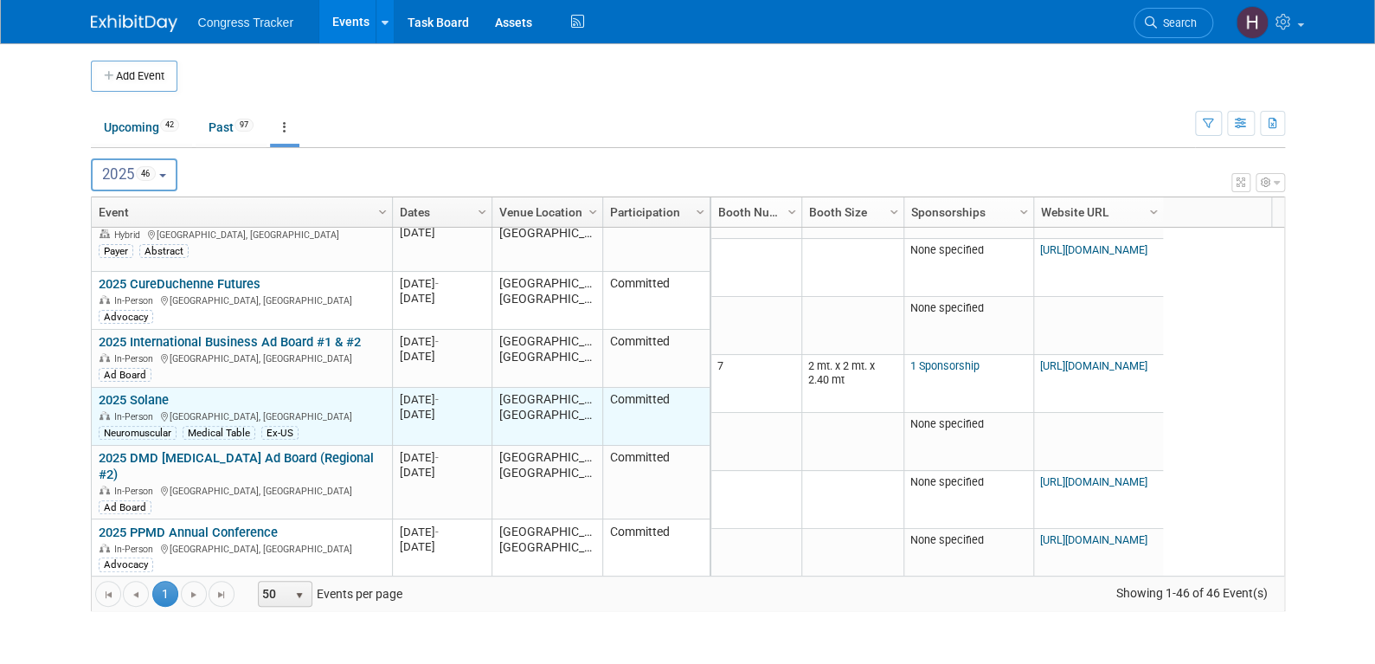
click at [151, 392] on link "2025 Solane" at bounding box center [134, 400] width 70 height 16
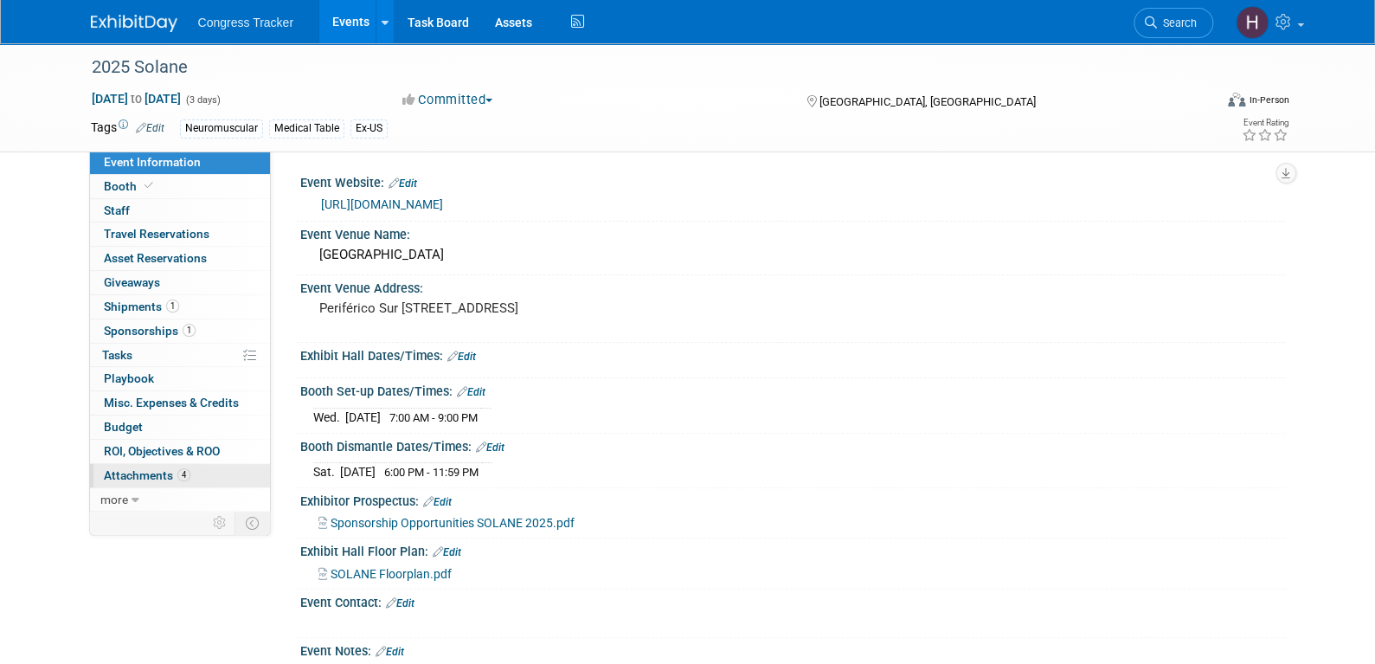
click at [126, 480] on link "4 Attachments 4" at bounding box center [180, 475] width 180 height 23
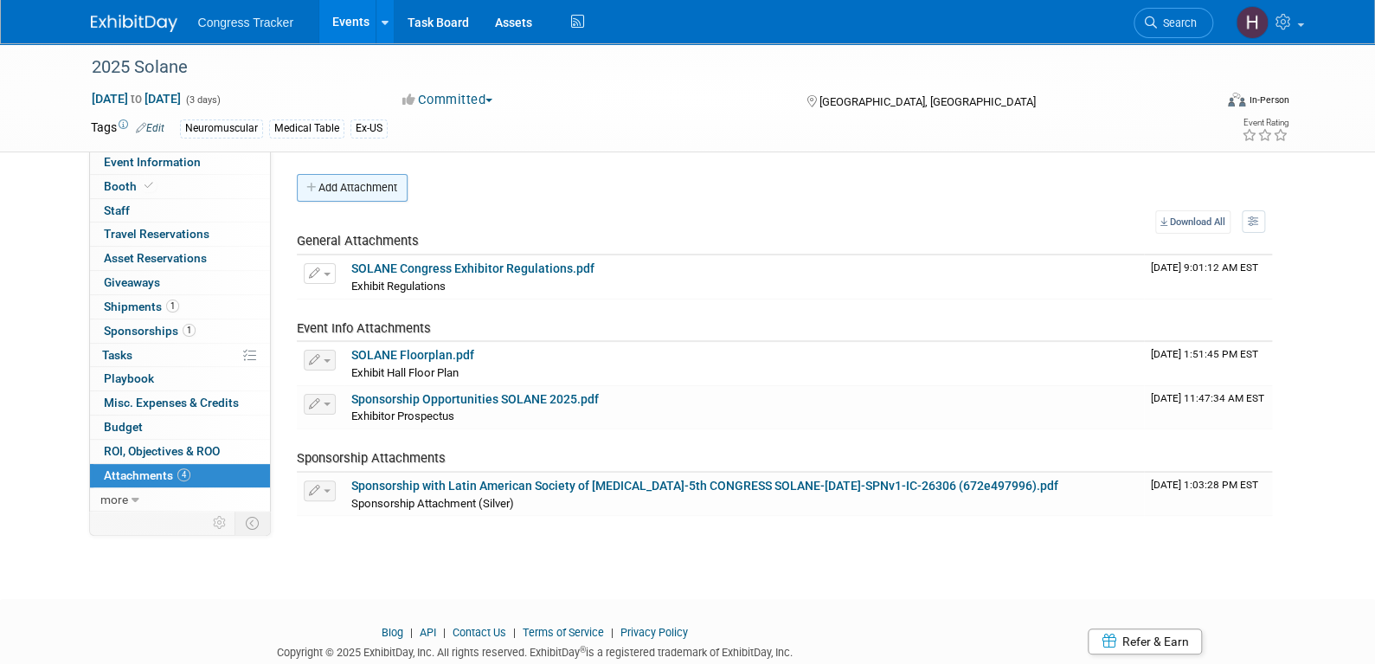
click at [348, 190] on button "Add Attachment" at bounding box center [352, 188] width 111 height 28
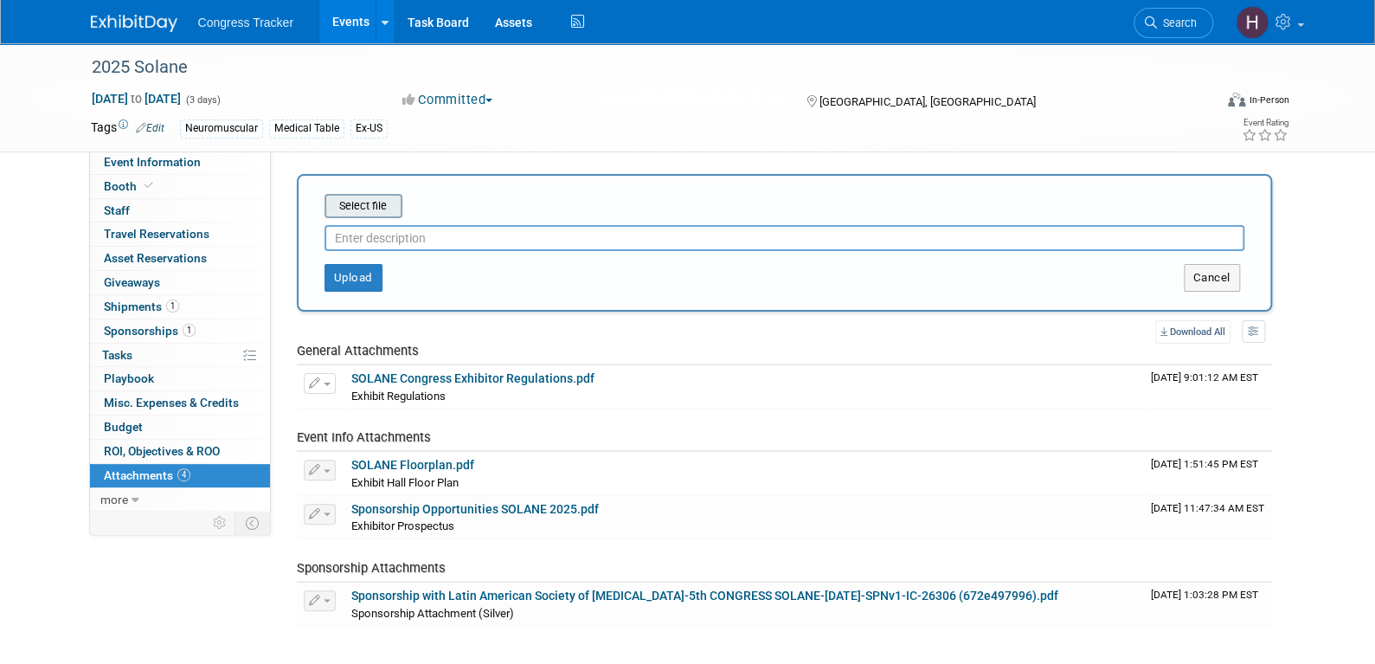
click at [366, 209] on input "file" at bounding box center [298, 206] width 206 height 21
type input "C:\fakepath\2025 SOLANE Precon.pptx"
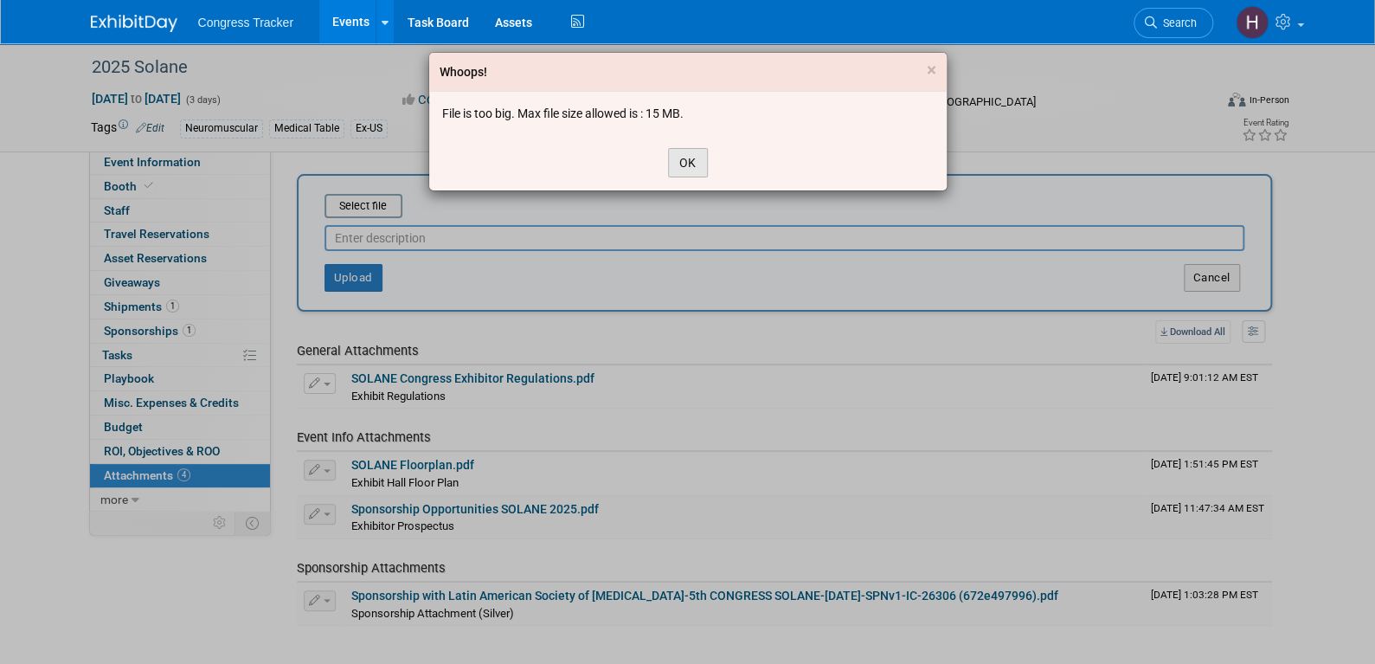
click at [685, 160] on button "OK" at bounding box center [688, 162] width 40 height 29
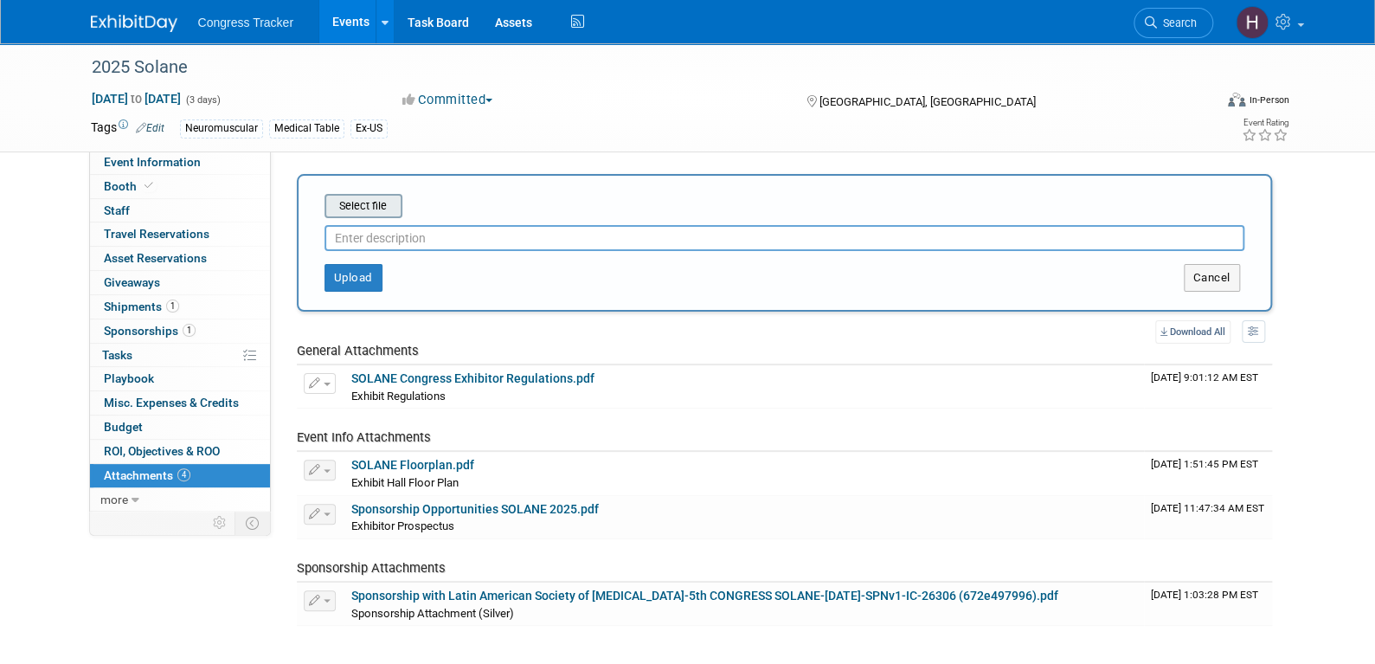
click at [370, 209] on input "file" at bounding box center [298, 206] width 206 height 21
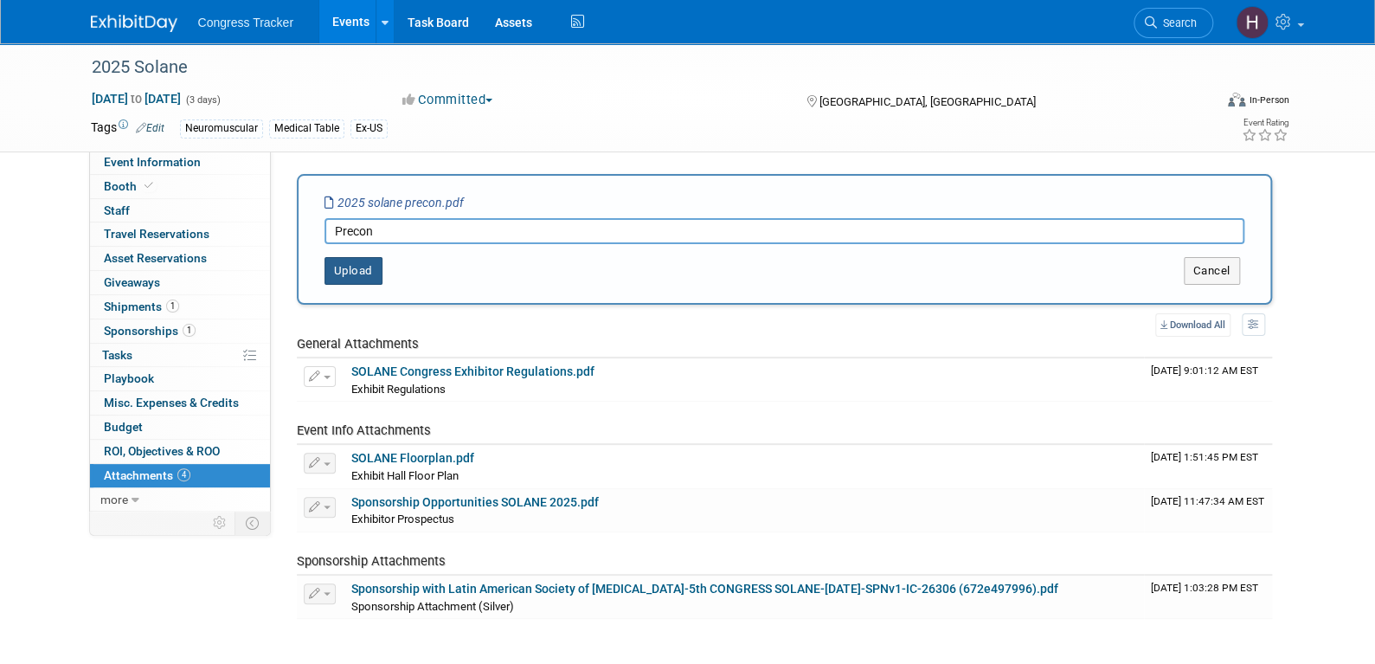
type input "Precon"
click at [356, 275] on button "Upload" at bounding box center [354, 271] width 58 height 28
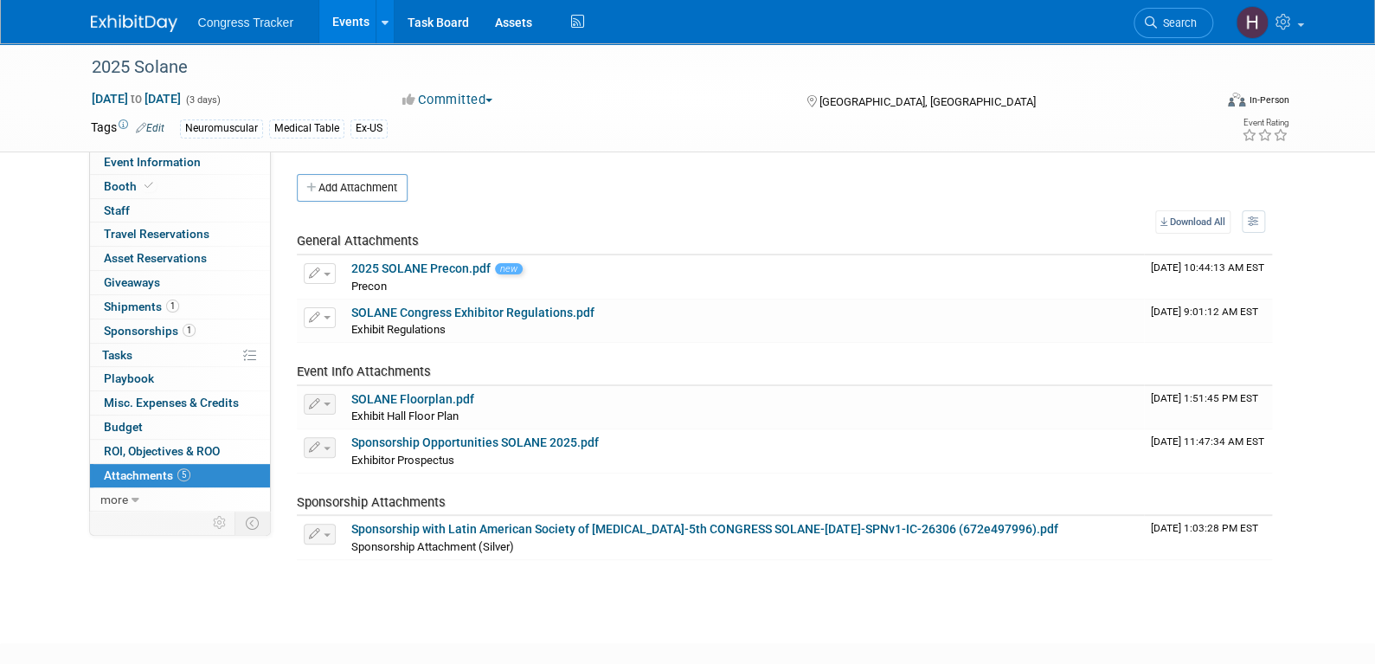
click at [338, 26] on link "Events" at bounding box center [350, 21] width 63 height 43
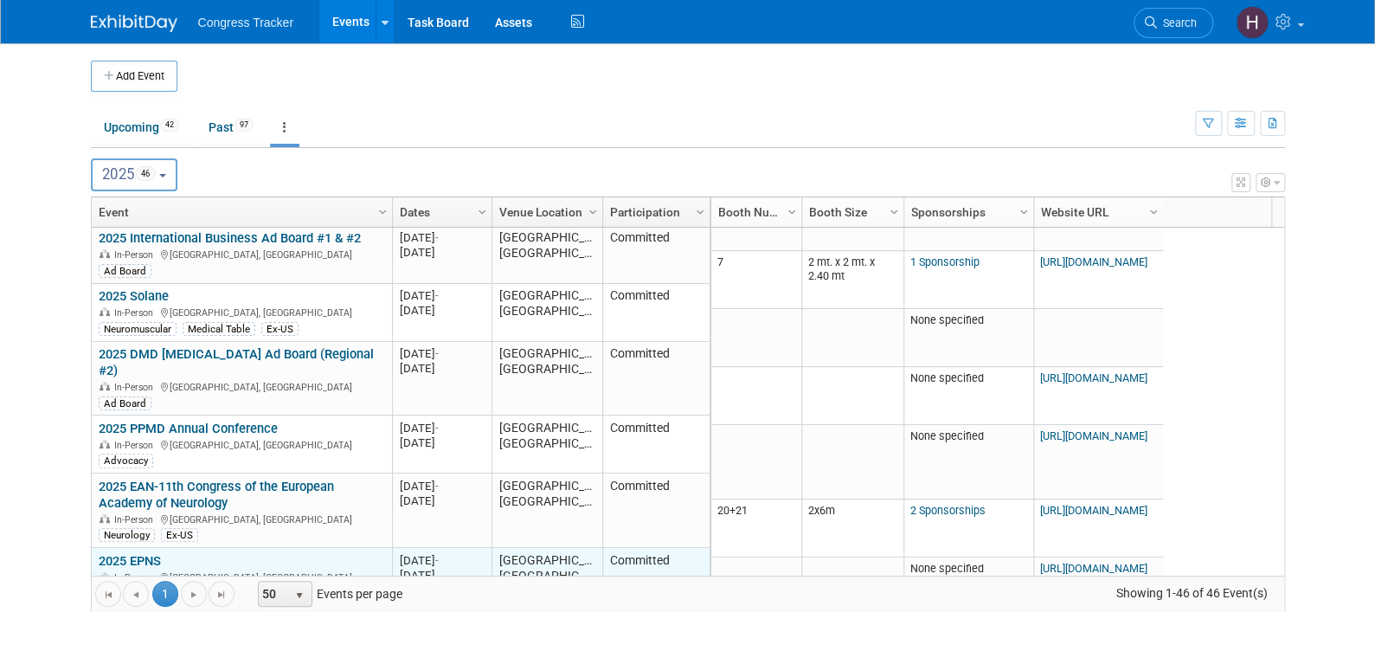
scroll to position [1248, 0]
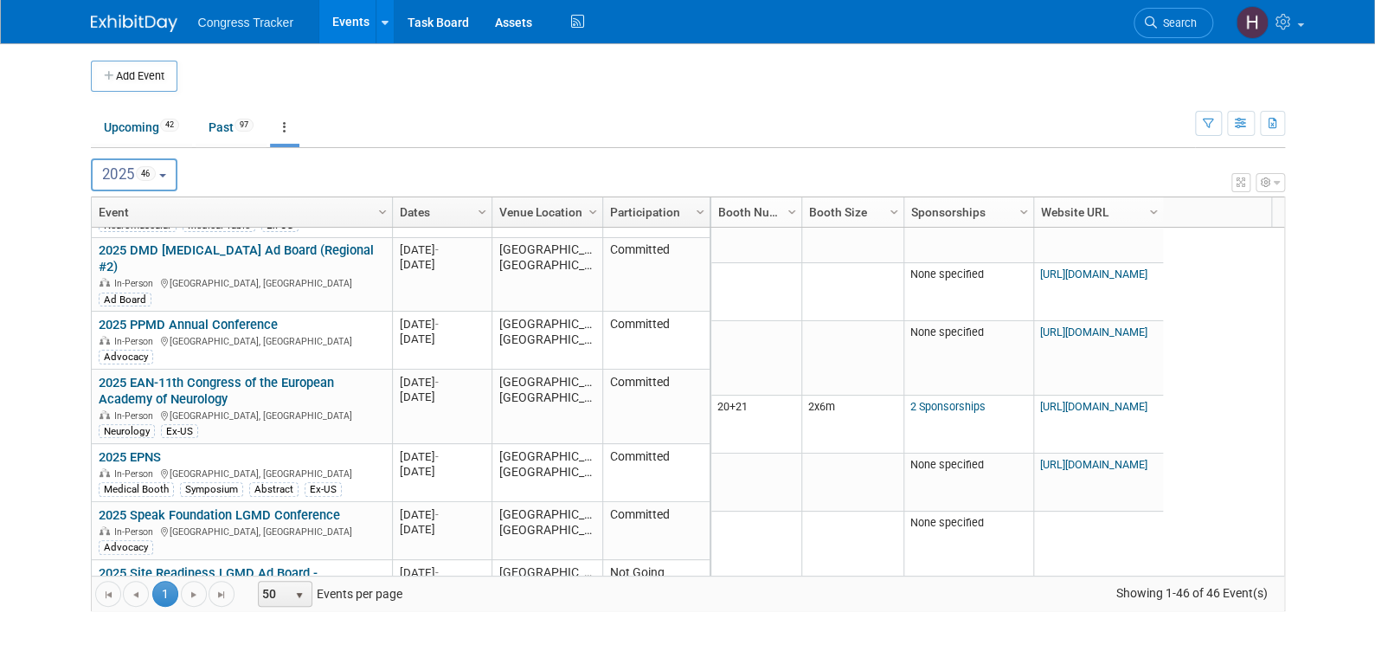
click at [144, 449] on link "2025 EPNS" at bounding box center [130, 457] width 62 height 16
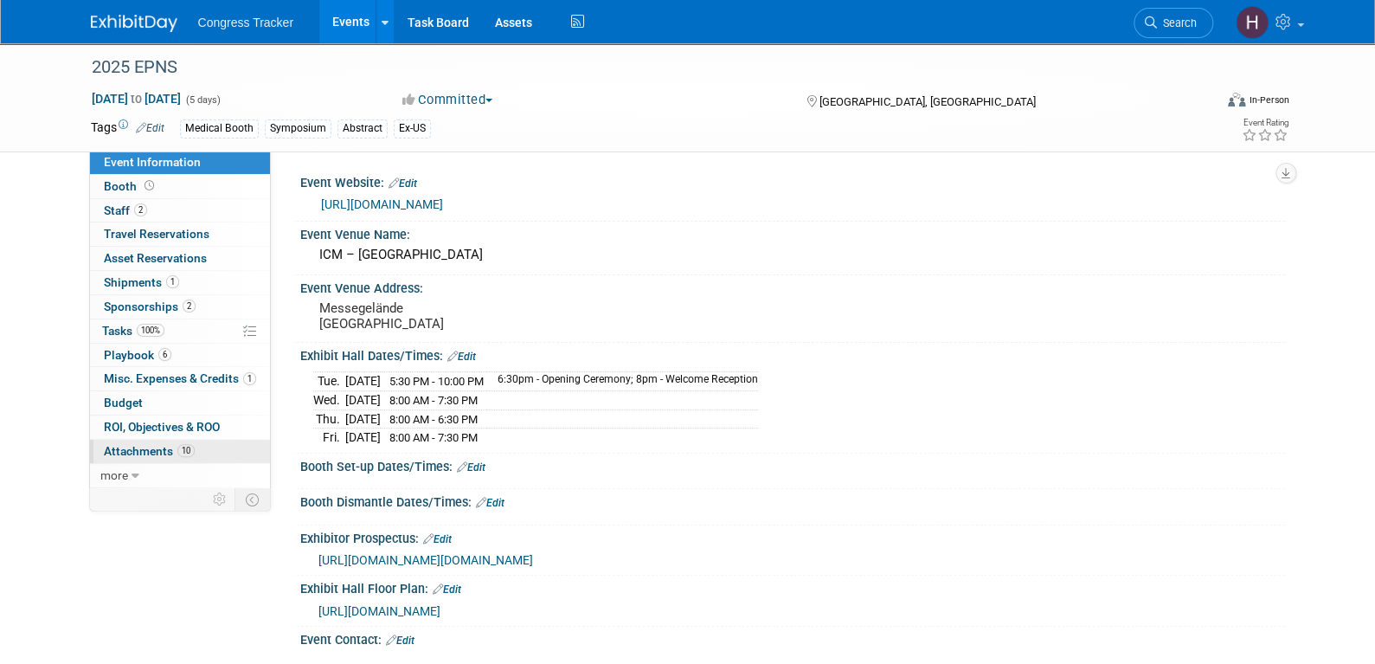
click at [133, 445] on span "Attachments 10" at bounding box center [149, 451] width 91 height 14
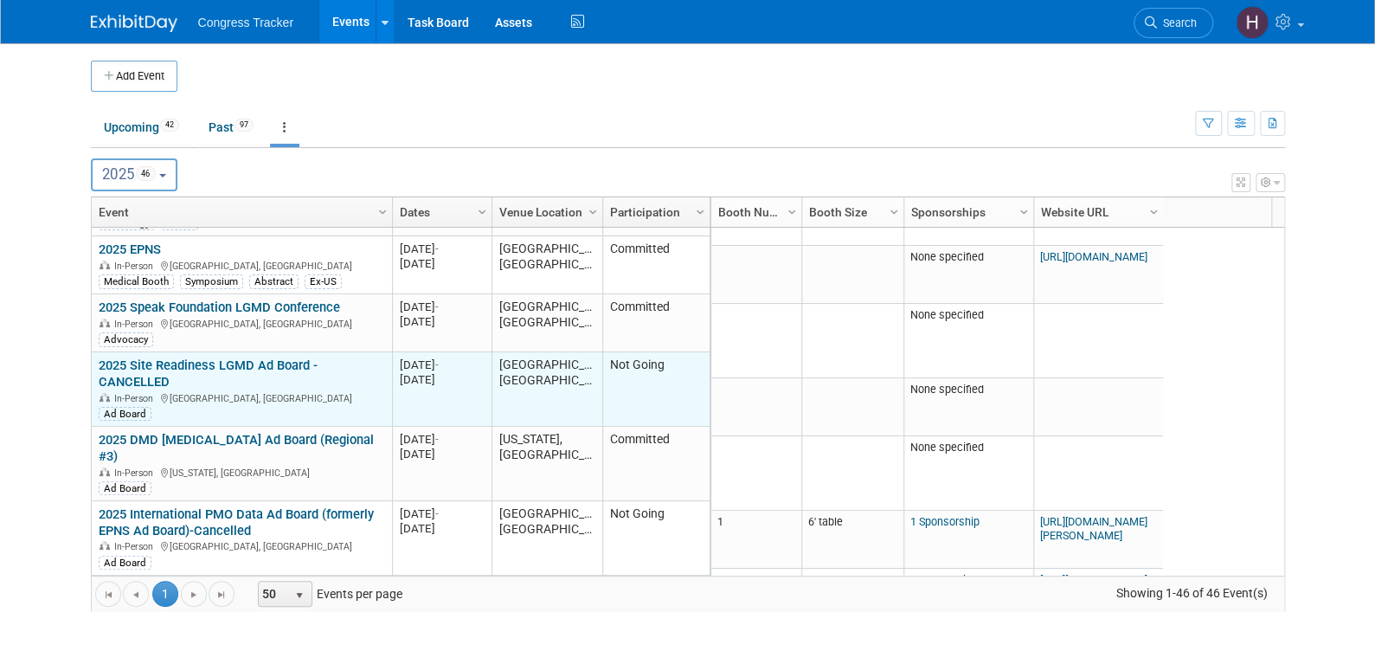
scroll to position [1560, 0]
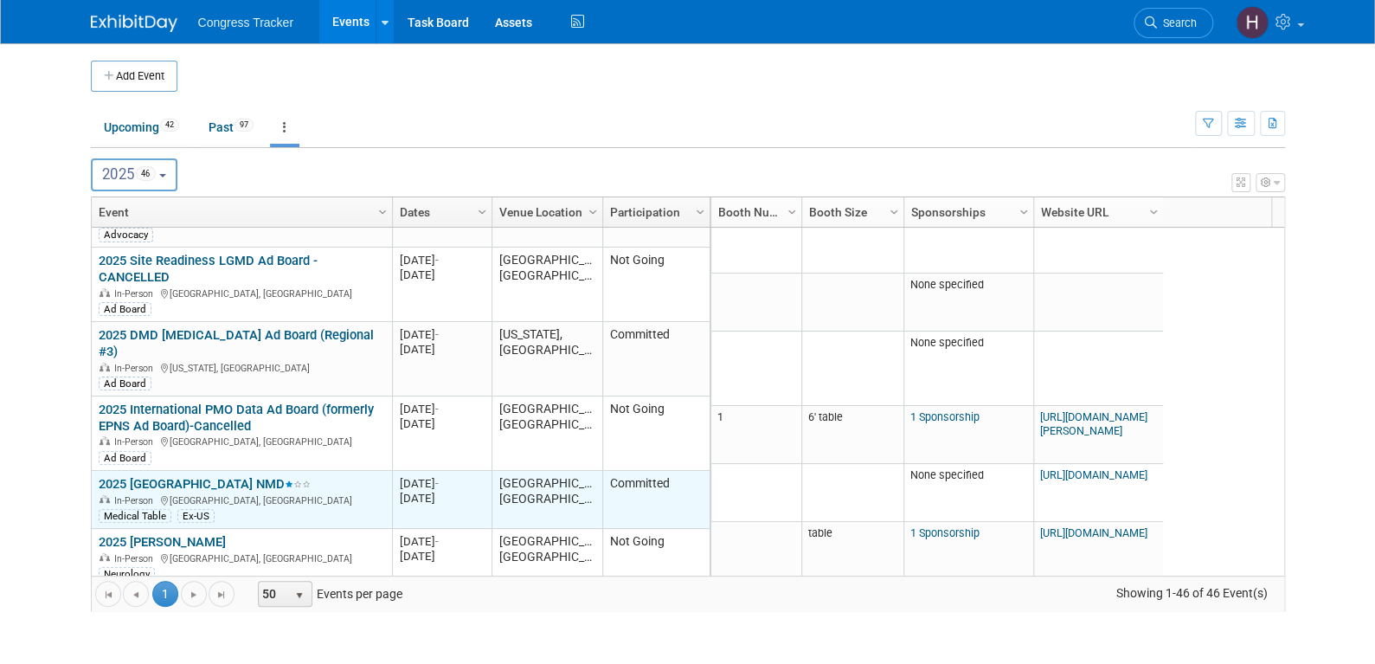
click at [174, 476] on link "2025 [GEOGRAPHIC_DATA] NMD" at bounding box center [205, 484] width 212 height 16
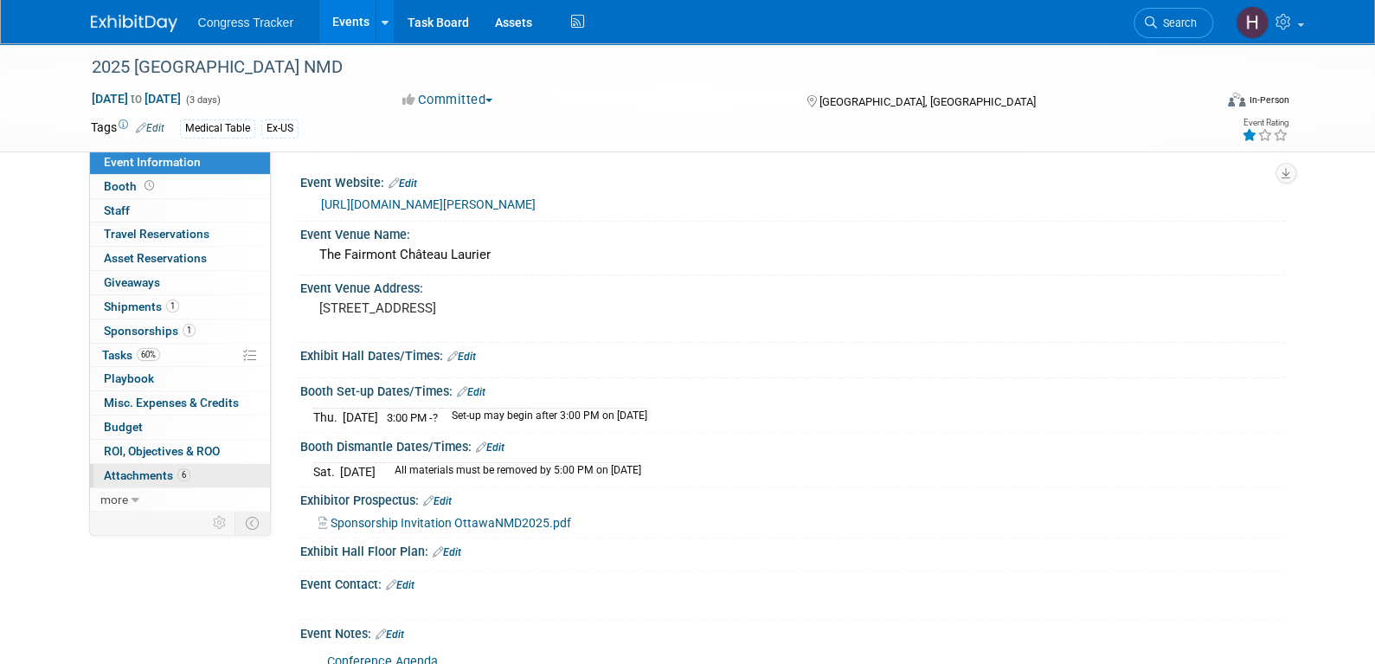
click at [154, 473] on span "Attachments 6" at bounding box center [147, 475] width 87 height 14
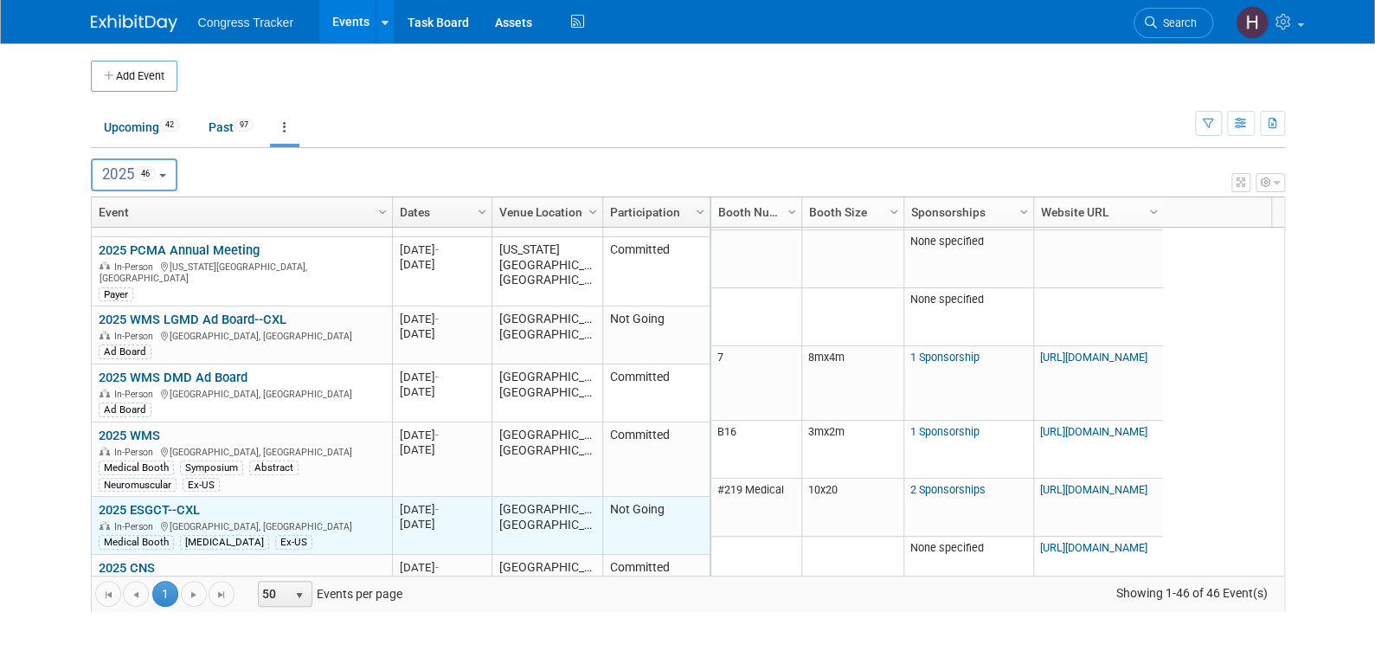
scroll to position [2184, 0]
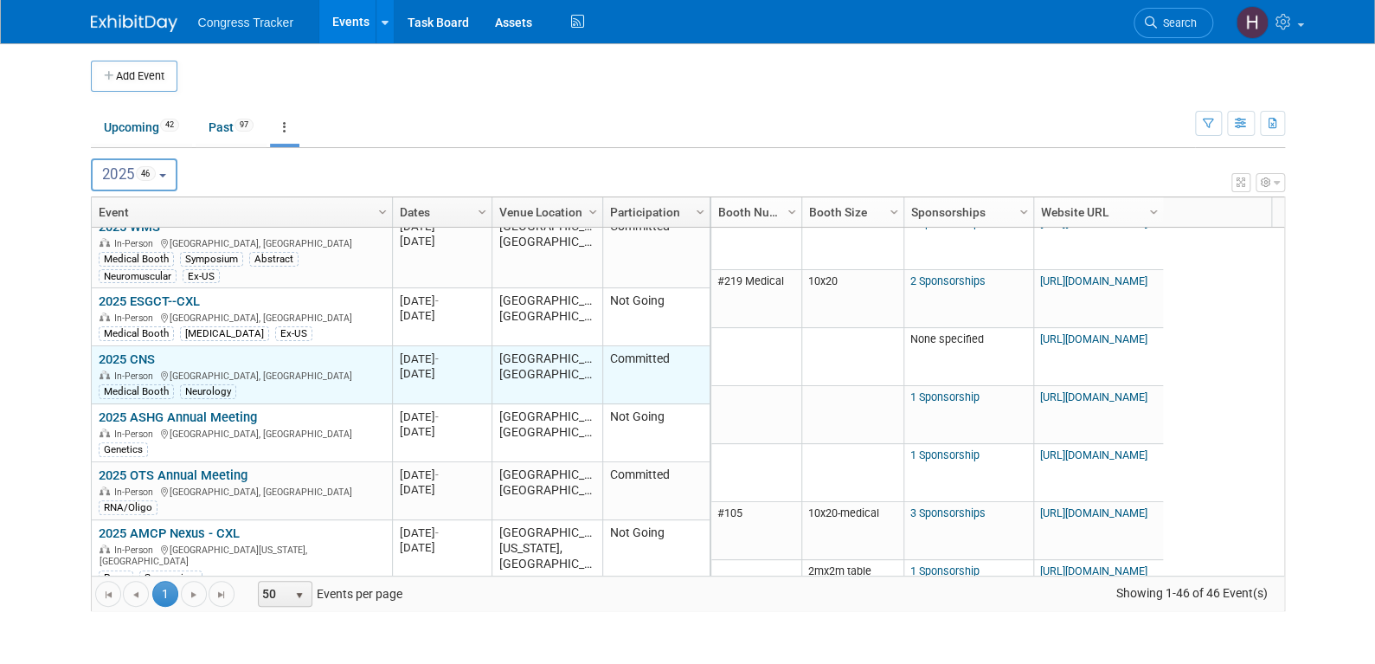
click at [129, 351] on link "2025 CNS" at bounding box center [127, 359] width 56 height 16
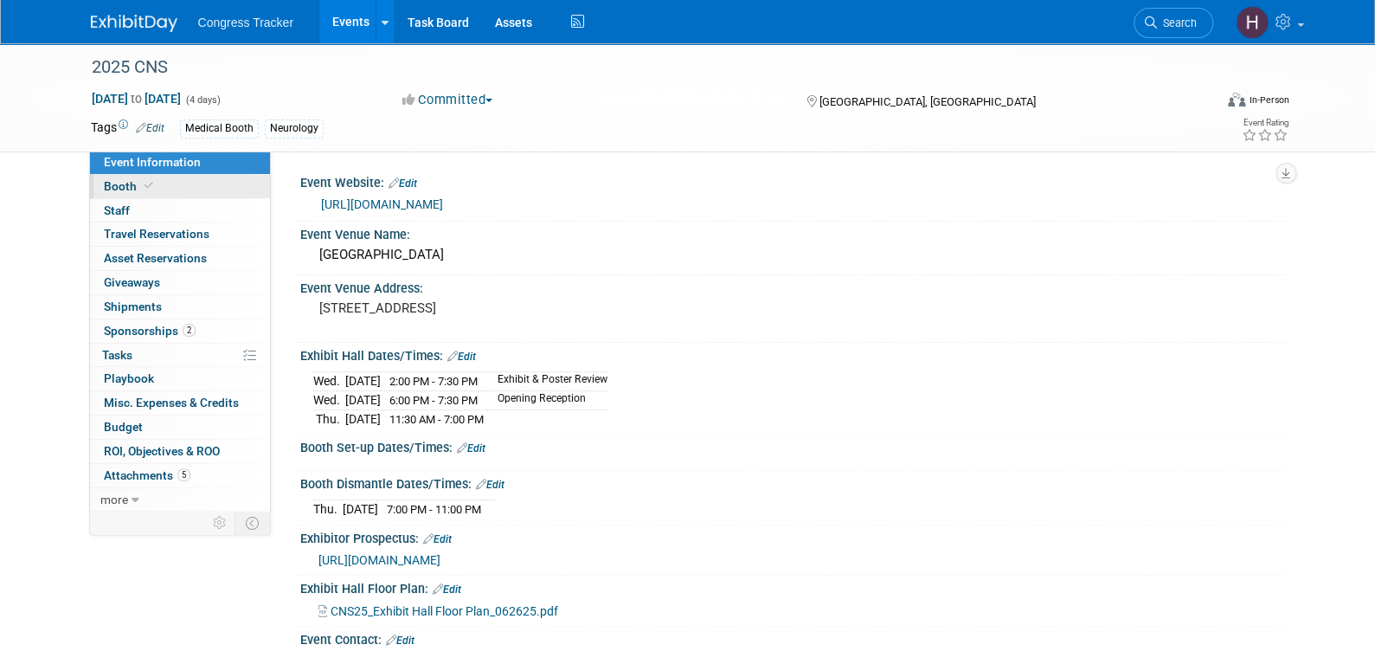
click at [134, 192] on span "Booth" at bounding box center [130, 186] width 53 height 14
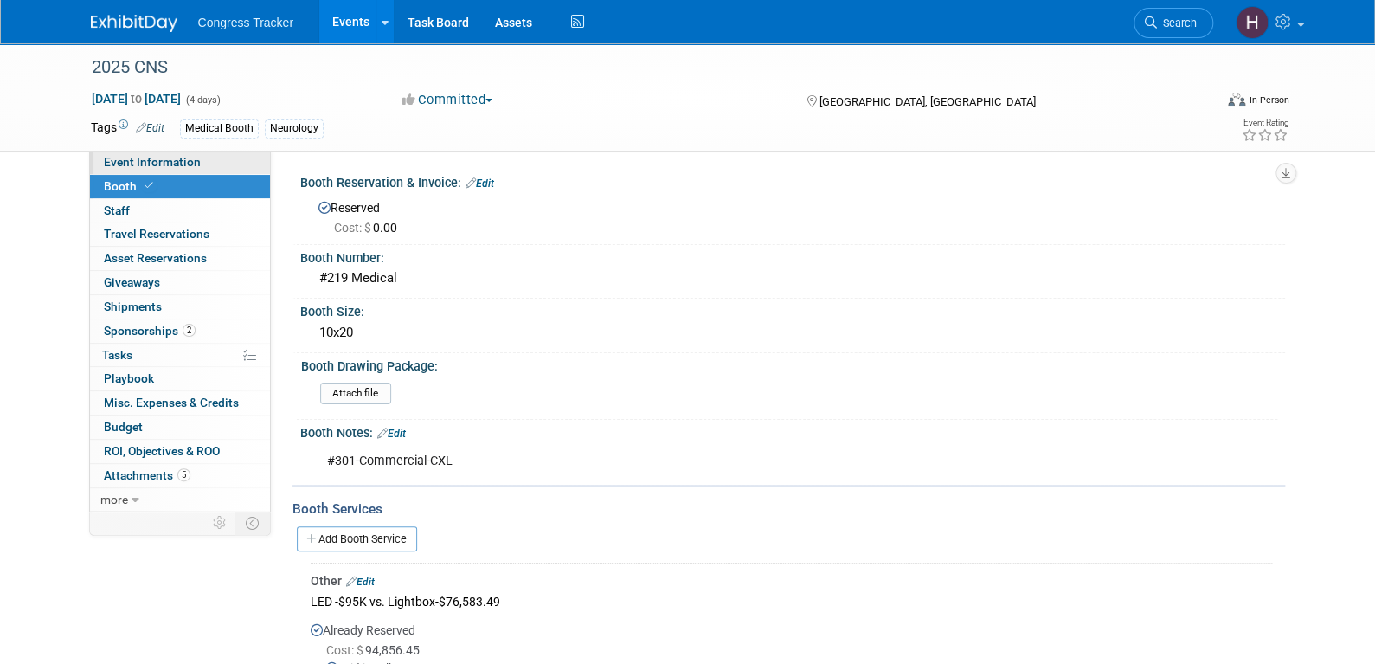
click at [157, 163] on span "Event Information" at bounding box center [152, 162] width 97 height 14
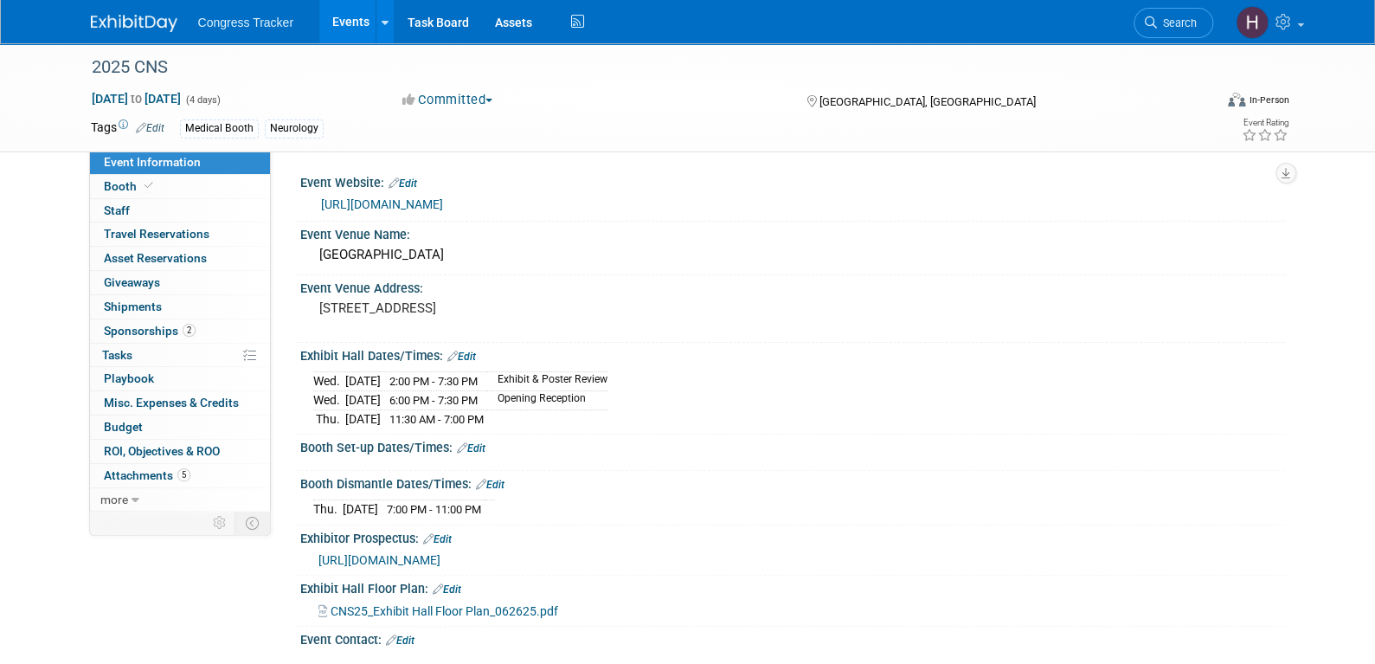
click at [412, 200] on link "[URL][DOMAIN_NAME]" at bounding box center [382, 204] width 122 height 14
click at [473, 604] on span "CNS25_Exhibit Hall Floor Plan_062625.pdf" at bounding box center [445, 611] width 228 height 14
click at [145, 179] on span at bounding box center [149, 185] width 16 height 13
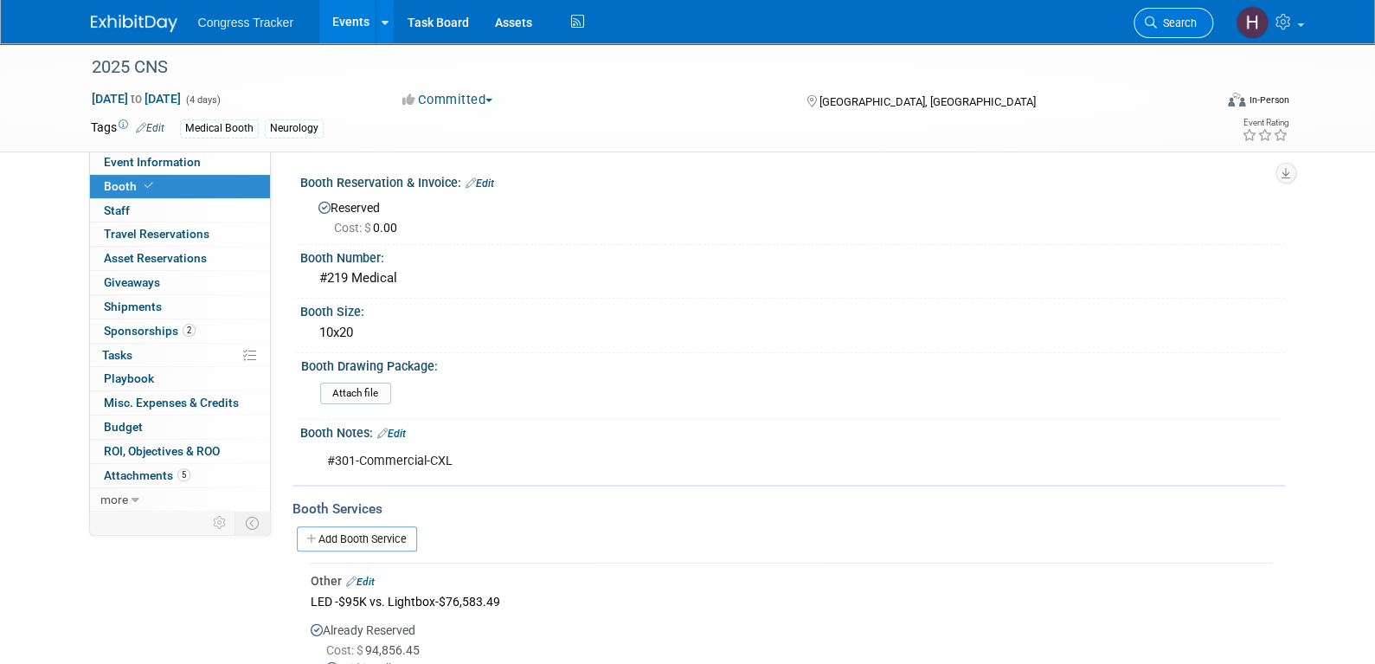
click at [1161, 23] on span "Search" at bounding box center [1177, 22] width 40 height 13
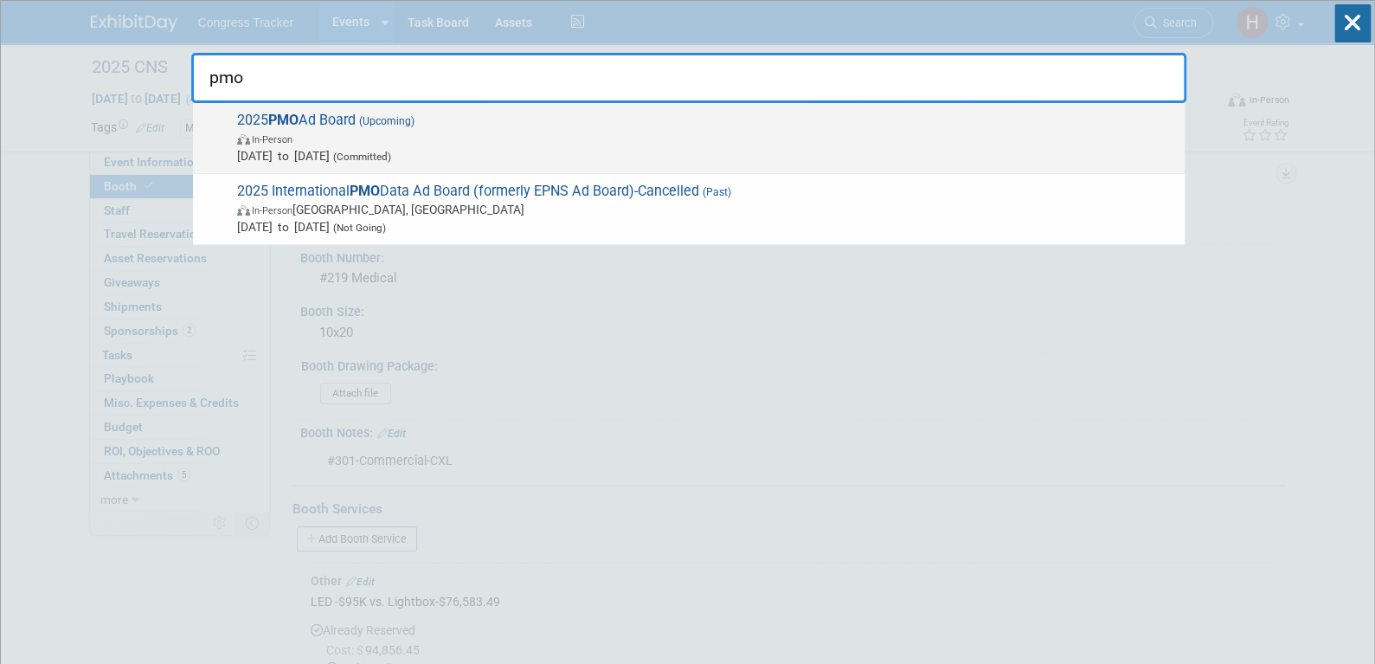
type input "pmo"
click at [377, 148] on span "Dec 12, 2025 to Dec 13, 2025 (Committed)" at bounding box center [706, 155] width 939 height 17
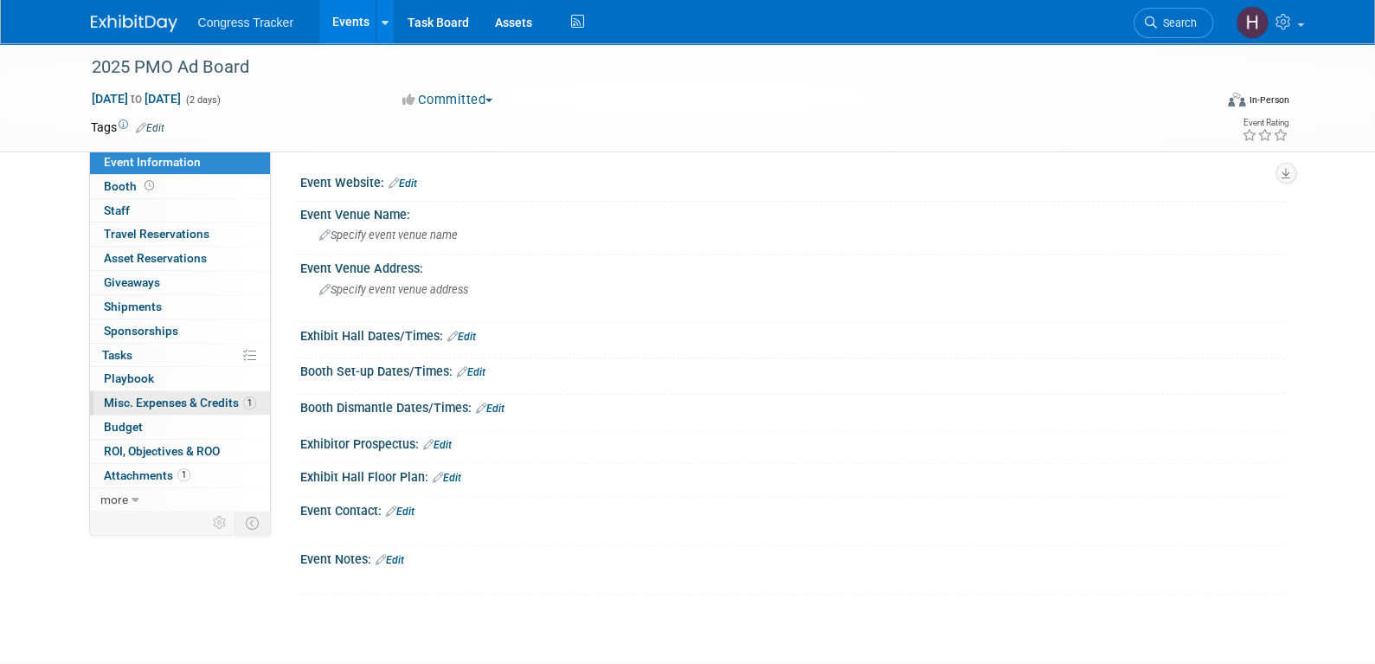
click at [179, 397] on span "Misc. Expenses & Credits 1" at bounding box center [180, 403] width 152 height 14
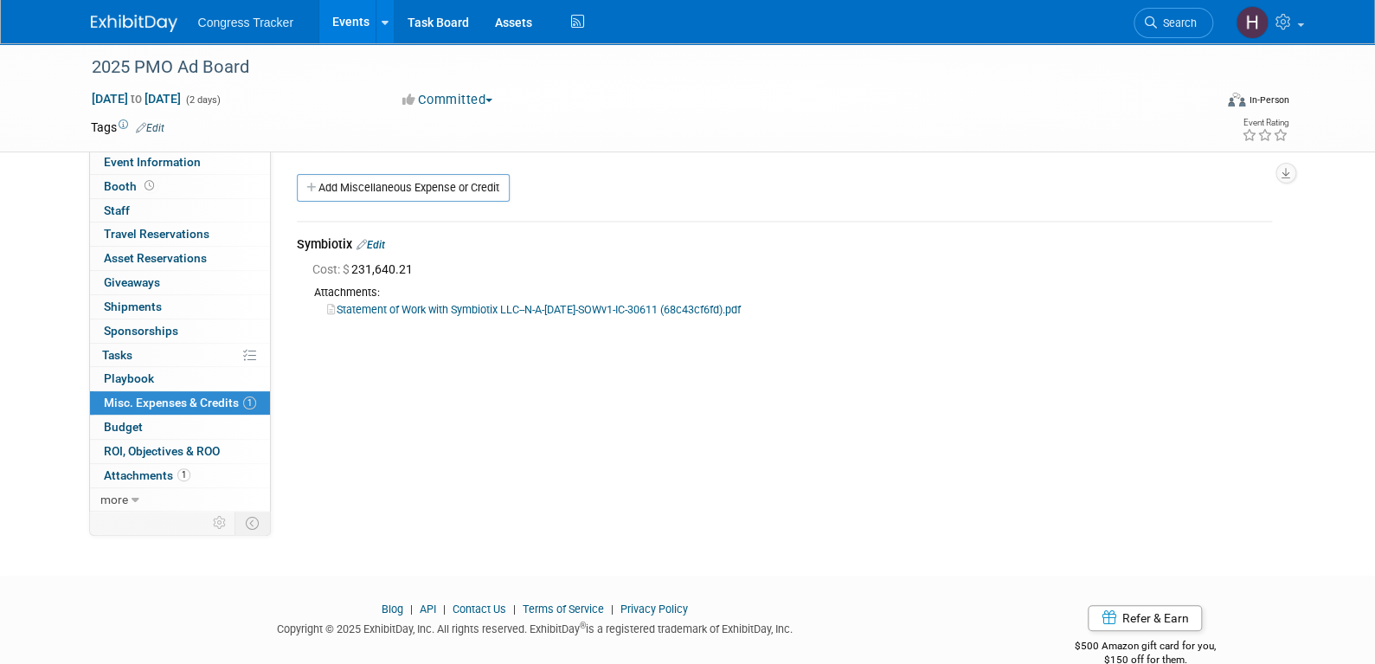
click at [376, 239] on link "Edit" at bounding box center [371, 245] width 29 height 12
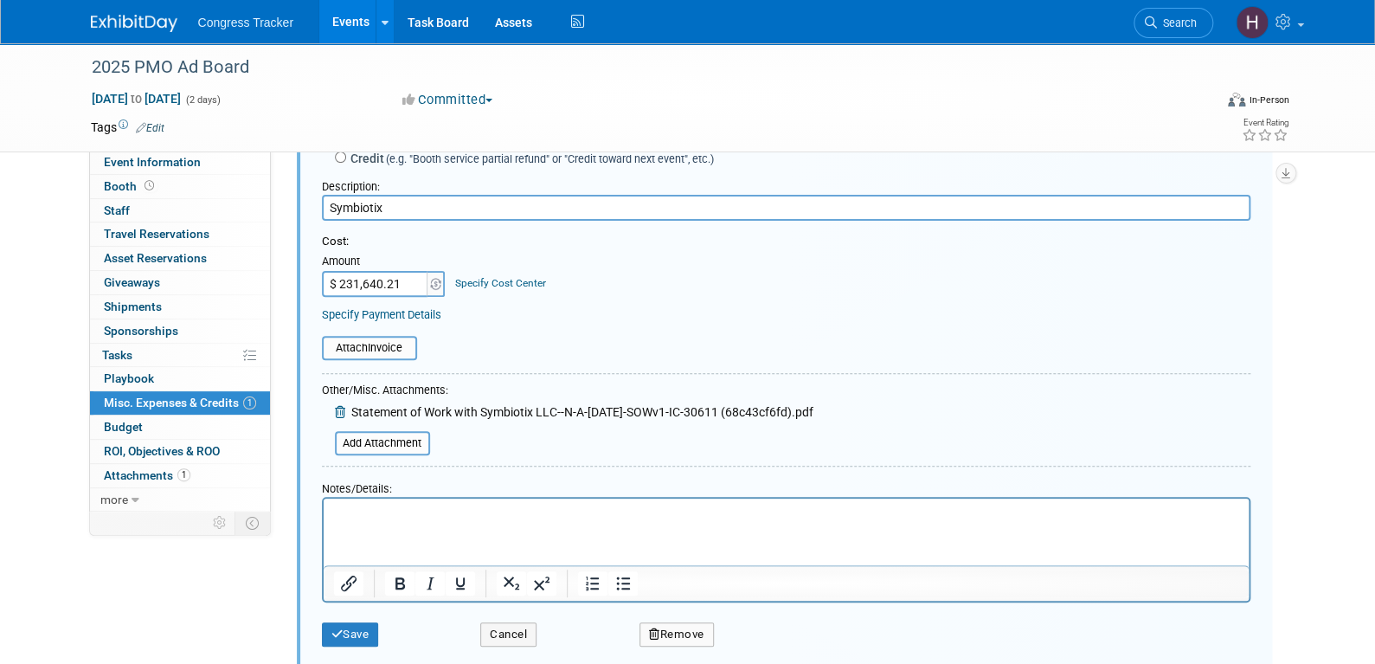
scroll to position [284, 0]
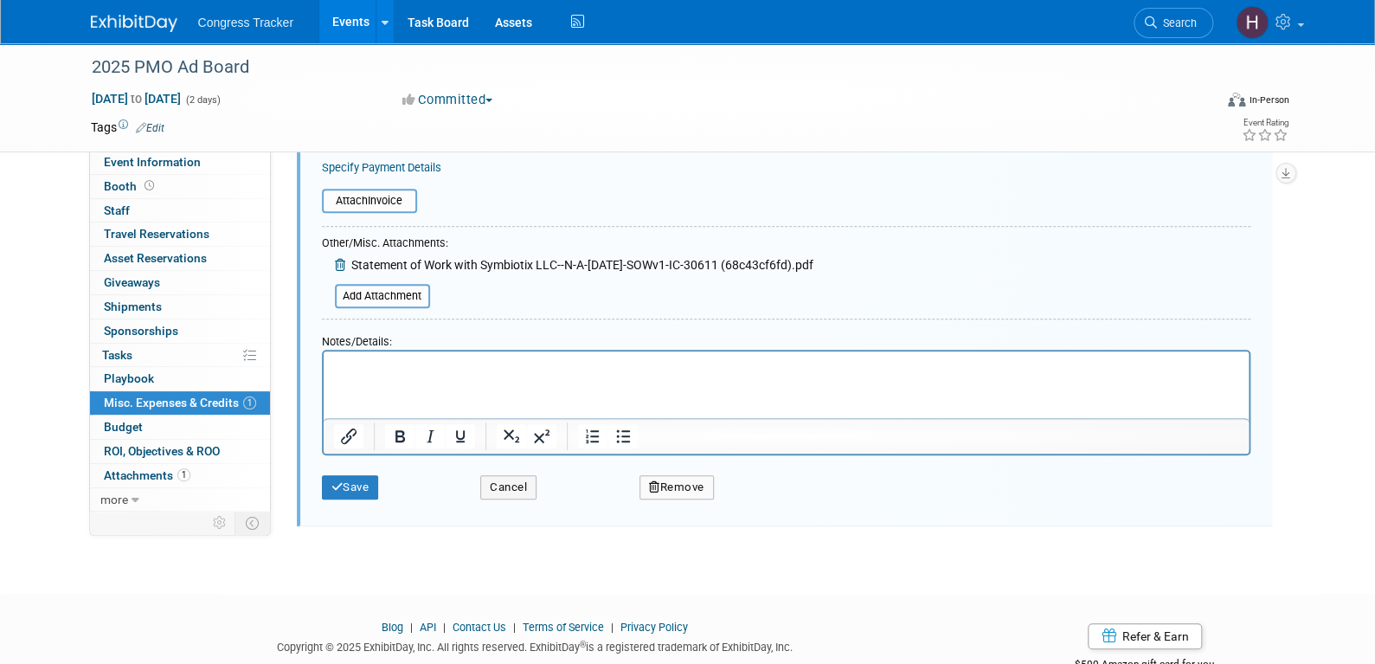
click at [389, 368] on p "Rich Text Area. Press ALT-0 for help." at bounding box center [785, 366] width 905 height 17
drag, startPoint x: 718, startPoint y: 364, endPoint x: 333, endPoint y: 364, distance: 385.1
click at [333, 364] on p "RE: Statement of Work-Rare Disease Consulting LLC-[DATE]" at bounding box center [785, 366] width 905 height 17
click at [357, 376] on html at bounding box center [785, 363] width 925 height 24
click at [352, 488] on button "Save" at bounding box center [350, 487] width 57 height 24
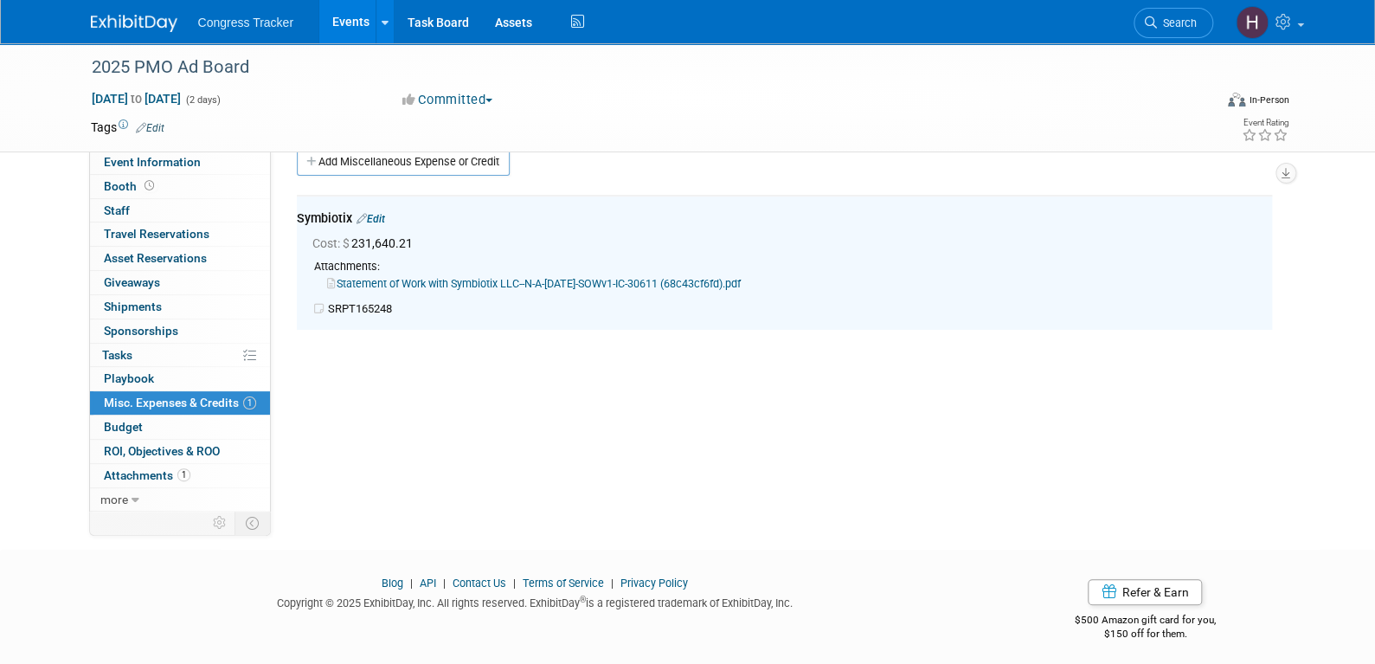
scroll to position [25, 0]
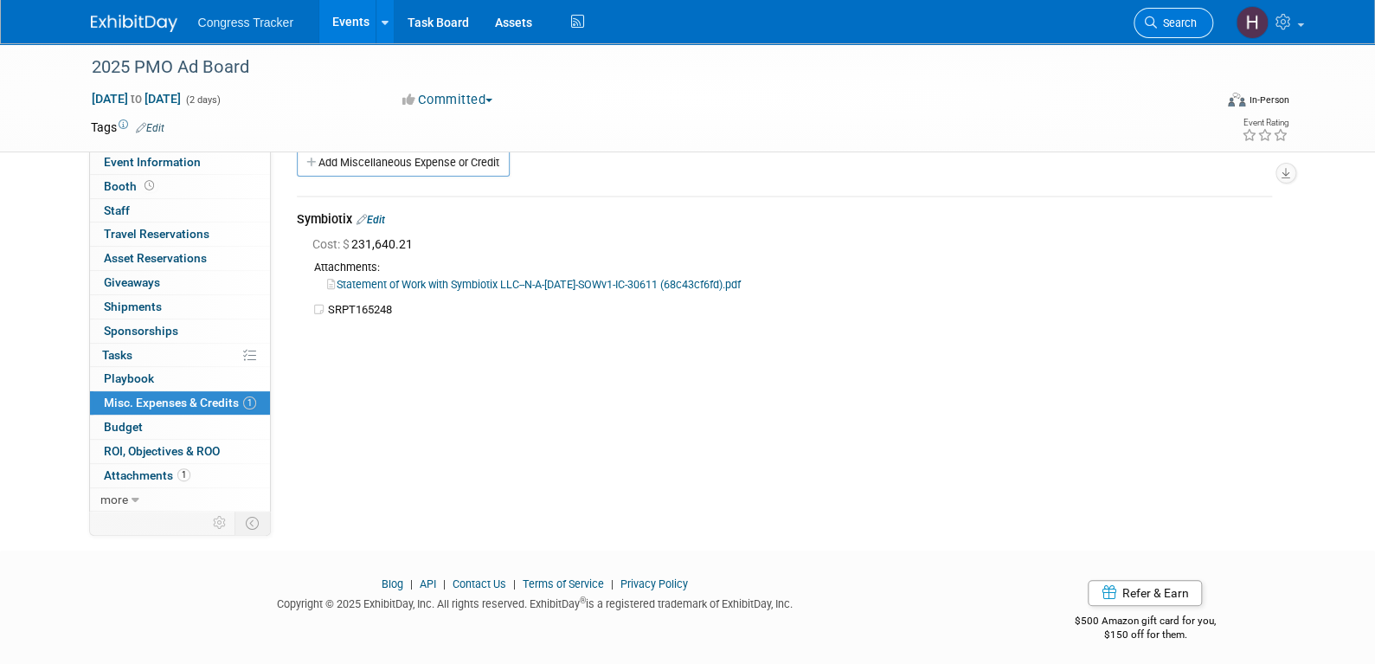
click at [1161, 24] on span "Search" at bounding box center [1177, 22] width 40 height 13
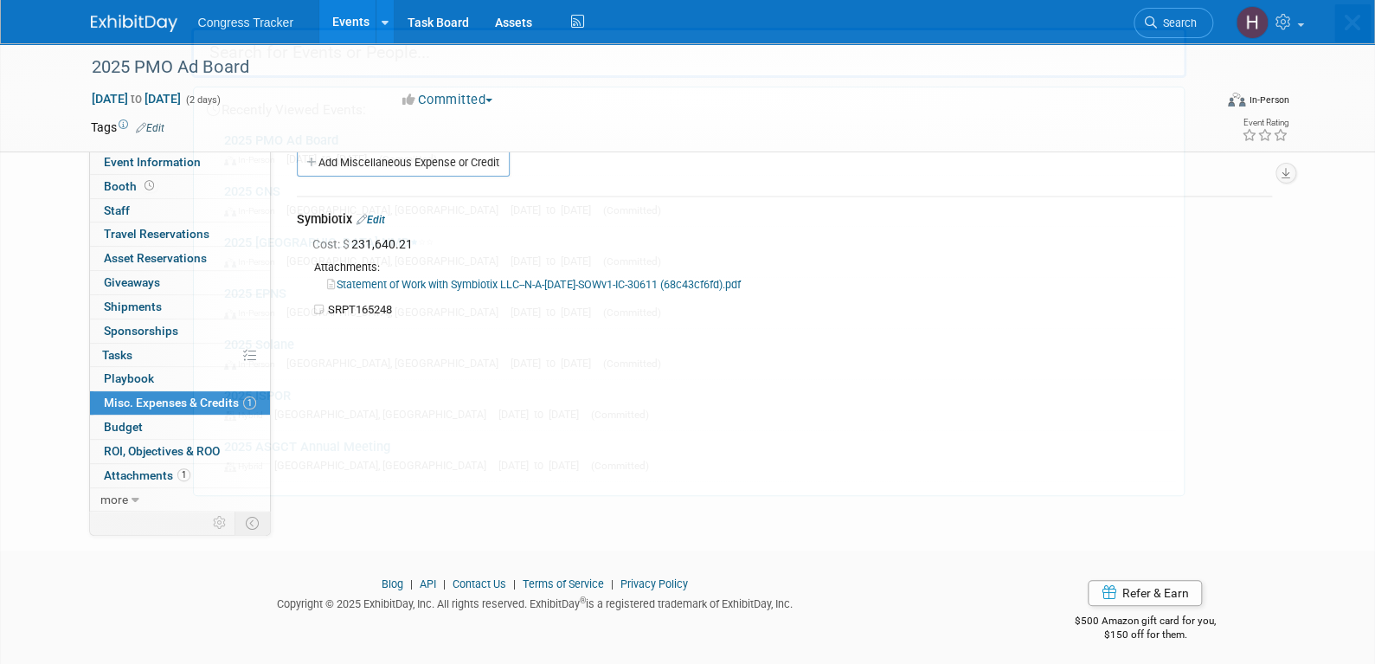
scroll to position [0, 0]
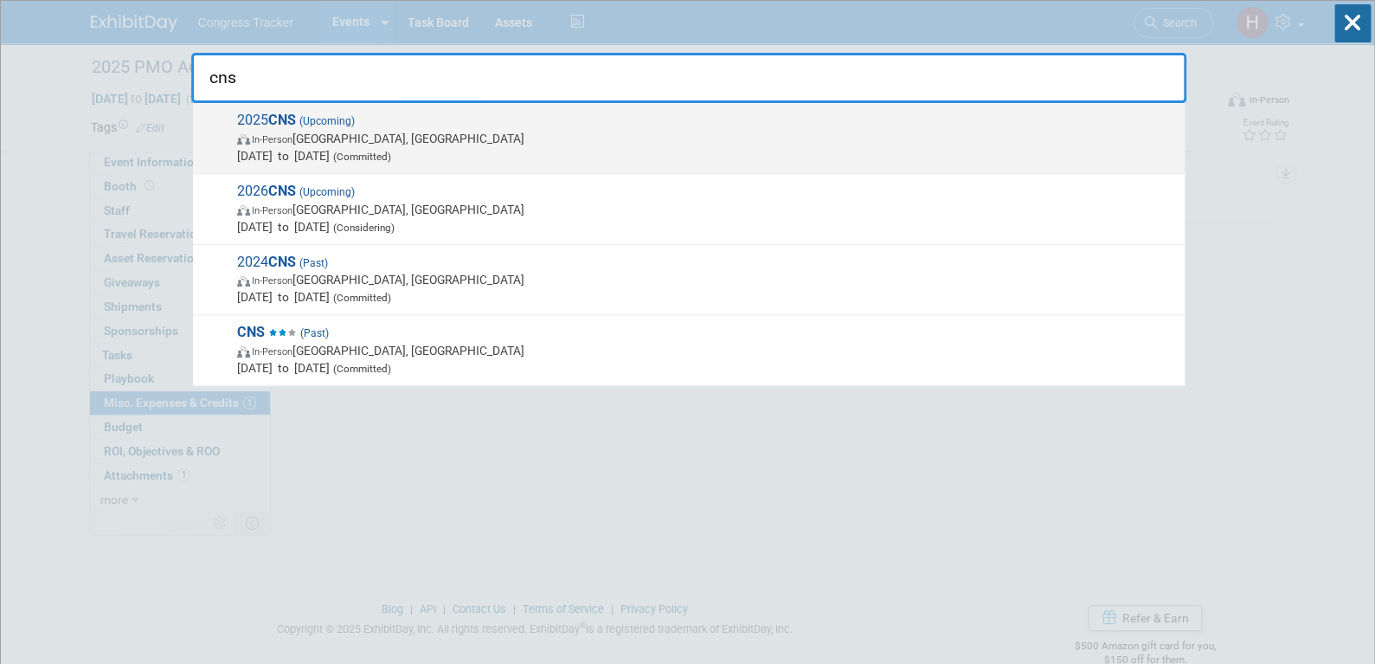
type input "cns"
click at [295, 130] on span "In-Person [GEOGRAPHIC_DATA], [GEOGRAPHIC_DATA]" at bounding box center [706, 138] width 939 height 17
